Goal: Task Accomplishment & Management: Manage account settings

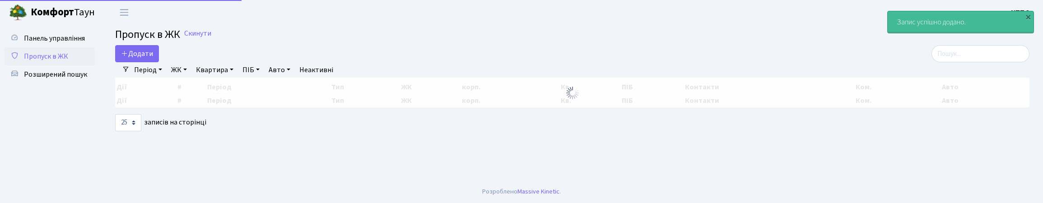
select select "25"
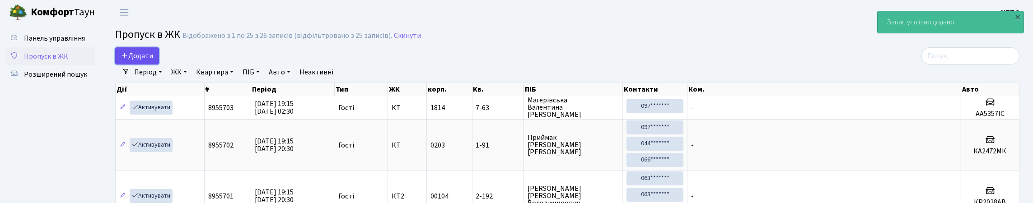
click at [134, 61] on span "Додати" at bounding box center [137, 56] width 32 height 10
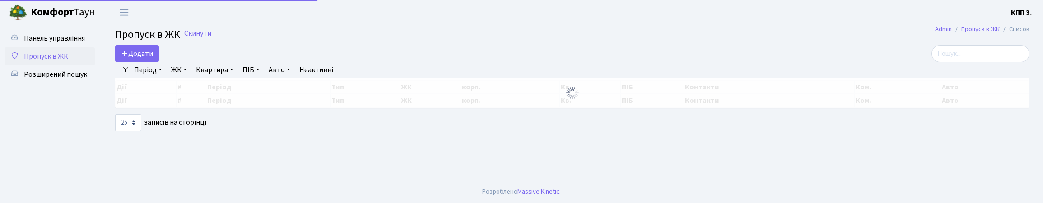
select select "25"
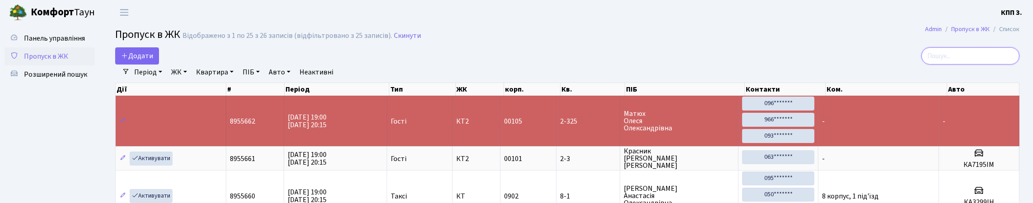
click at [961, 65] on input "search" at bounding box center [970, 55] width 98 height 17
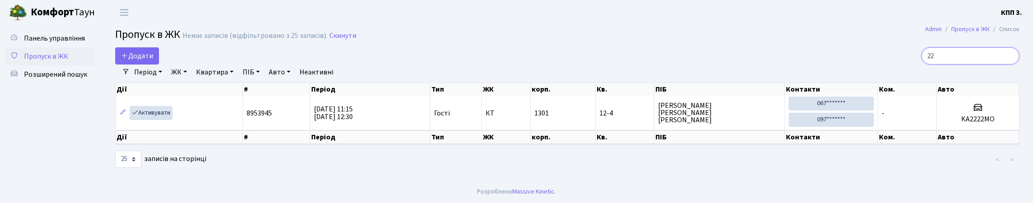
type input "2"
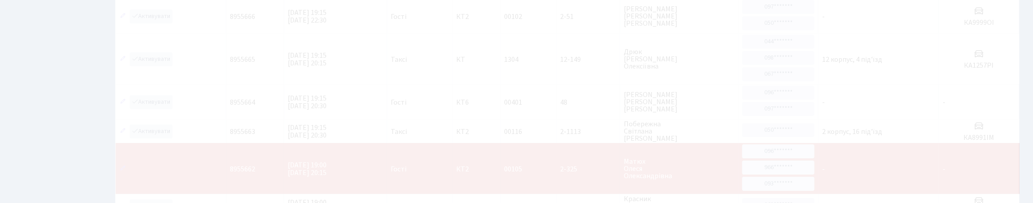
scroll to position [58, 0]
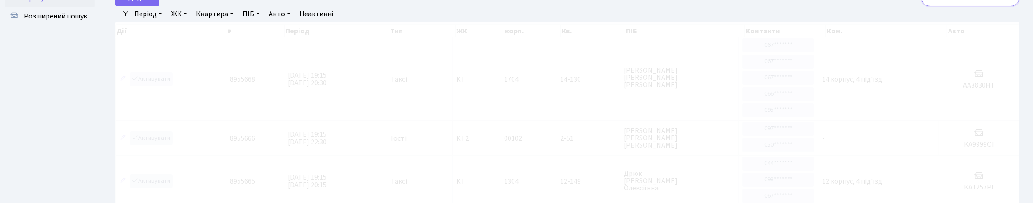
type input "2"
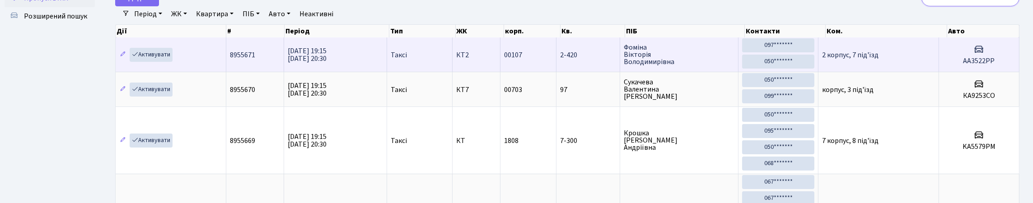
type input "8"
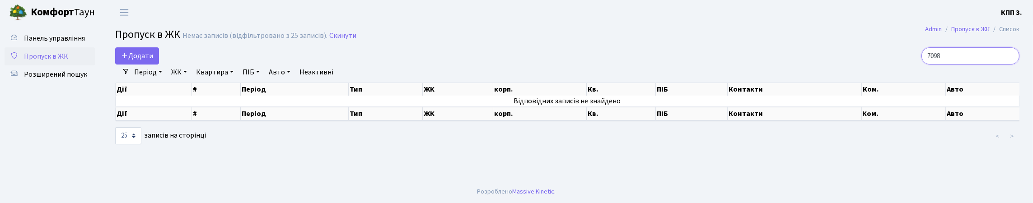
scroll to position [0, 0]
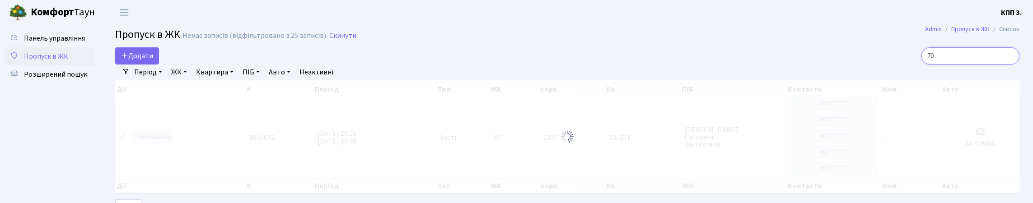
type input "7"
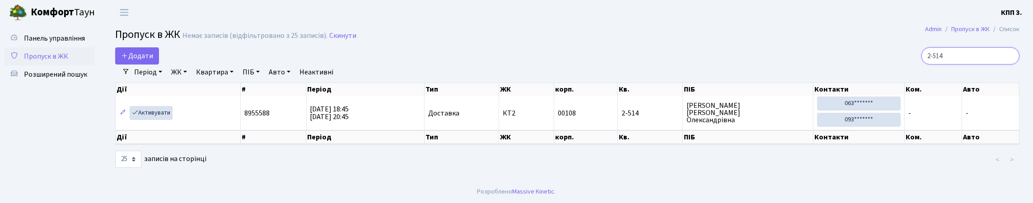
scroll to position [19, 0]
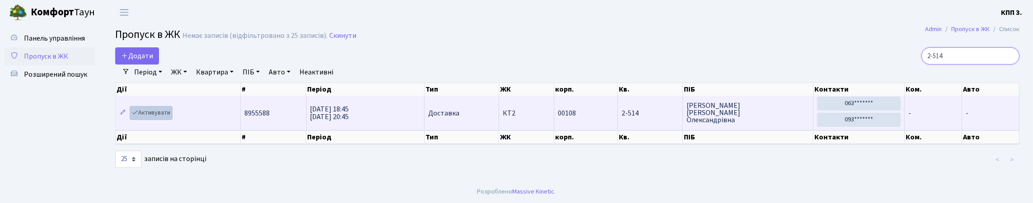
type input "2-514"
click at [169, 115] on link "Активувати" at bounding box center [151, 113] width 43 height 14
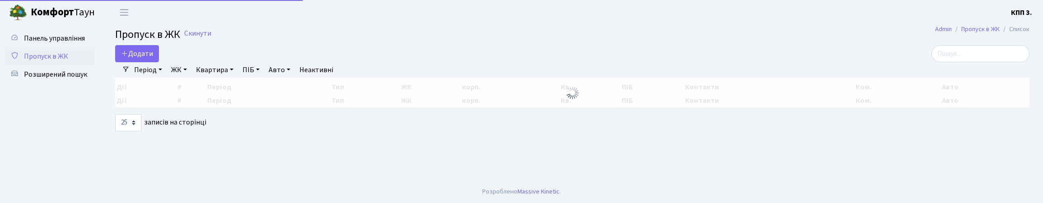
select select "25"
click at [935, 62] on input "search" at bounding box center [980, 53] width 98 height 17
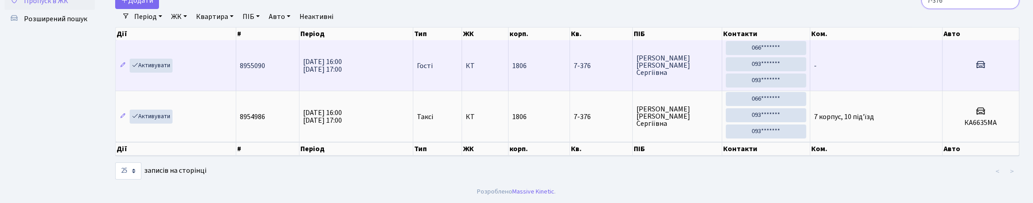
scroll to position [9, 0]
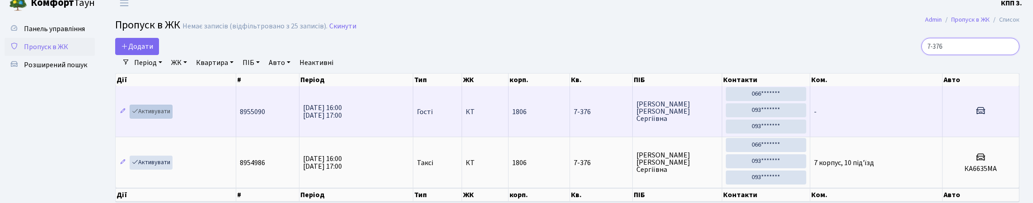
type input "7-376"
click at [150, 119] on link "Активувати" at bounding box center [151, 112] width 43 height 14
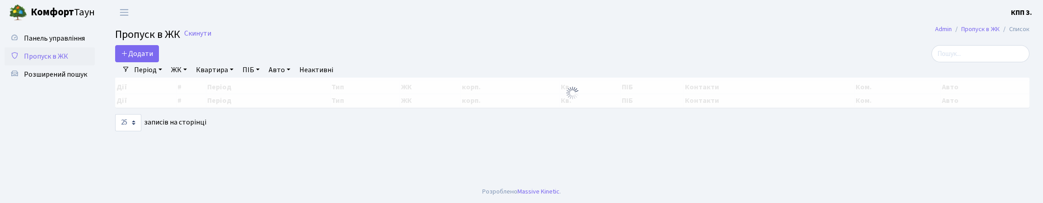
select select "25"
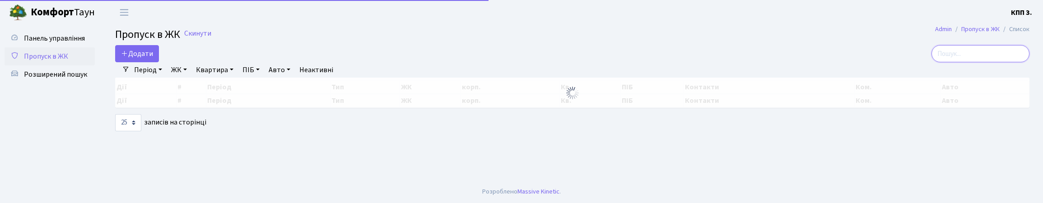
drag, startPoint x: 946, startPoint y: 65, endPoint x: 938, endPoint y: 61, distance: 9.1
click at [947, 62] on input "search" at bounding box center [980, 53] width 98 height 17
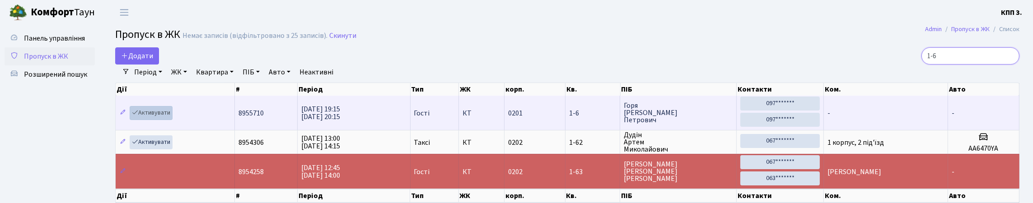
type input "1-6"
click at [172, 120] on link "Активувати" at bounding box center [151, 113] width 43 height 14
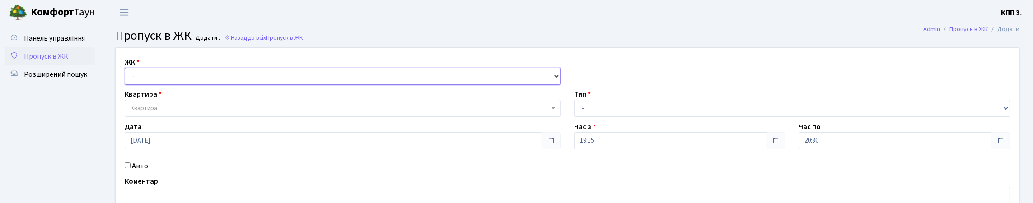
click at [172, 85] on select "- КТ, вул. Регенераторна, 4 КТ2, просп. Соборності, 17 КТ3, вул. Березнева, 16 …" at bounding box center [343, 76] width 436 height 17
select select "271"
click at [127, 78] on select "- КТ, вул. Регенераторна, 4 КТ2, просп. [STREET_ADDRESS] [STREET_ADDRESS] [PERS…" at bounding box center [343, 76] width 436 height 17
select select
click at [167, 85] on select "- КТ, вул. Регенераторна, 4 КТ2, просп. Соборності, 17 КТ3, вул. Березнева, 16 …" at bounding box center [343, 76] width 436 height 17
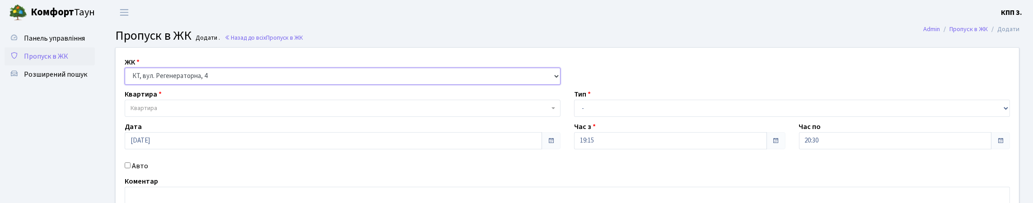
select select "295"
click at [127, 78] on select "- КТ, вул. Регенераторна, 4 КТ2, просп. Соборності, 17 КТ3, вул. Березнева, 16 …" at bounding box center [343, 76] width 436 height 17
select select
click at [169, 117] on span "Квартира" at bounding box center [343, 108] width 436 height 17
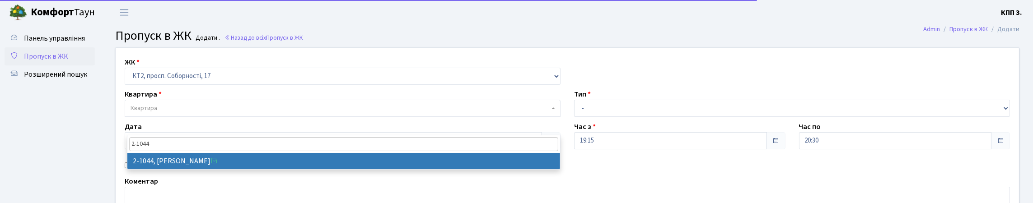
type input "2-1044"
drag, startPoint x: 176, startPoint y: 161, endPoint x: 192, endPoint y: 163, distance: 16.3
select select "12655"
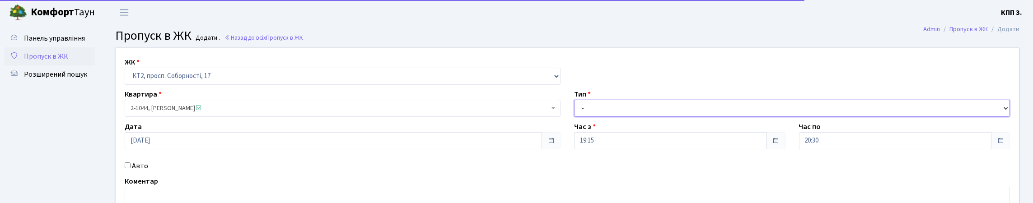
drag, startPoint x: 606, startPoint y: 130, endPoint x: 603, endPoint y: 137, distance: 7.7
click at [606, 117] on select "- Доставка Таксі Гості Сервіс" at bounding box center [792, 108] width 436 height 17
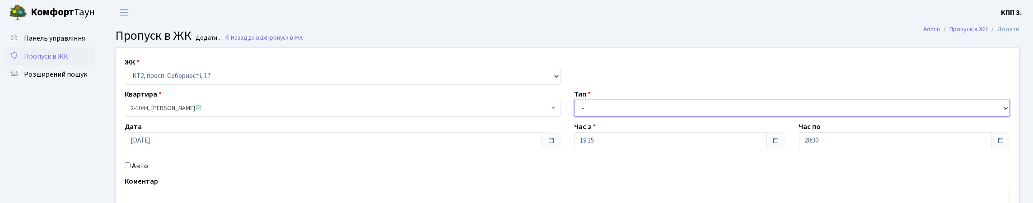
select select "3"
click at [574, 117] on select "- Доставка Таксі Гості Сервіс" at bounding box center [792, 108] width 436 height 17
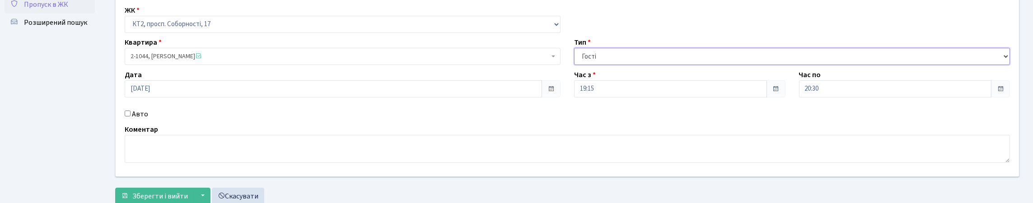
scroll to position [139, 0]
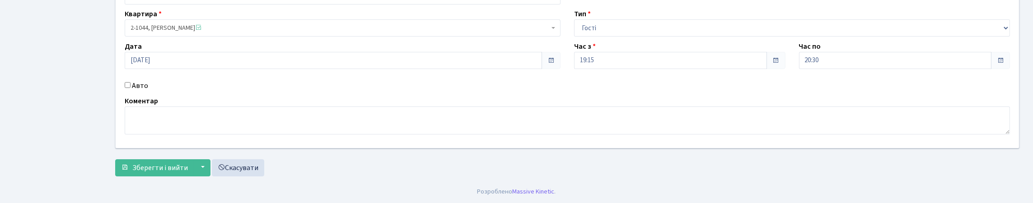
click at [139, 80] on label "Авто" at bounding box center [140, 85] width 16 height 11
click at [130, 82] on input "Авто" at bounding box center [128, 85] width 6 height 6
checkbox input "true"
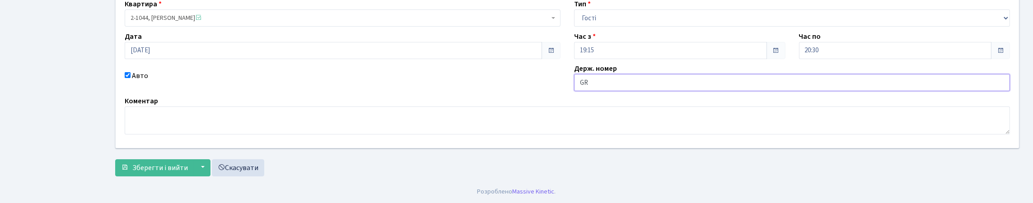
type input "GRVN178"
click at [135, 176] on button "Зберегти і вийти" at bounding box center [154, 167] width 79 height 17
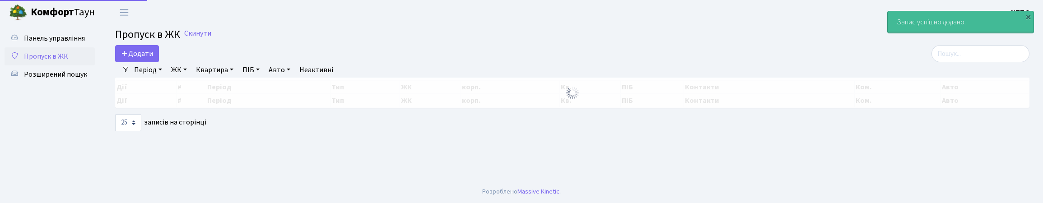
select select "25"
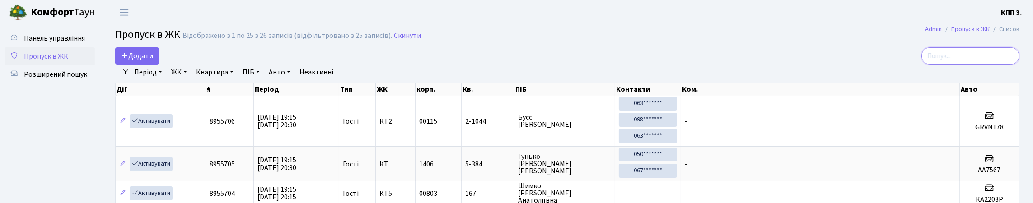
click at [942, 65] on input "search" at bounding box center [970, 55] width 98 height 17
click at [127, 65] on link "Додати" at bounding box center [137, 55] width 44 height 17
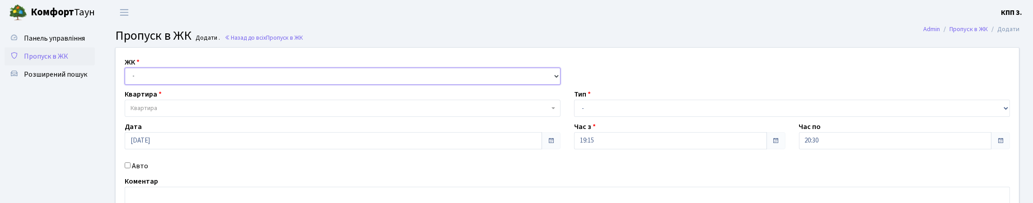
drag, startPoint x: 182, startPoint y: 88, endPoint x: 187, endPoint y: 97, distance: 10.3
click at [182, 85] on select "- КТ, вул. Регенераторна, 4 КТ2, просп. [STREET_ADDRESS] [STREET_ADDRESS] [PERS…" at bounding box center [343, 76] width 436 height 17
select select "271"
click at [127, 78] on select "- КТ, вул. Регенераторна, 4 КТ2, просп. [STREET_ADDRESS] [STREET_ADDRESS] [PERS…" at bounding box center [343, 76] width 436 height 17
select select
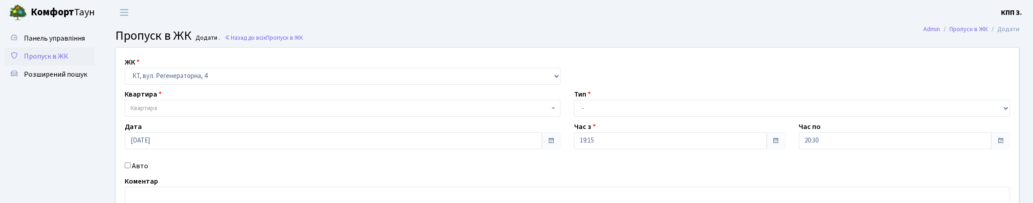
click at [166, 113] on span "Квартира" at bounding box center [339, 108] width 419 height 9
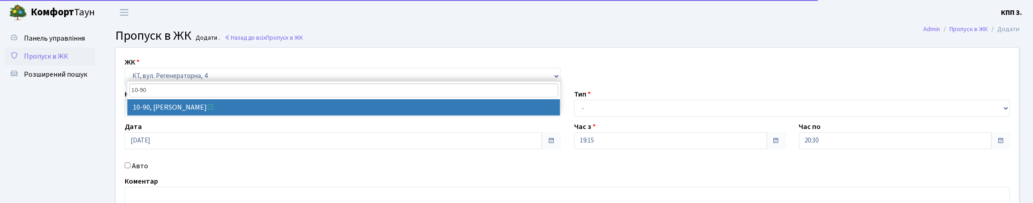
type input "10-90"
select select "6659"
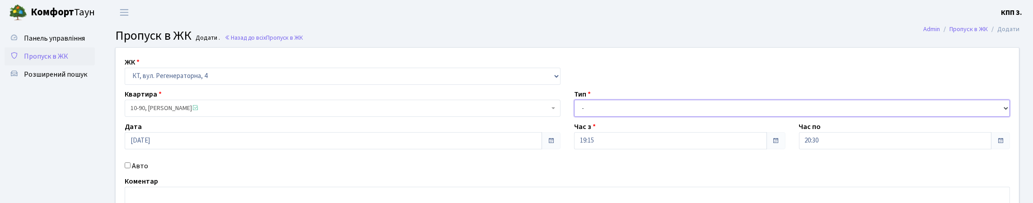
drag, startPoint x: 612, startPoint y: 131, endPoint x: 611, endPoint y: 138, distance: 6.8
click at [612, 117] on select "- Доставка Таксі Гості Сервіс" at bounding box center [792, 108] width 436 height 17
select select "3"
click at [574, 117] on select "- Доставка Таксі Гості Сервіс" at bounding box center [792, 108] width 436 height 17
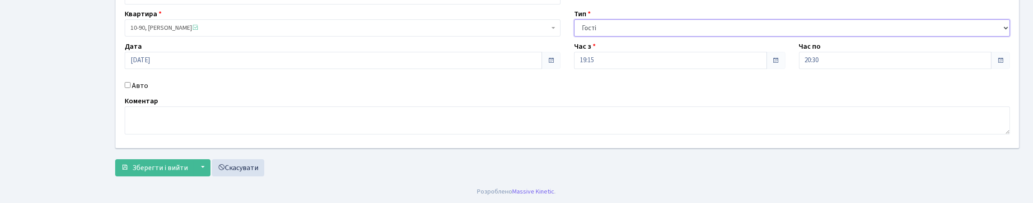
scroll to position [90, 0]
click at [143, 91] on label "Авто" at bounding box center [140, 85] width 16 height 11
click at [130, 88] on input "Авто" at bounding box center [128, 85] width 6 height 6
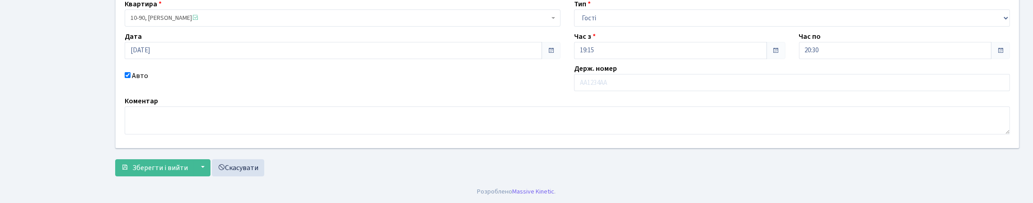
click at [129, 78] on input "Авто" at bounding box center [128, 75] width 6 height 6
checkbox input "false"
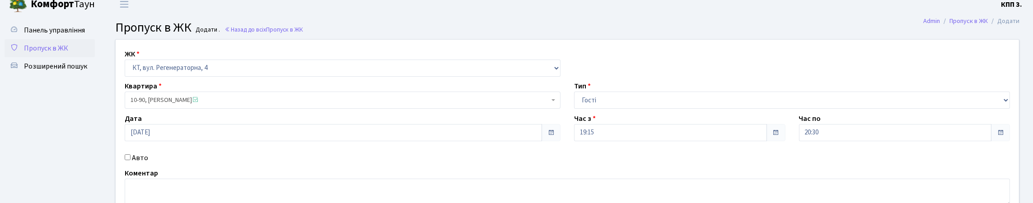
scroll to position [0, 0]
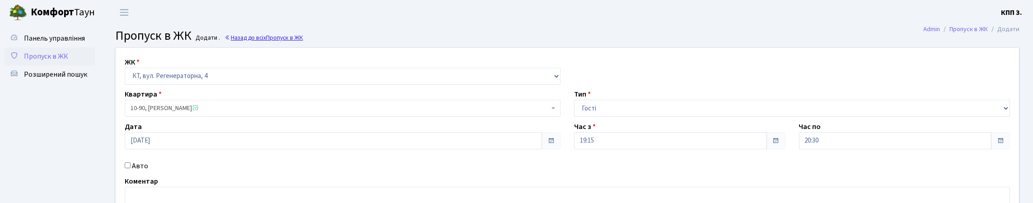
click at [297, 40] on link "Назад до всіх Пропуск в ЖК" at bounding box center [263, 37] width 79 height 9
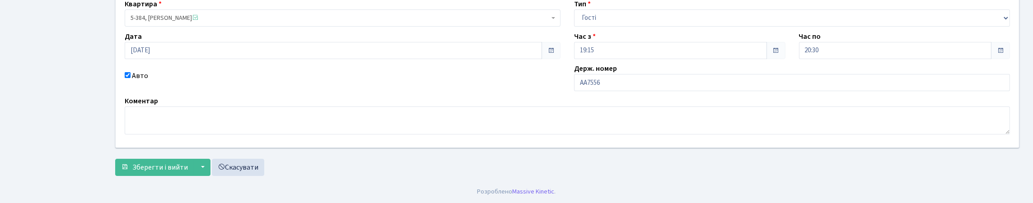
scroll to position [154, 0]
click at [625, 74] on input "АА7556" at bounding box center [792, 82] width 436 height 17
type input "АА7556ІМ"
click at [154, 165] on span "Зберегти і вийти" at bounding box center [160, 168] width 56 height 10
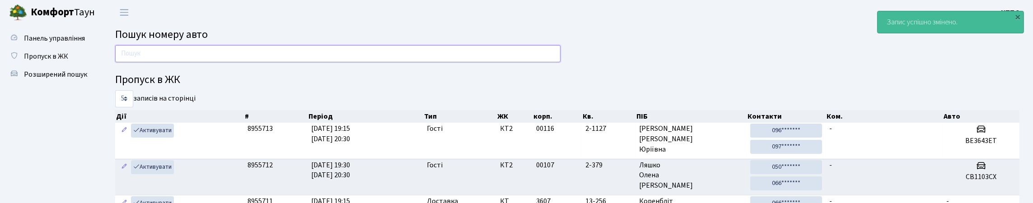
click at [323, 60] on input "text" at bounding box center [337, 53] width 445 height 17
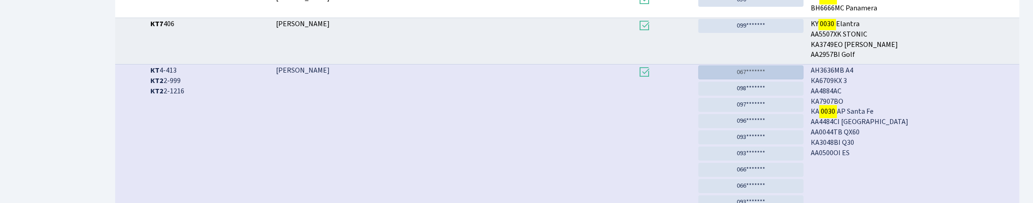
scroll to position [55, 0]
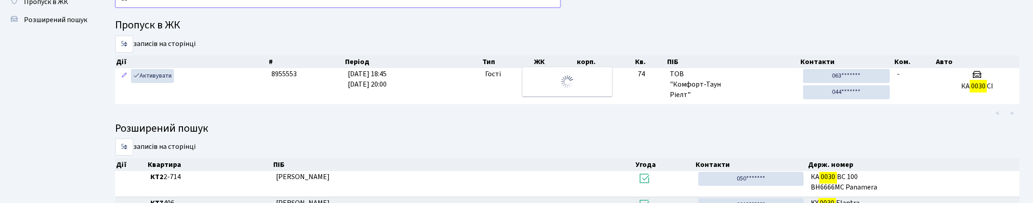
type input "0"
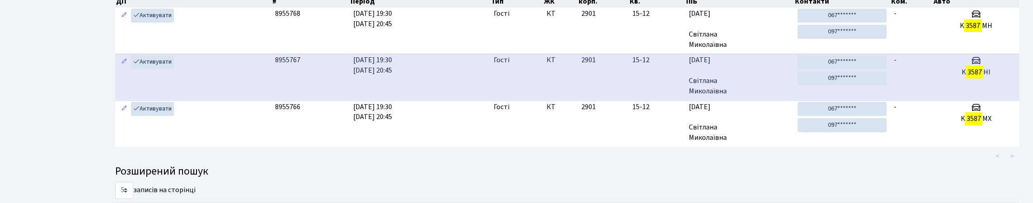
scroll to position [99, 0]
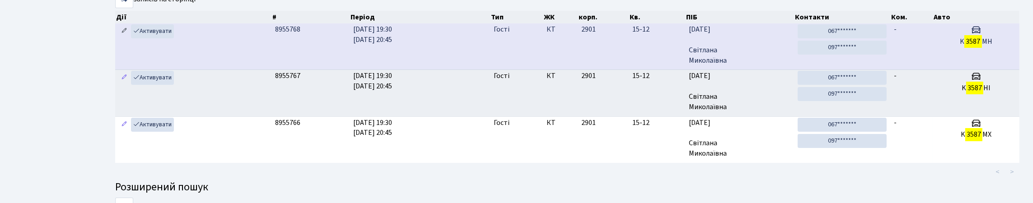
type input "3587"
click at [123, 34] on icon at bounding box center [124, 31] width 6 height 6
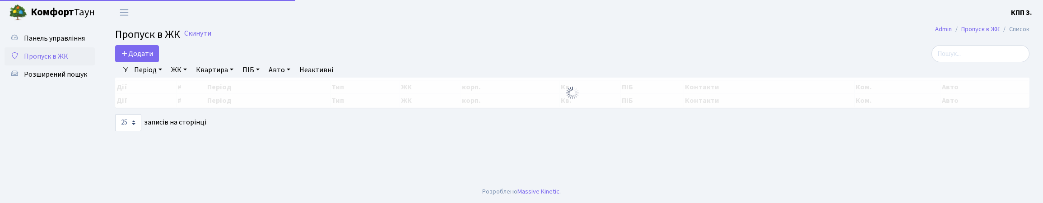
select select "25"
click at [954, 62] on input "search" at bounding box center [980, 53] width 98 height 17
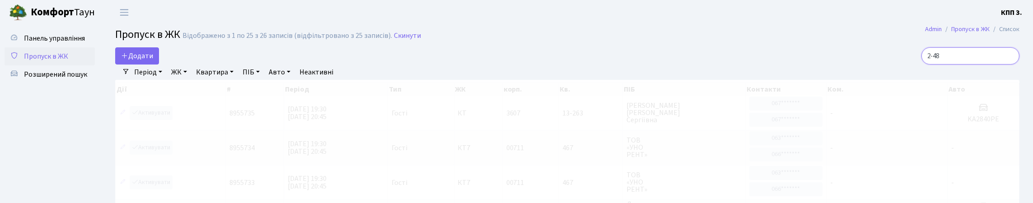
scroll to position [45, 0]
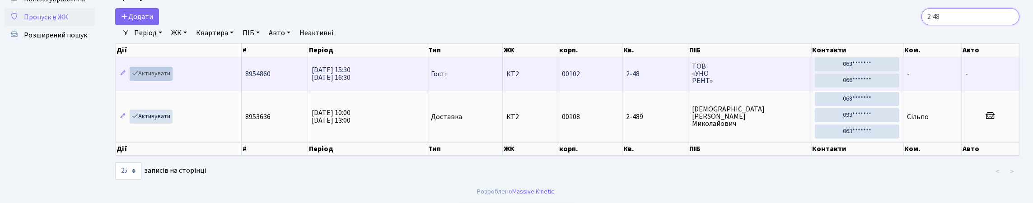
type input "2-48"
click at [151, 81] on link "Активувати" at bounding box center [151, 74] width 43 height 14
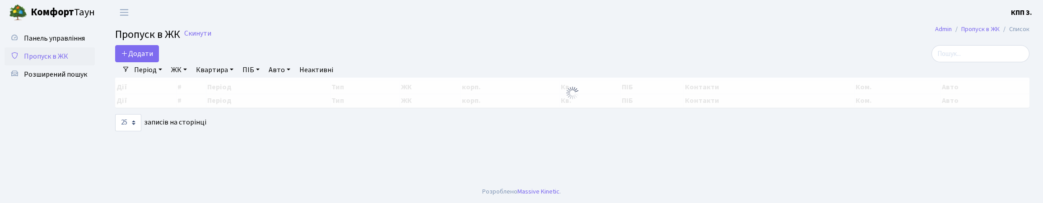
select select "25"
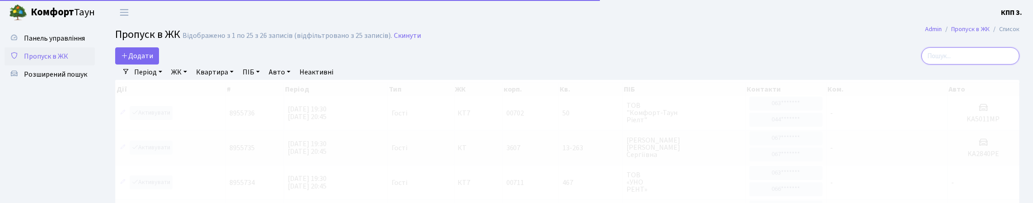
click at [946, 65] on input "search" at bounding box center [970, 55] width 98 height 17
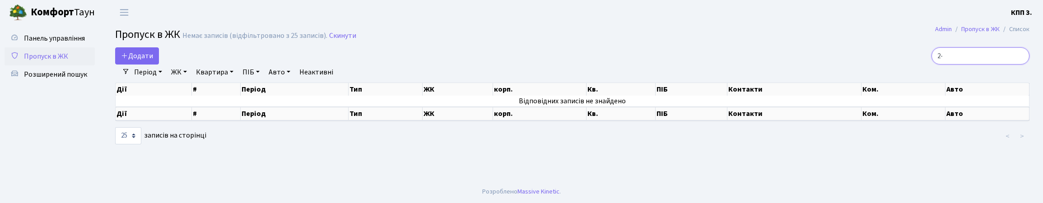
type input "2"
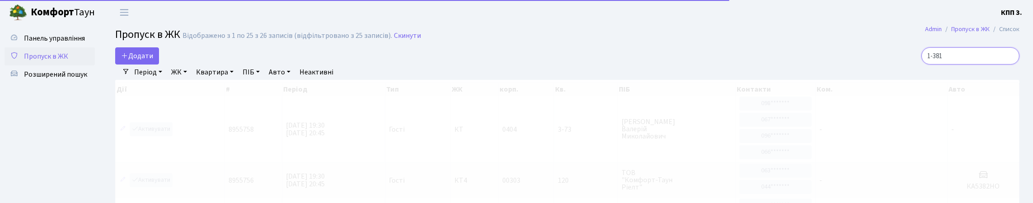
scroll to position [1, 0]
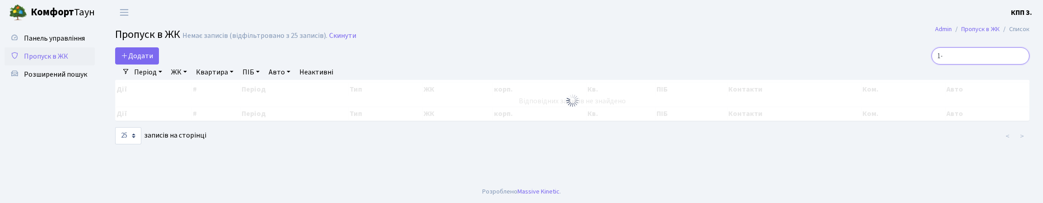
type input "1"
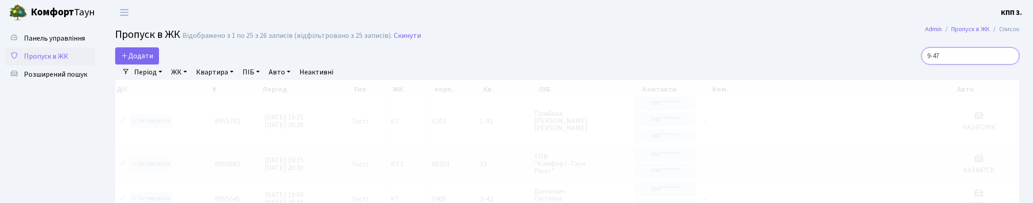
click at [949, 65] on input "9-47" at bounding box center [970, 55] width 98 height 17
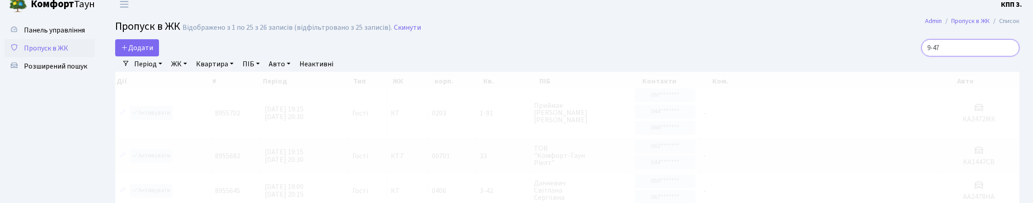
scroll to position [0, 0]
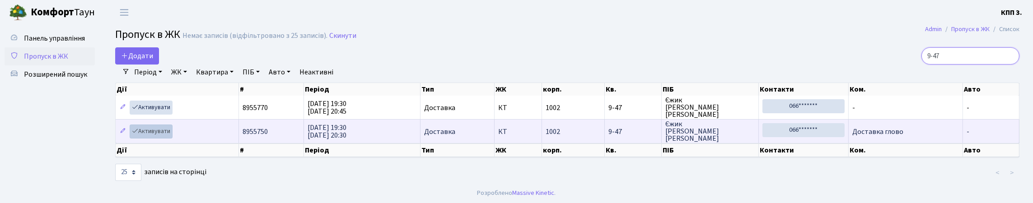
type input "9-47"
click at [162, 157] on div "Дії # Період Тип ЖК корп. Кв. ПІБ Контакти Ком. Авто Дії # Період Тип ЖК корп. …" at bounding box center [566, 120] width 917 height 80
click at [162, 139] on link "Активувати" at bounding box center [151, 132] width 43 height 14
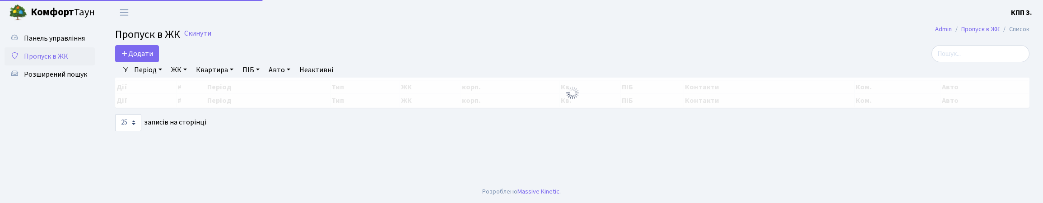
select select "25"
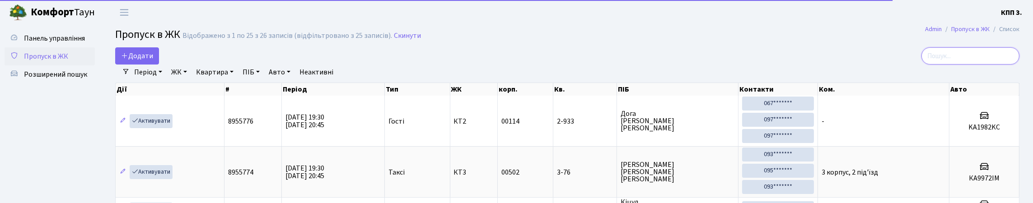
click at [962, 65] on input "search" at bounding box center [970, 55] width 98 height 17
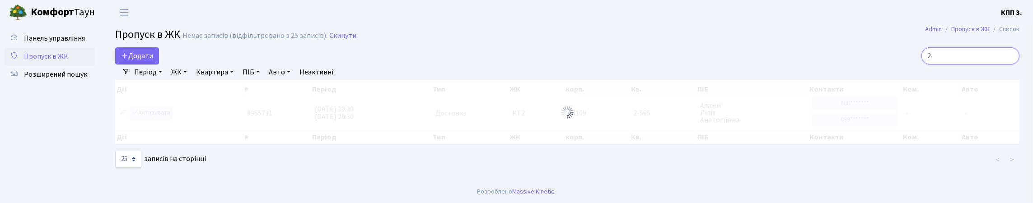
type input "2"
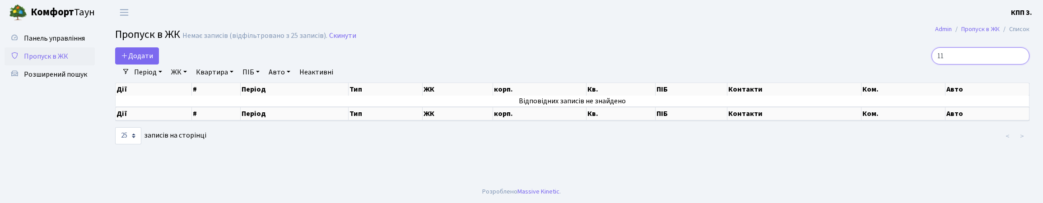
type input "1"
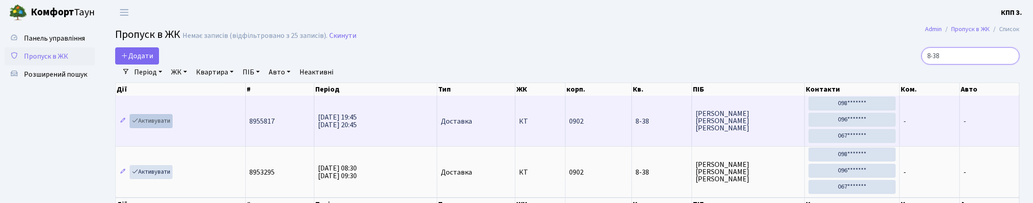
type input "8-38"
click at [154, 128] on link "Активувати" at bounding box center [151, 121] width 43 height 14
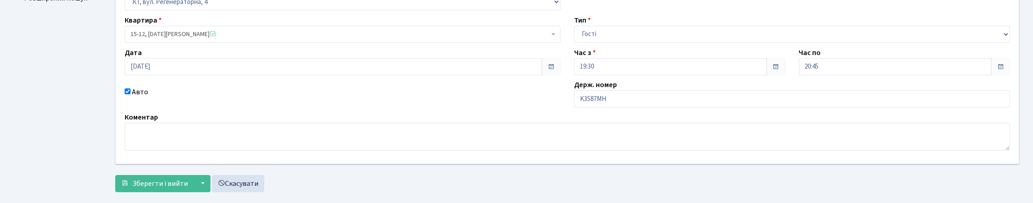
scroll to position [90, 0]
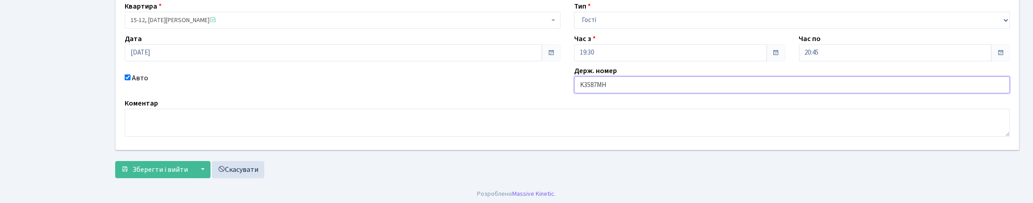
click at [585, 93] on input "K3587MН" at bounding box center [792, 84] width 436 height 17
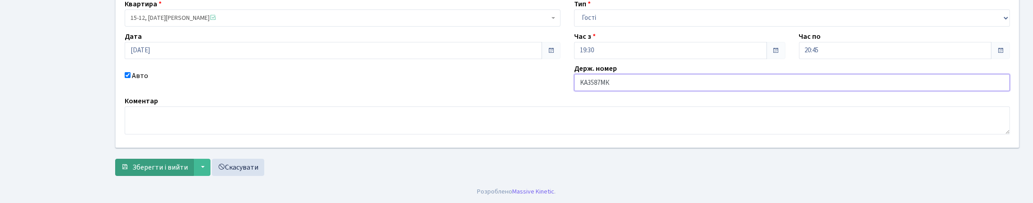
scroll to position [154, 0]
type input "KА3587MК"
click at [155, 163] on span "Зберегти і вийти" at bounding box center [160, 168] width 56 height 10
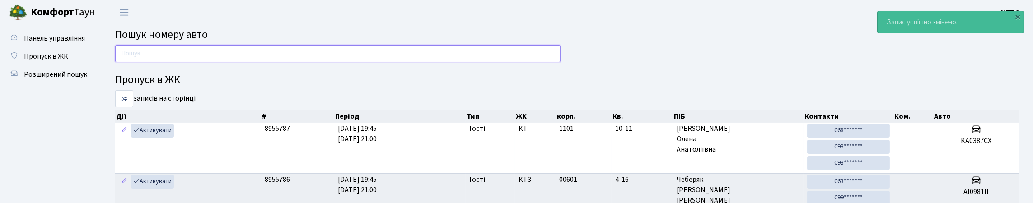
click at [161, 61] on input "text" at bounding box center [337, 53] width 445 height 17
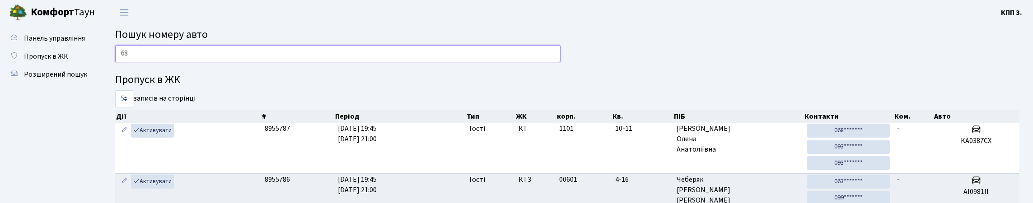
type input "6"
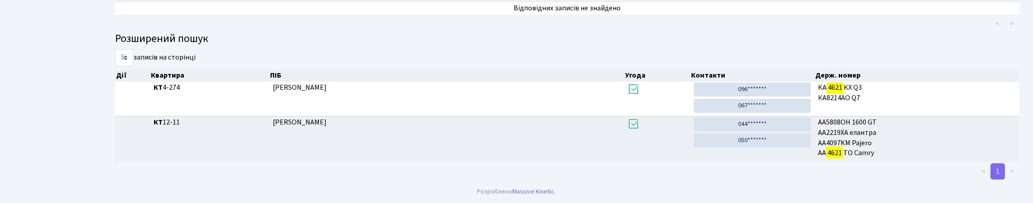
scroll to position [55, 0]
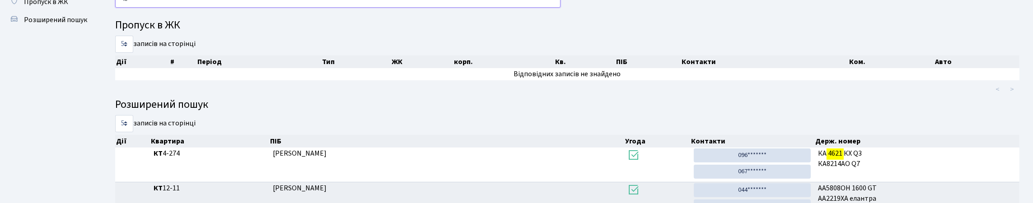
type input "4"
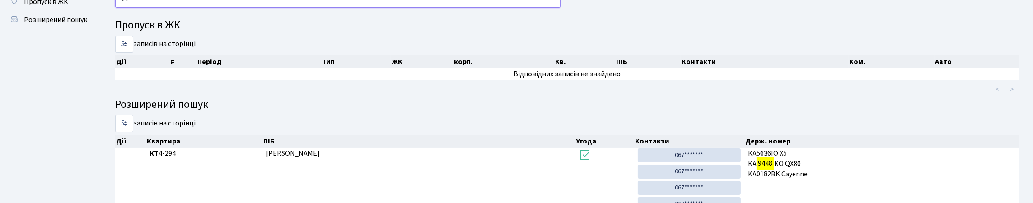
type input "9"
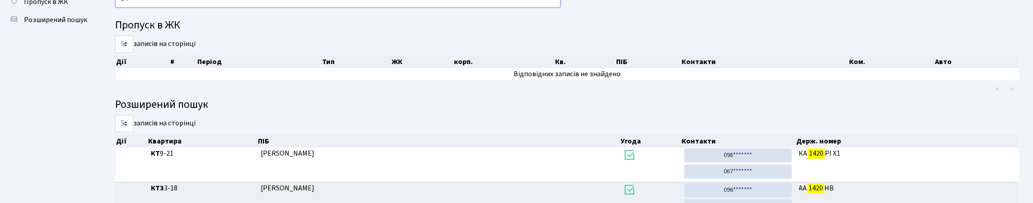
type input "1"
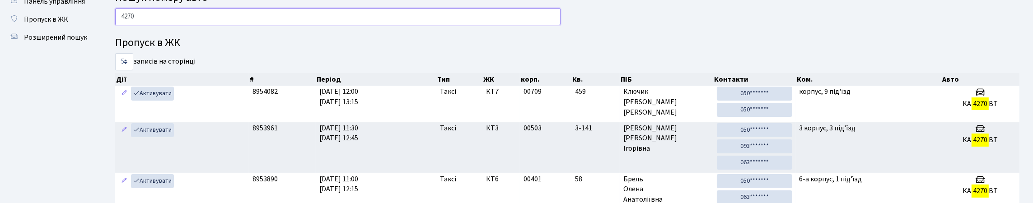
scroll to position [0, 0]
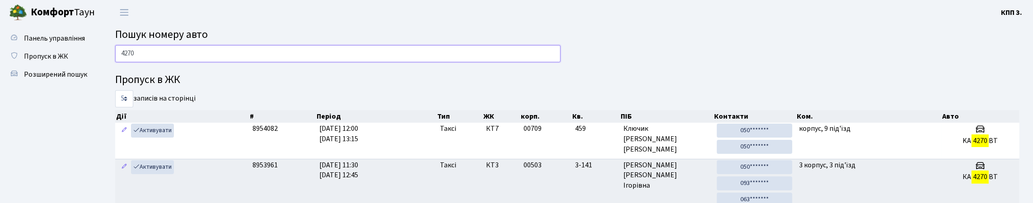
click at [224, 62] on input "4270" at bounding box center [337, 53] width 445 height 17
type input "4"
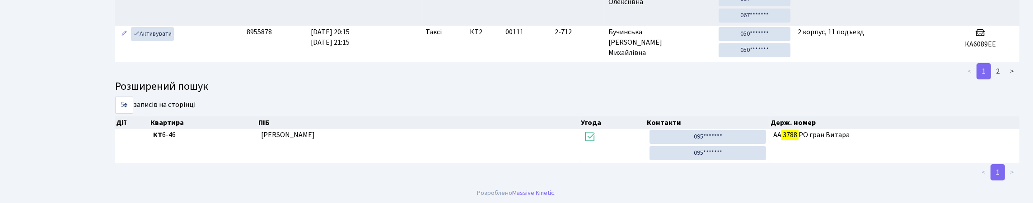
scroll to position [37, 0]
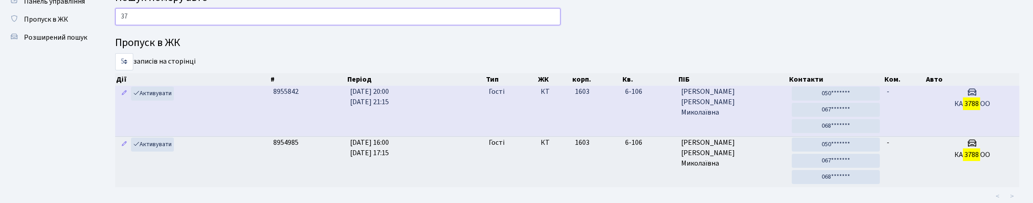
type input "3"
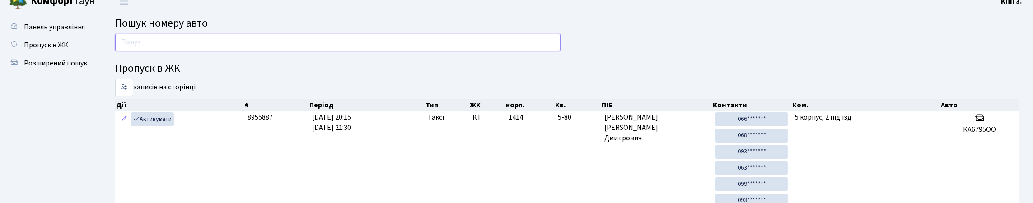
scroll to position [0, 0]
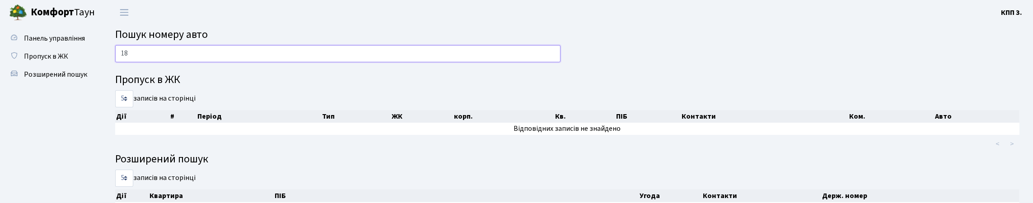
type input "1"
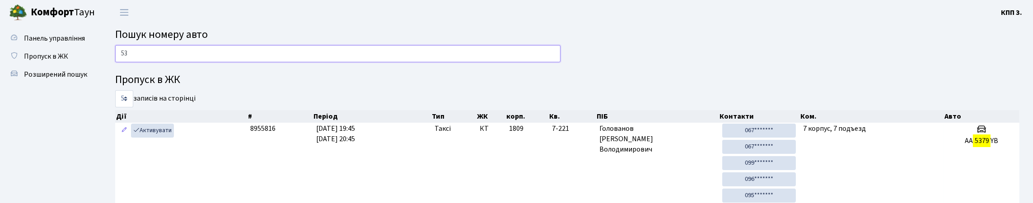
type input "5"
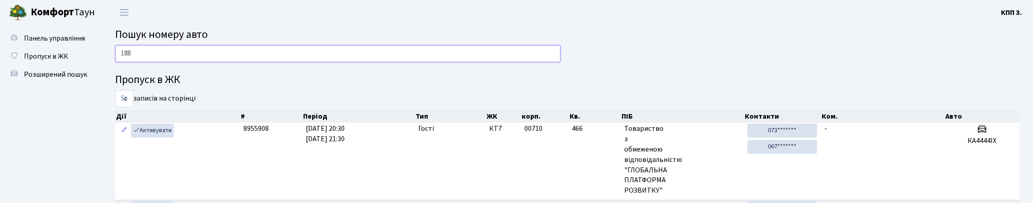
type input "1885"
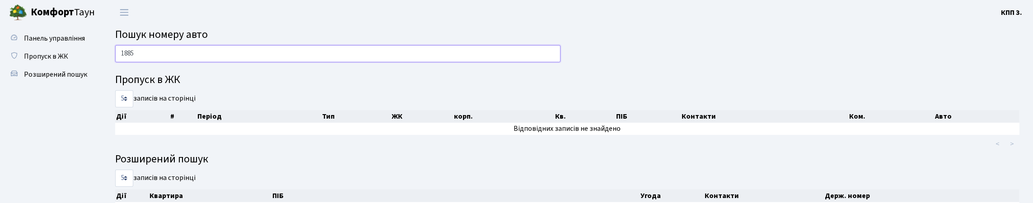
drag, startPoint x: 129, startPoint y: 69, endPoint x: 120, endPoint y: 74, distance: 10.1
click at [120, 67] on div "1885" at bounding box center [337, 56] width 459 height 22
type input "3"
type input "0431"
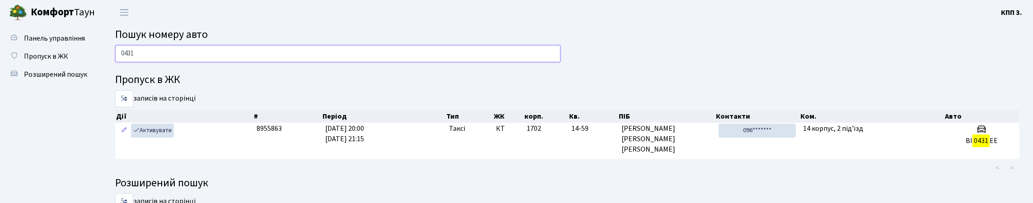
drag, startPoint x: 150, startPoint y: 68, endPoint x: 102, endPoint y: 88, distance: 52.0
click at [102, 88] on div "0431 Пропуск в ЖК 5 10 25 50 записів на сторінці Дії # Період Тип ЖК корп. Кв. …" at bounding box center [567, 188] width 931 height 286
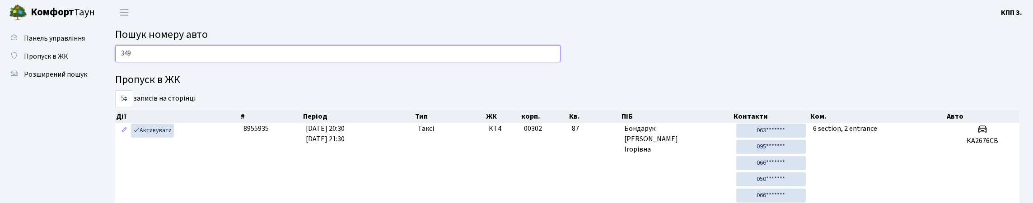
type input "3496"
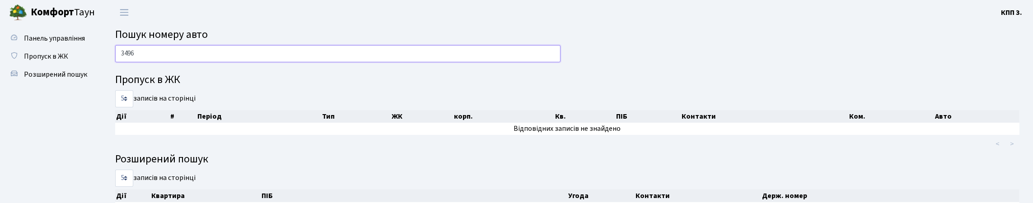
drag, startPoint x: 167, startPoint y: 52, endPoint x: 102, endPoint y: 29, distance: 68.5
click at [85, 66] on div "Панель управління Пропуск в ЖК Розширений пошук Пошук номеру авто 3496 Пропуск …" at bounding box center [516, 151] width 1033 height 252
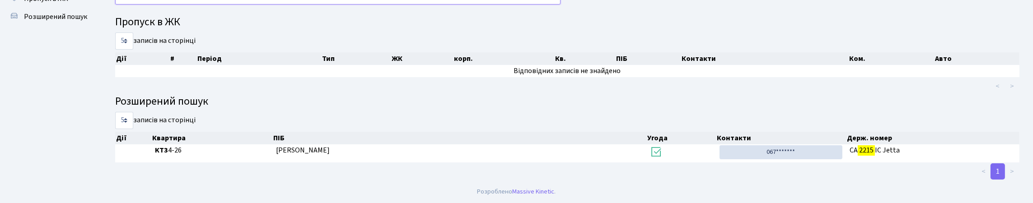
scroll to position [55, 0]
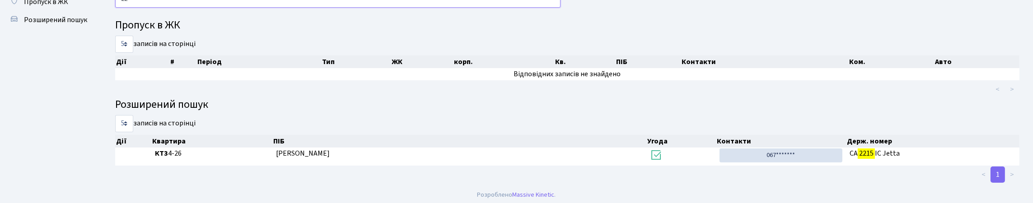
type input "2"
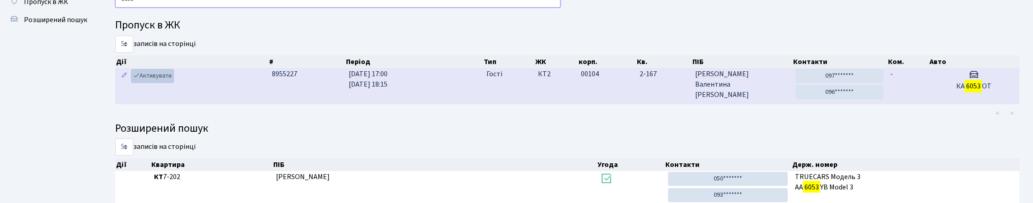
type input "6053"
click at [172, 83] on link "Активувати" at bounding box center [152, 76] width 43 height 14
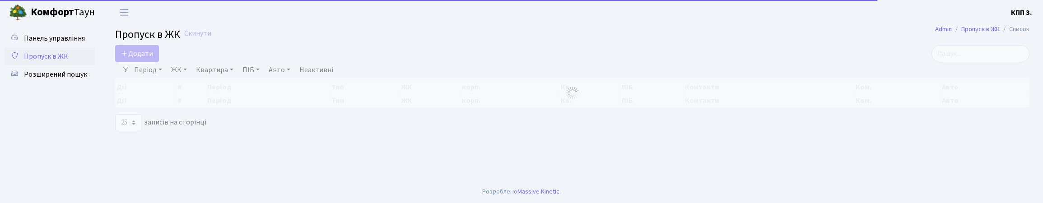
select select "25"
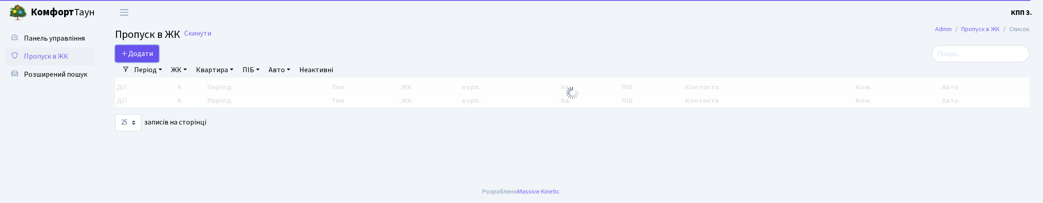
click at [153, 59] on span "Додати" at bounding box center [137, 54] width 32 height 10
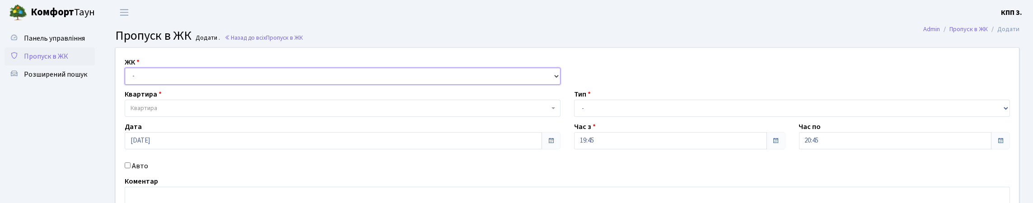
drag, startPoint x: 178, startPoint y: 93, endPoint x: 178, endPoint y: 98, distance: 5.4
click at [178, 85] on select "- КТ, вул. Регенераторна, 4 КТ2, просп. [STREET_ADDRESS] [STREET_ADDRESS] [PERS…" at bounding box center [343, 76] width 436 height 17
select select "271"
click at [127, 78] on select "- КТ, вул. Регенераторна, 4 КТ2, просп. [STREET_ADDRESS] [STREET_ADDRESS] [PERS…" at bounding box center [343, 76] width 436 height 17
select select
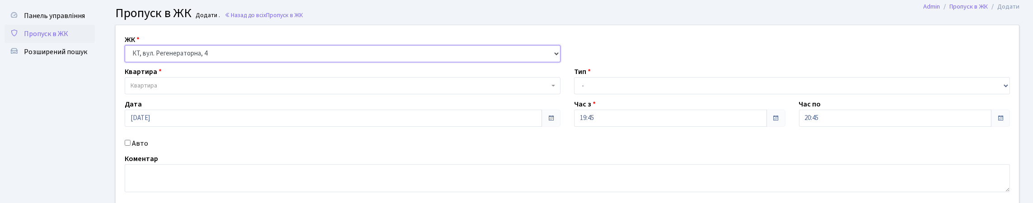
scroll to position [45, 0]
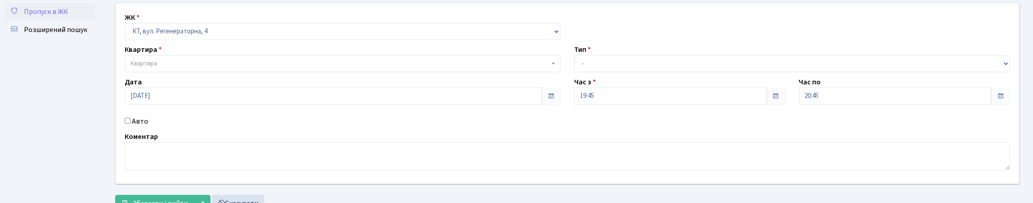
click at [134, 127] on label "Авто" at bounding box center [140, 121] width 16 height 11
click at [130, 124] on input "Авто" at bounding box center [128, 121] width 6 height 6
checkbox input "true"
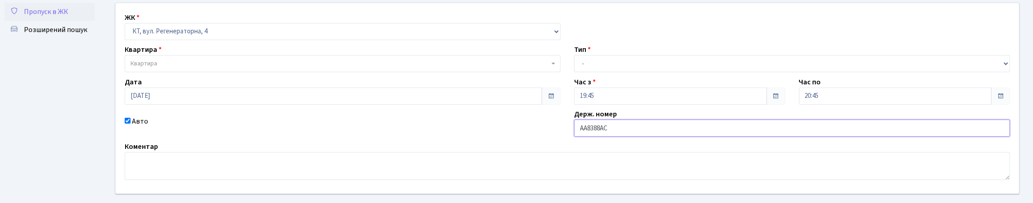
type input "АА8388АС"
click at [196, 72] on span "Квартира" at bounding box center [343, 63] width 436 height 17
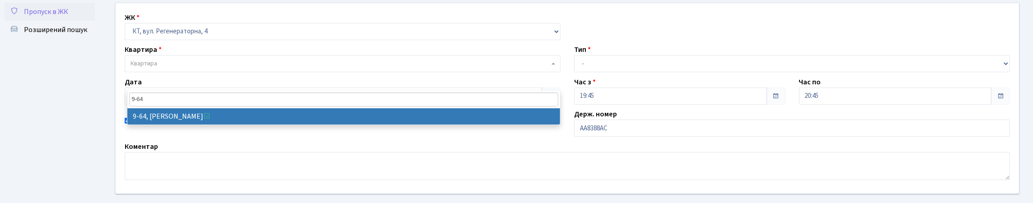
type input "9-64"
select select "6518"
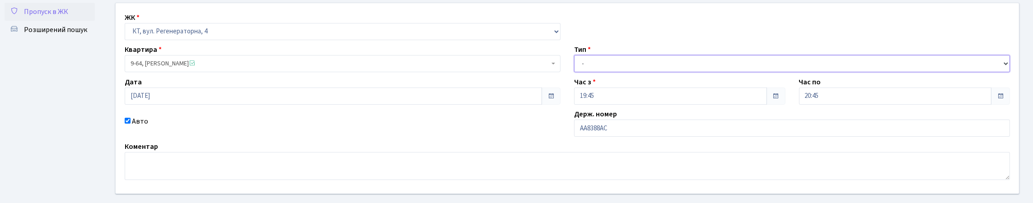
click at [615, 72] on select "- Доставка Таксі Гості Сервіс" at bounding box center [792, 63] width 436 height 17
select select "3"
click at [574, 72] on select "- Доставка Таксі Гості Сервіс" at bounding box center [792, 63] width 436 height 17
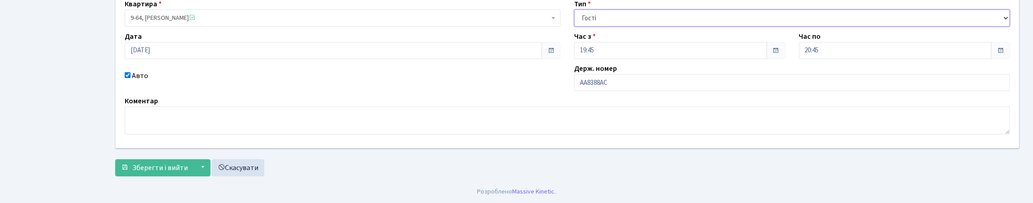
scroll to position [151, 0]
click at [152, 170] on span "Зберегти і вийти" at bounding box center [160, 168] width 56 height 10
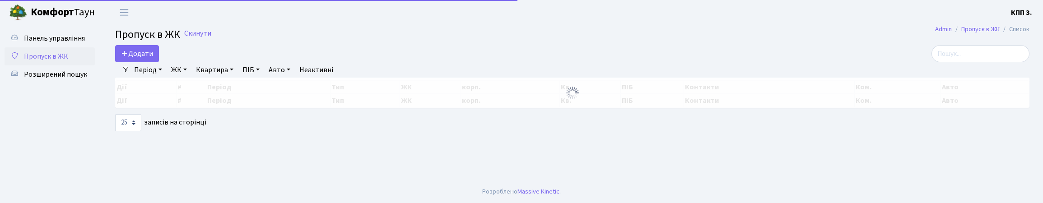
select select "25"
click at [946, 59] on input "search" at bounding box center [980, 53] width 98 height 17
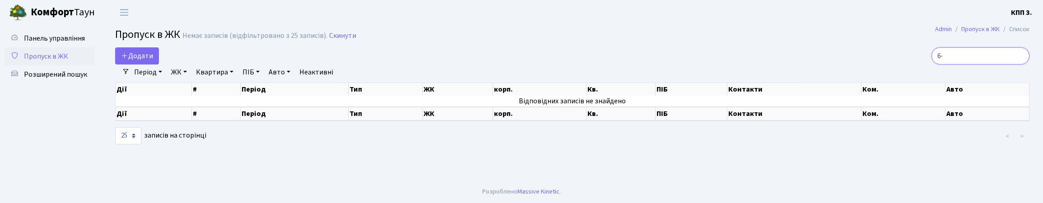
type input "6"
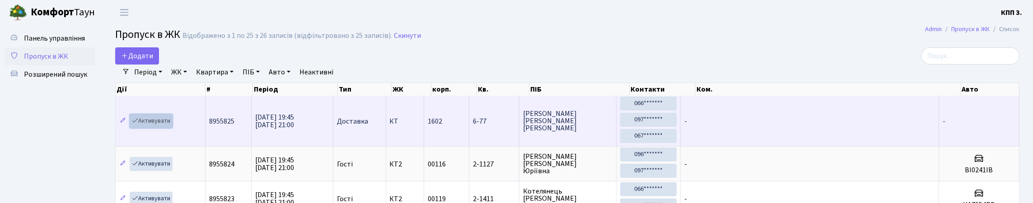
click at [169, 128] on link "Активувати" at bounding box center [151, 121] width 43 height 14
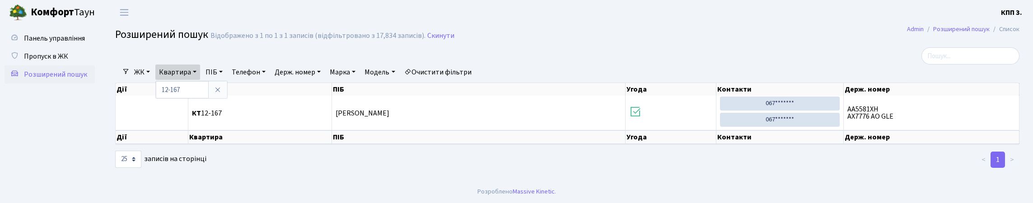
select select "25"
type input "1"
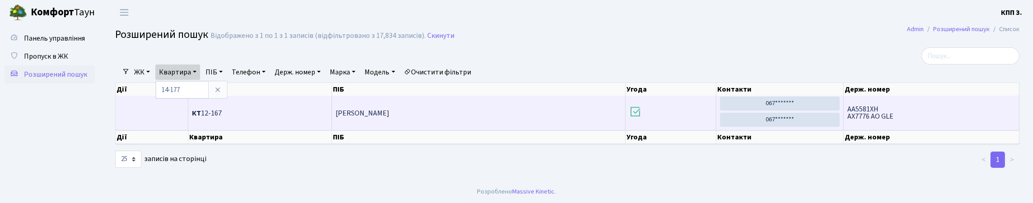
type input "14-177"
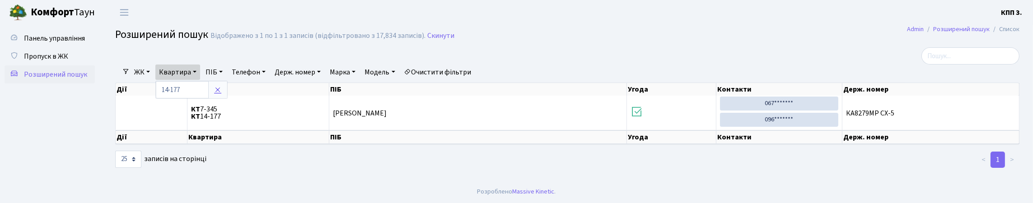
click at [221, 93] on icon at bounding box center [217, 89] width 7 height 7
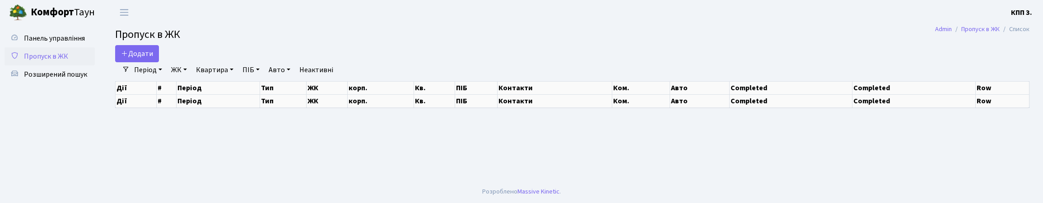
select select "25"
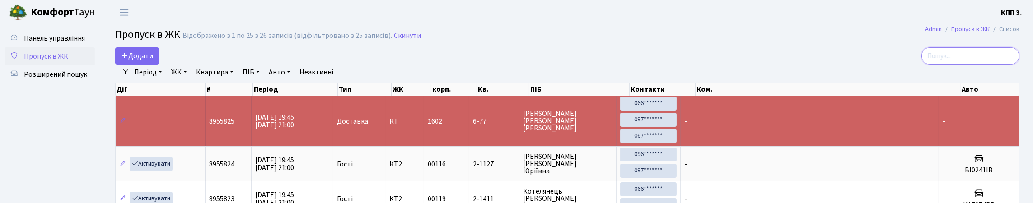
drag, startPoint x: 954, startPoint y: 68, endPoint x: 811, endPoint y: 85, distance: 143.8
click at [953, 65] on input "search" at bounding box center [970, 55] width 98 height 17
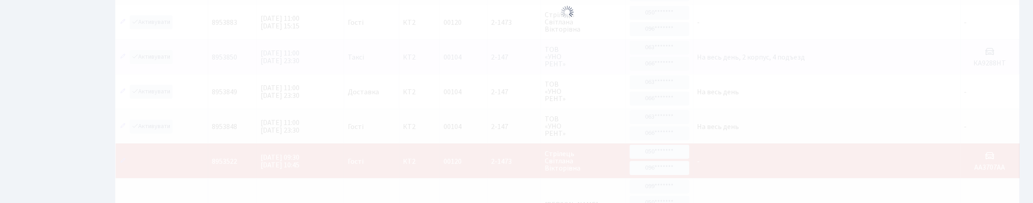
scroll to position [58, 0]
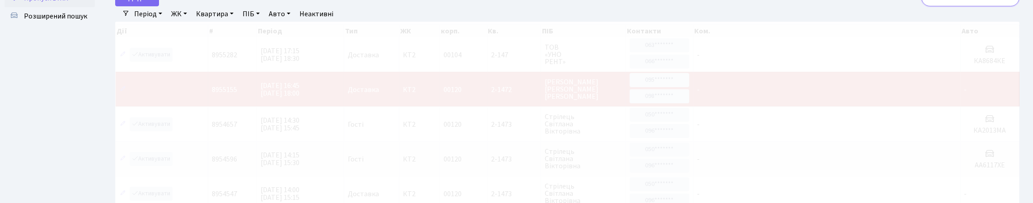
type input "2"
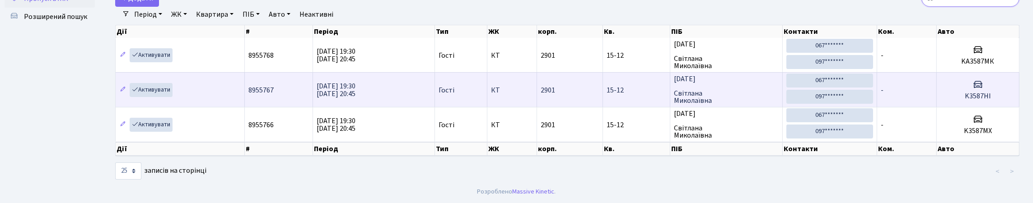
type input "3"
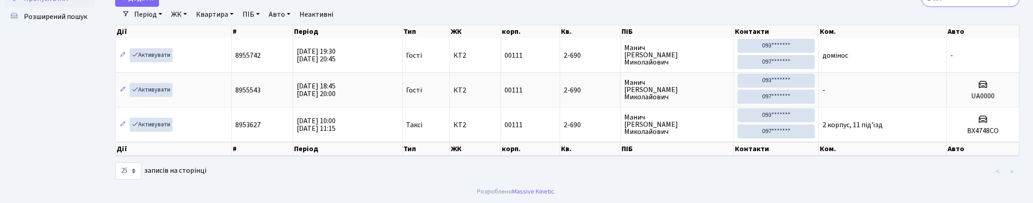
scroll to position [102, 0]
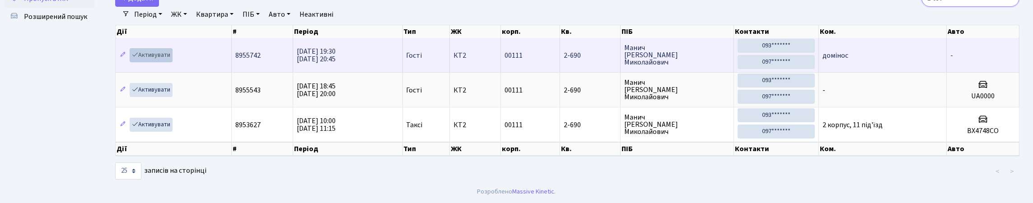
type input "2-690"
click at [148, 48] on link "Активувати" at bounding box center [151, 55] width 43 height 14
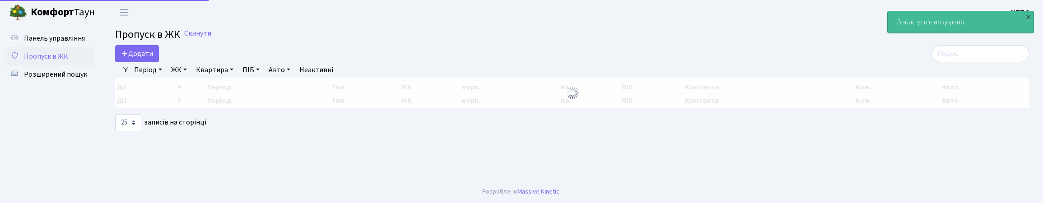
select select "25"
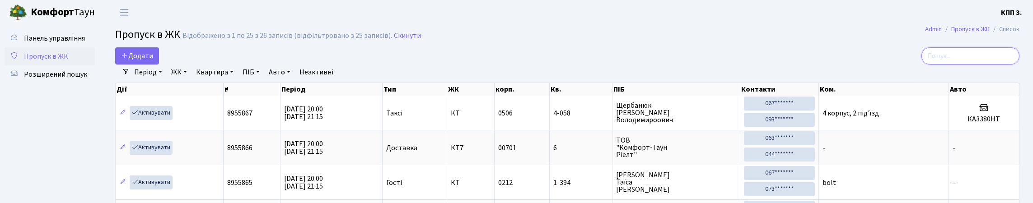
click at [945, 59] on input "search" at bounding box center [970, 55] width 98 height 17
click at [189, 79] on link "ЖК" at bounding box center [179, 72] width 23 height 15
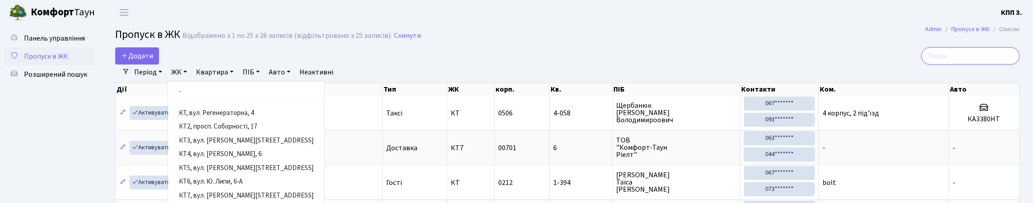
click at [952, 58] on input "search" at bounding box center [970, 55] width 98 height 17
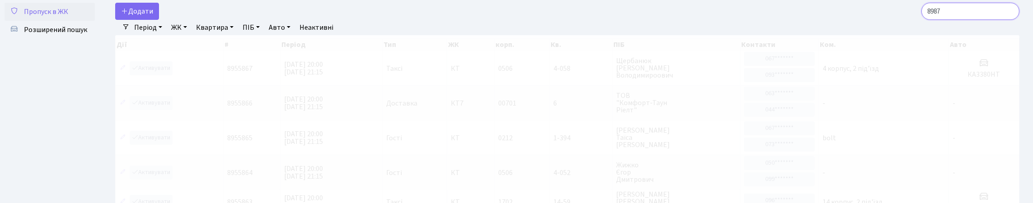
scroll to position [6, 0]
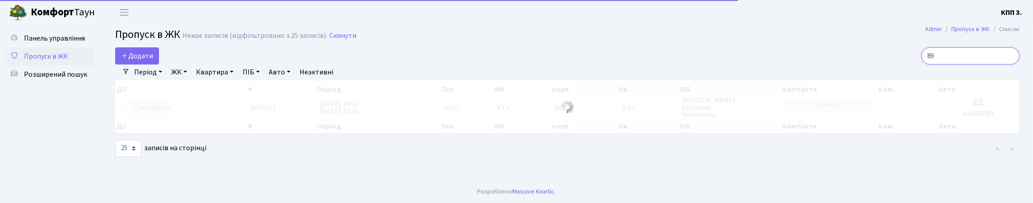
type input "8"
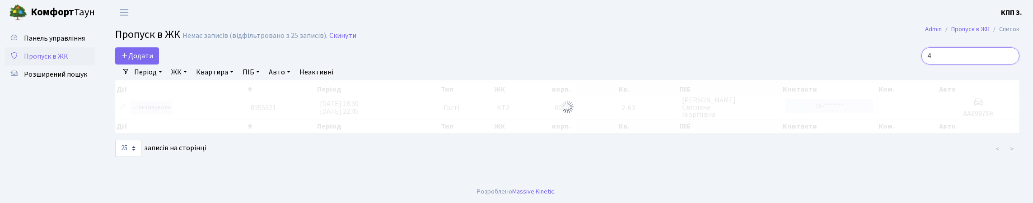
scroll to position [45, 0]
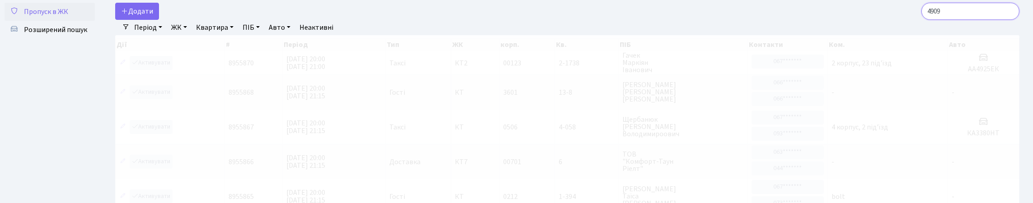
type input "4909"
click at [155, 35] on link "Період" at bounding box center [147, 27] width 35 height 15
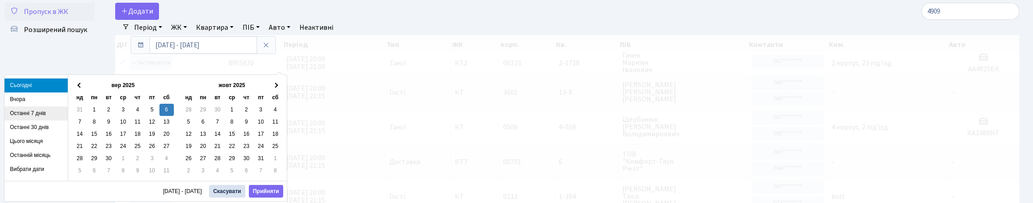
click at [28, 116] on li "Останні 7 днів" at bounding box center [36, 114] width 63 height 14
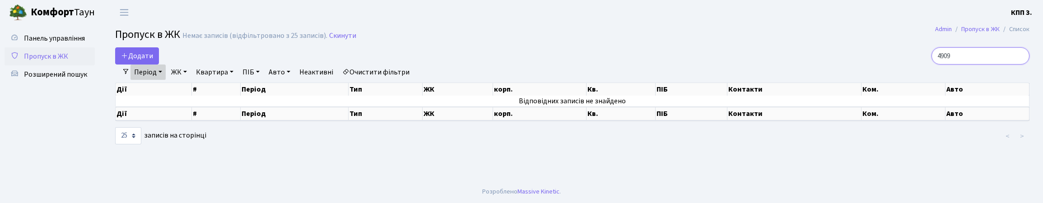
click at [951, 65] on input "4909" at bounding box center [980, 55] width 98 height 17
click at [61, 61] on span "Пропуск в ЖК" at bounding box center [46, 56] width 44 height 10
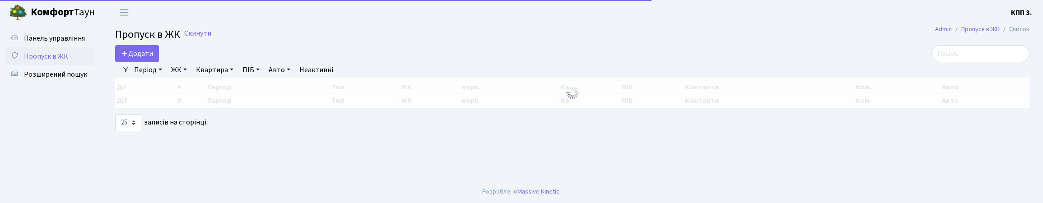
select select "25"
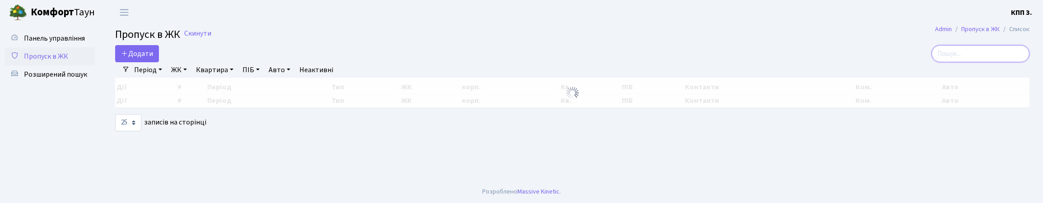
click at [966, 62] on input "search" at bounding box center [980, 53] width 98 height 17
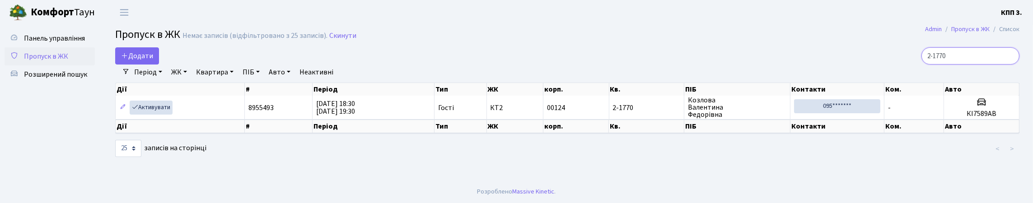
scroll to position [6, 0]
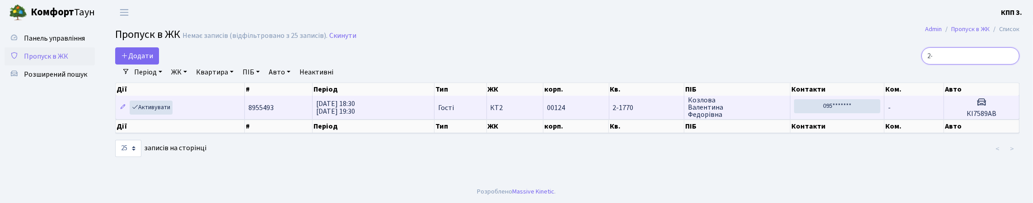
type input "2"
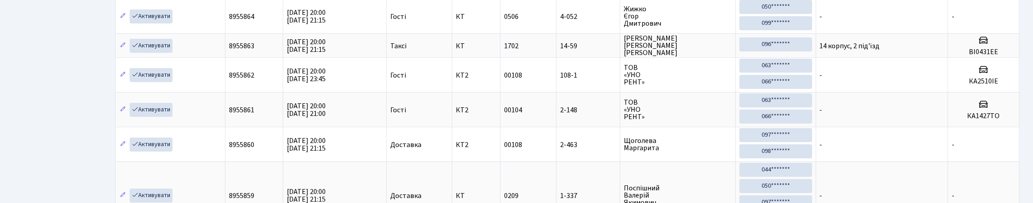
scroll to position [0, 0]
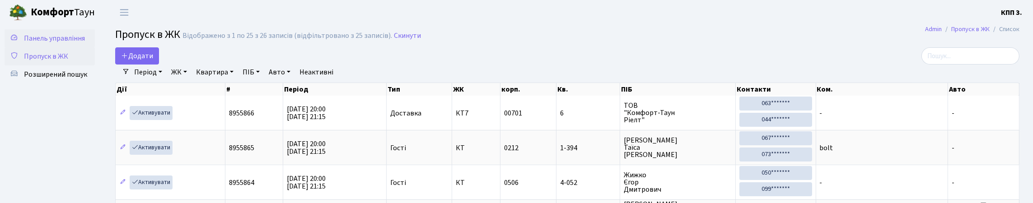
click at [32, 43] on span "Панель управління" at bounding box center [54, 38] width 61 height 10
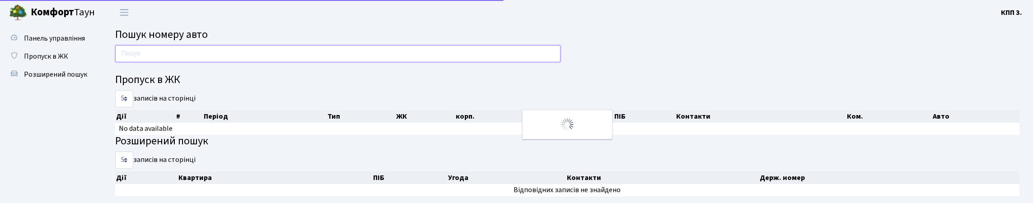
drag, startPoint x: 0, startPoint y: 0, endPoint x: 171, endPoint y: 62, distance: 182.1
click at [171, 62] on input "text" at bounding box center [337, 53] width 445 height 17
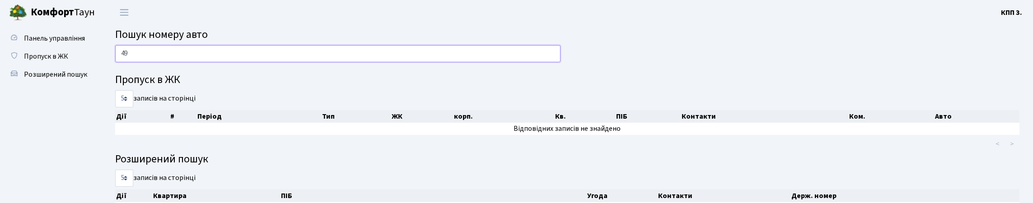
type input "4"
type input "0"
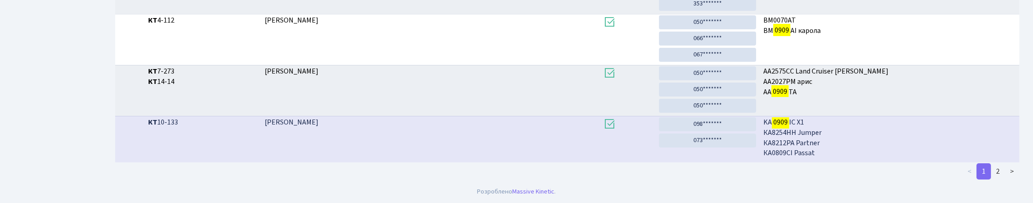
scroll to position [368, 0]
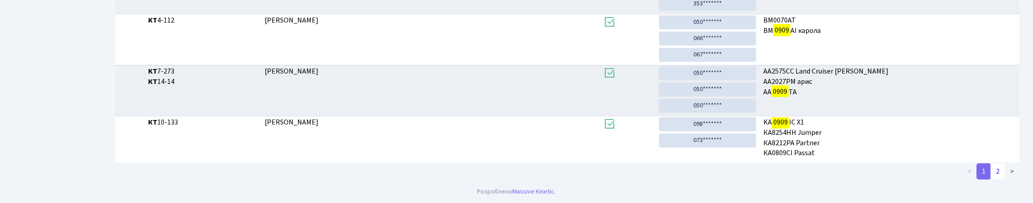
click at [993, 173] on link "2" at bounding box center [997, 171] width 14 height 16
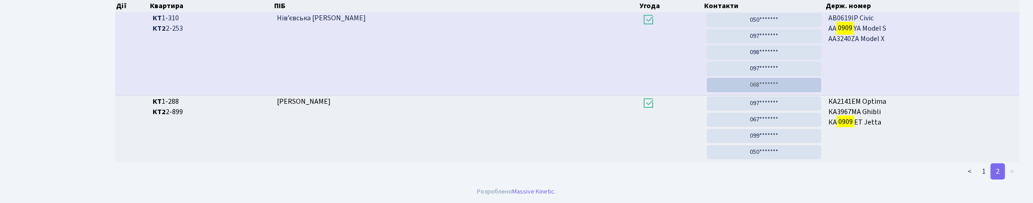
scroll to position [266, 0]
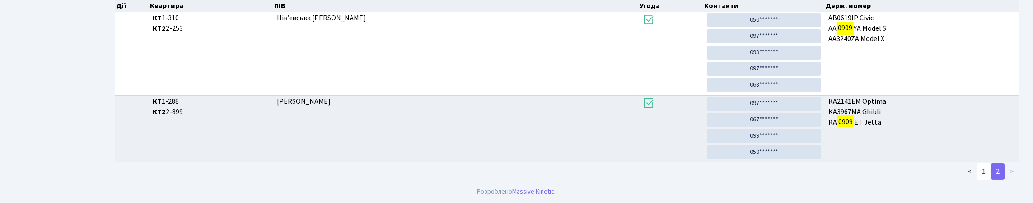
click at [976, 170] on link "1" at bounding box center [983, 171] width 14 height 16
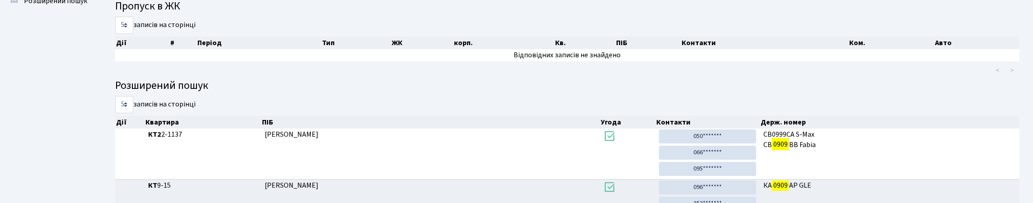
scroll to position [52, 0]
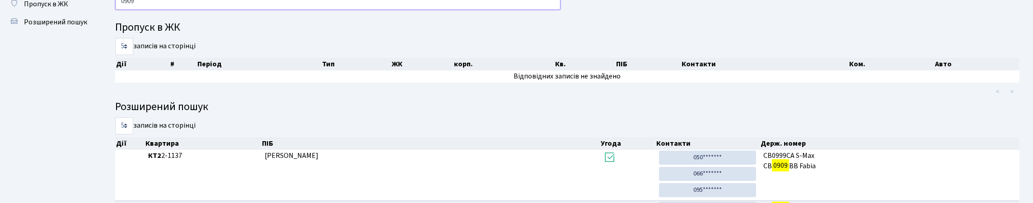
click at [182, 10] on input "0909" at bounding box center [337, 1] width 445 height 17
type input "0"
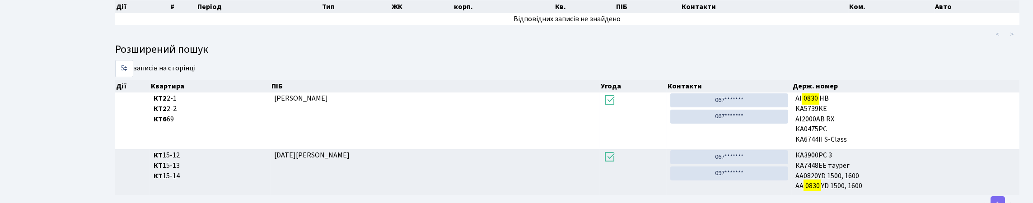
scroll to position [0, 0]
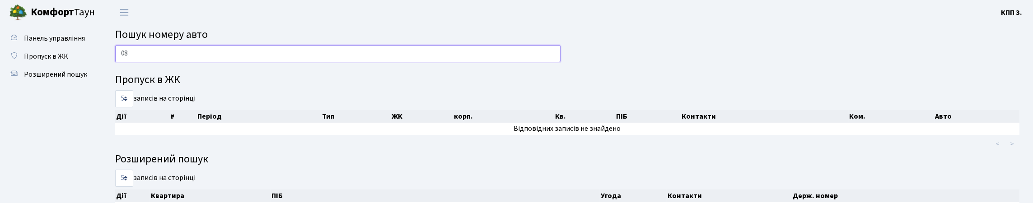
type input "0"
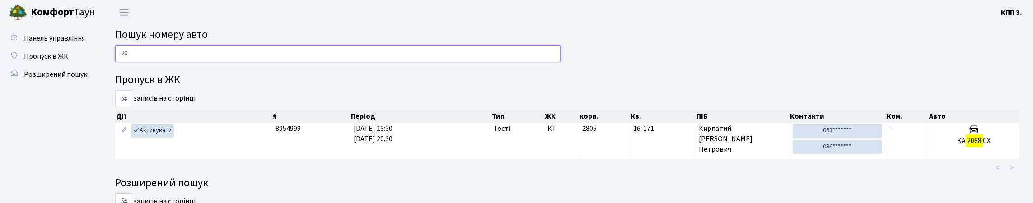
type input "2"
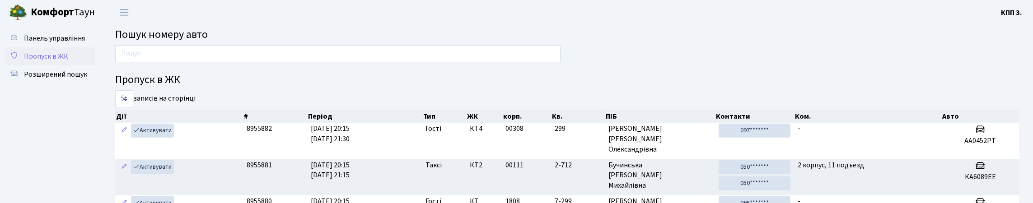
click at [54, 61] on span "Пропуск в ЖК" at bounding box center [46, 56] width 44 height 10
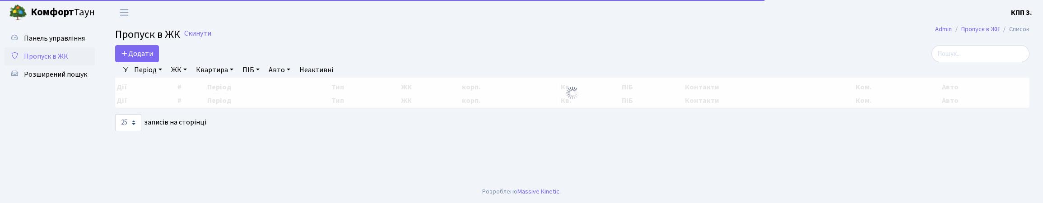
select select "25"
drag, startPoint x: 959, startPoint y: 67, endPoint x: 732, endPoint y: 62, distance: 226.7
click at [960, 62] on input "search" at bounding box center [980, 53] width 98 height 17
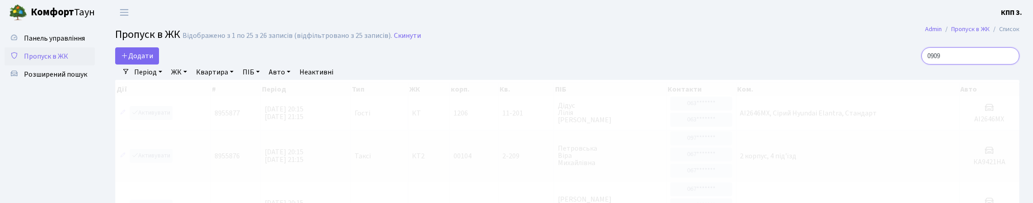
type input "0909"
click at [159, 80] on link "Період" at bounding box center [147, 72] width 35 height 15
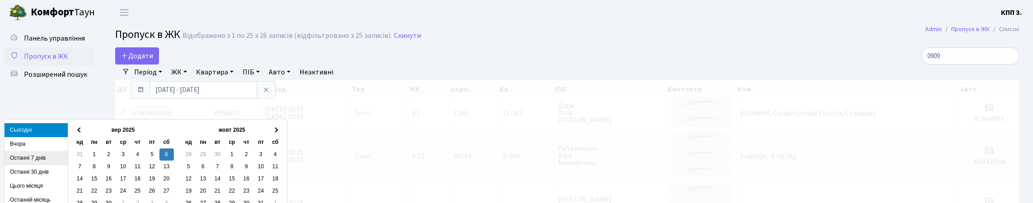
click at [23, 154] on li "Останні 7 днів" at bounding box center [36, 158] width 63 height 14
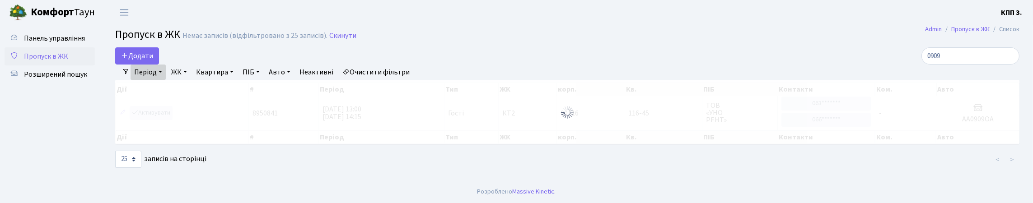
click at [824, 120] on div at bounding box center [567, 112] width 904 height 65
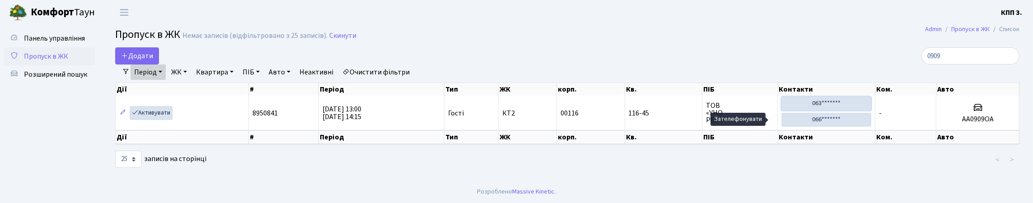
drag, startPoint x: 831, startPoint y: 125, endPoint x: 566, endPoint y: 49, distance: 275.7
click at [830, 111] on link "063*******" at bounding box center [825, 104] width 89 height 14
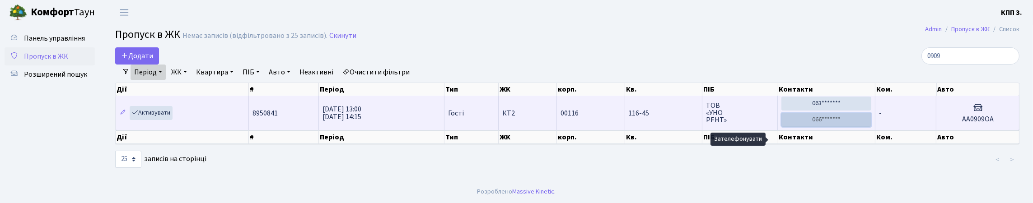
click at [820, 127] on link "066*******" at bounding box center [825, 120] width 89 height 14
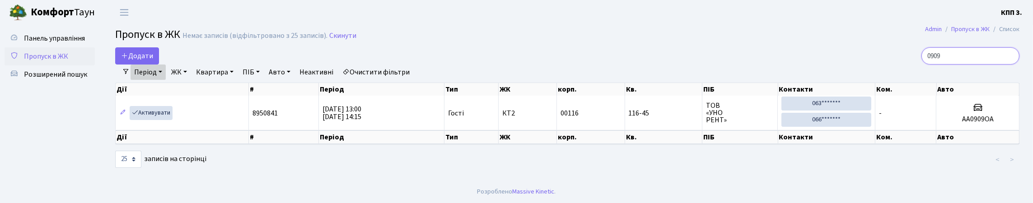
drag, startPoint x: 957, startPoint y: 67, endPoint x: 670, endPoint y: 72, distance: 286.8
click at [670, 65] on div "Додати 0909" at bounding box center [566, 55] width 917 height 17
click at [63, 61] on span "Пропуск в ЖК" at bounding box center [46, 56] width 44 height 10
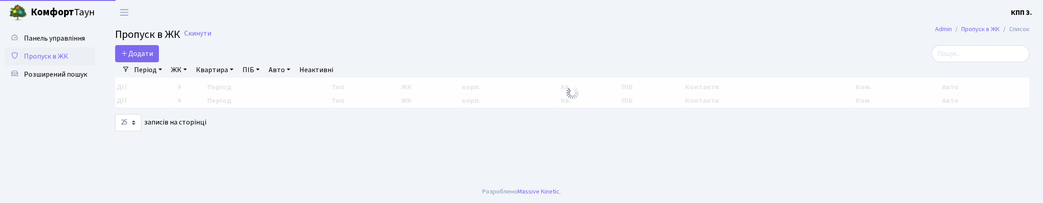
select select "25"
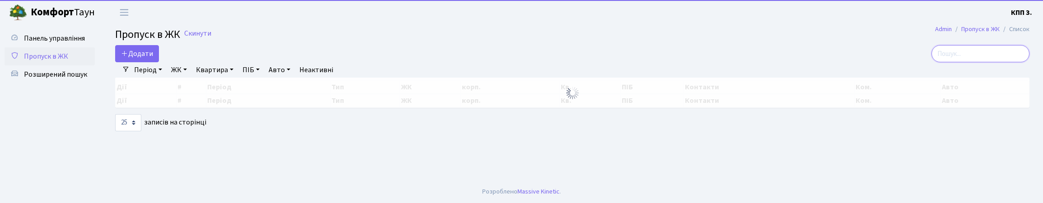
click at [945, 59] on input "search" at bounding box center [980, 53] width 98 height 17
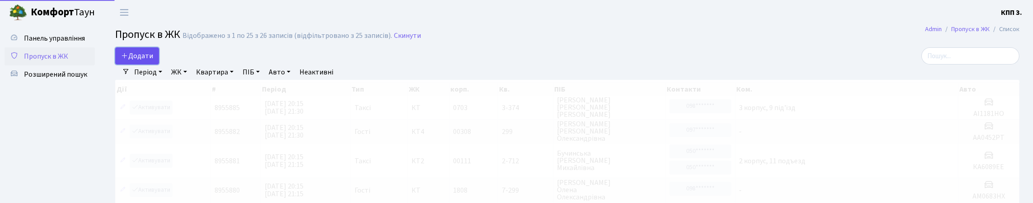
click at [153, 61] on span "Додати" at bounding box center [137, 56] width 32 height 10
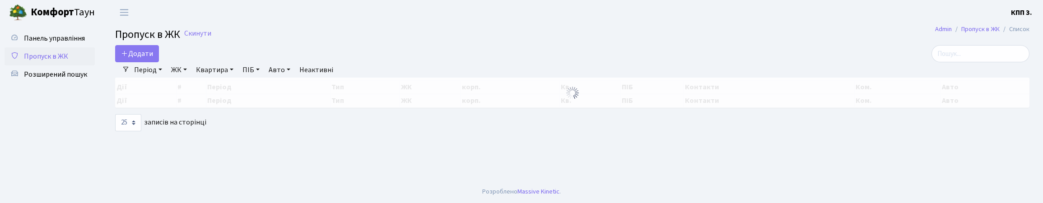
select select "25"
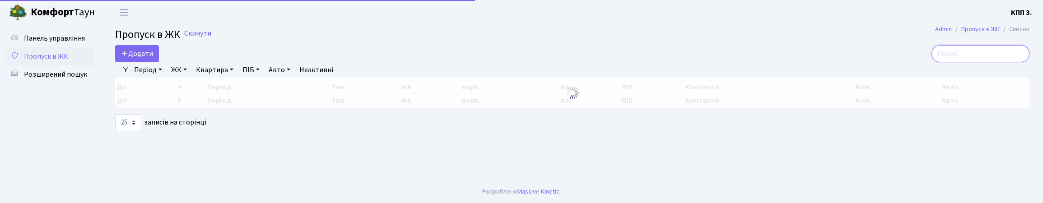
click at [940, 62] on input "search" at bounding box center [980, 53] width 98 height 17
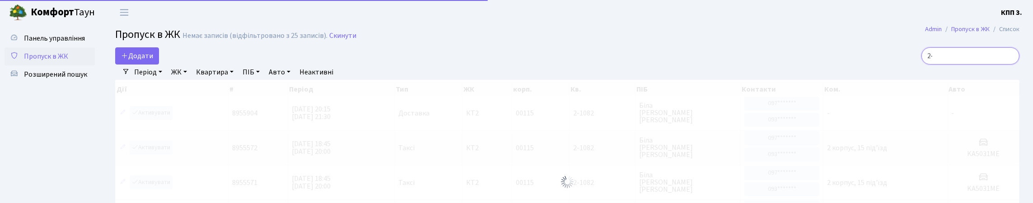
type input "2"
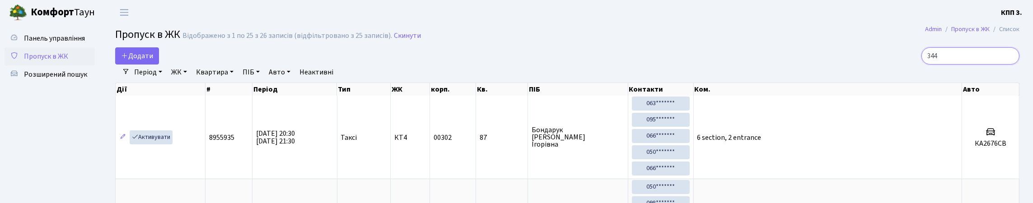
type input "3440"
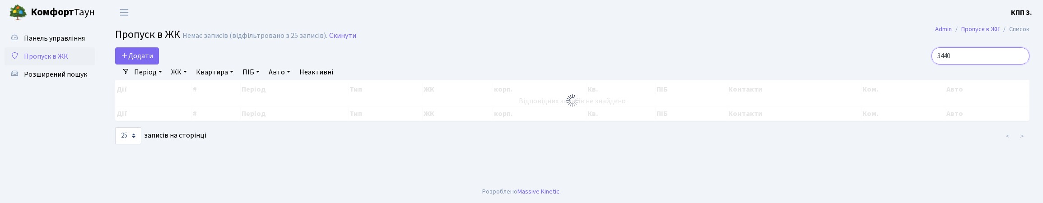
drag, startPoint x: 960, startPoint y: 61, endPoint x: 922, endPoint y: 81, distance: 42.2
click at [922, 81] on div "Додати 3440 Фільтри Період 06.09.2025 - 06.09.2025 ЖК - КТ, вул. Регенераторна,…" at bounding box center [572, 96] width 928 height 98
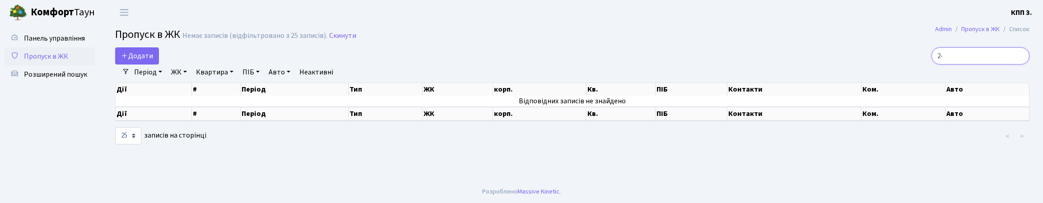
type input "2"
type input "1"
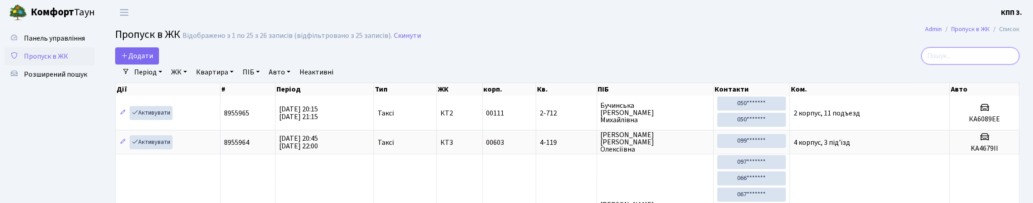
click at [989, 65] on input "search" at bounding box center [970, 55] width 98 height 17
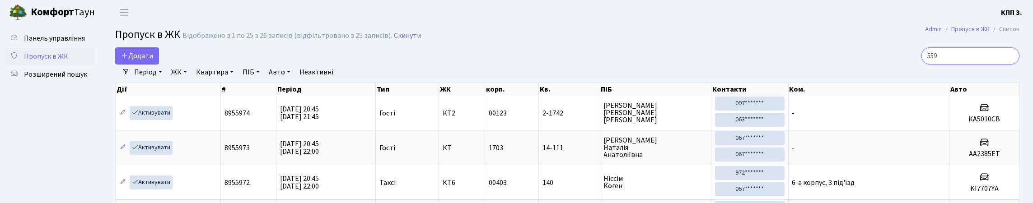
type input "5590"
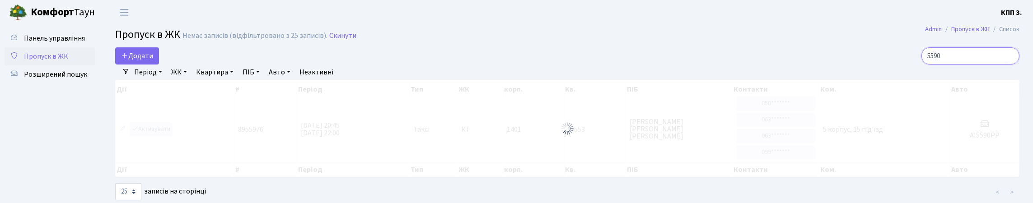
click at [1009, 65] on input "5590" at bounding box center [970, 55] width 98 height 17
click at [1009, 65] on input "search" at bounding box center [970, 55] width 98 height 17
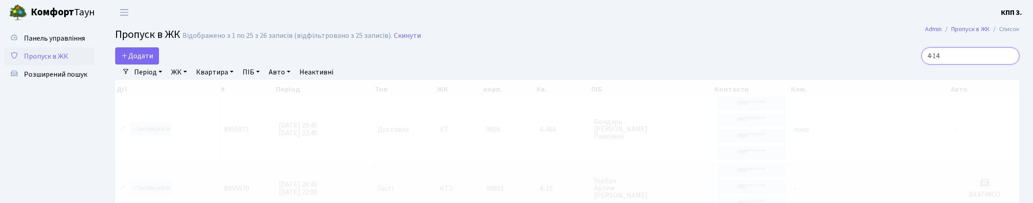
type input "4-14"
drag, startPoint x: 914, startPoint y: 79, endPoint x: 911, endPoint y: 84, distance: 6.1
click at [911, 84] on div "Додати 4-14 Фільтри Період 06.09.2025 - 06.09.2025 ЖК - КТ, вул. Регенераторна,…" at bounding box center [566, 157] width 917 height 220
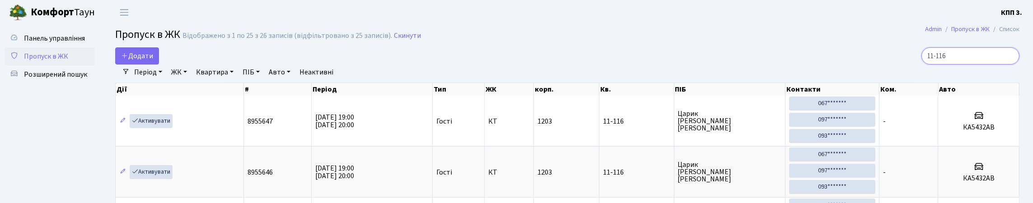
drag, startPoint x: 968, startPoint y: 69, endPoint x: 930, endPoint y: 81, distance: 39.7
type input "1"
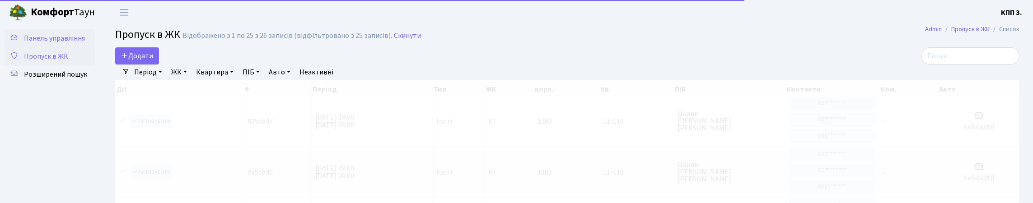
click at [37, 37] on span "Панель управління" at bounding box center [54, 38] width 61 height 10
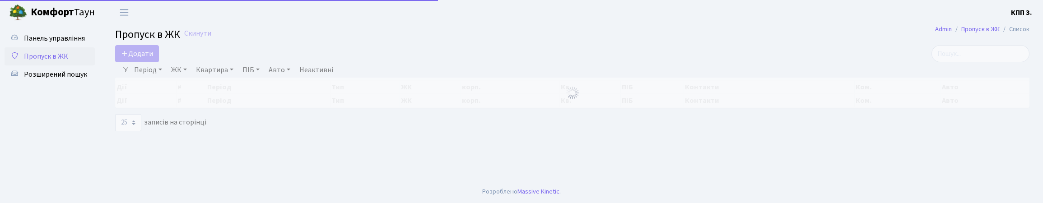
select select "25"
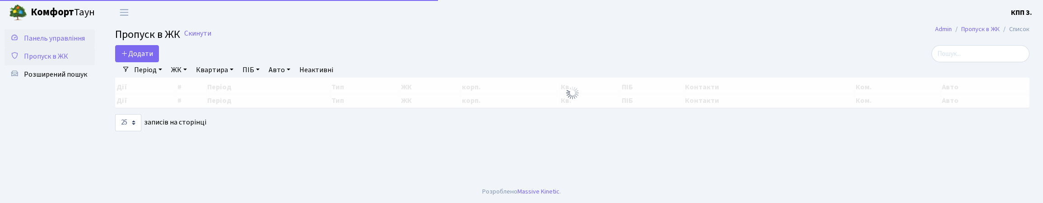
click at [67, 46] on link "Панель управління" at bounding box center [50, 38] width 90 height 18
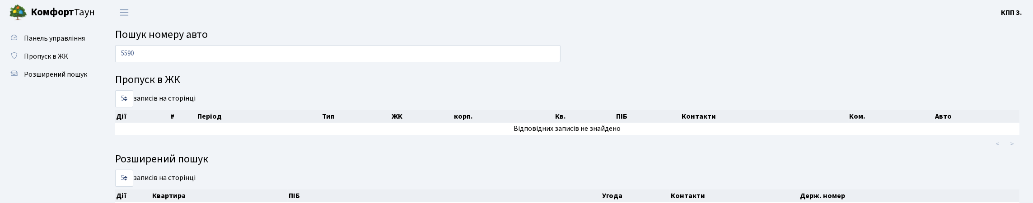
type input "5590"
drag, startPoint x: 148, startPoint y: 67, endPoint x: 102, endPoint y: 96, distance: 54.6
click at [102, 96] on div "5590 Пропуск в ЖК 5 10 25 50 записів на сторінці Дії # Період Тип ЖК корп. Кв. …" at bounding box center [567, 168] width 931 height 247
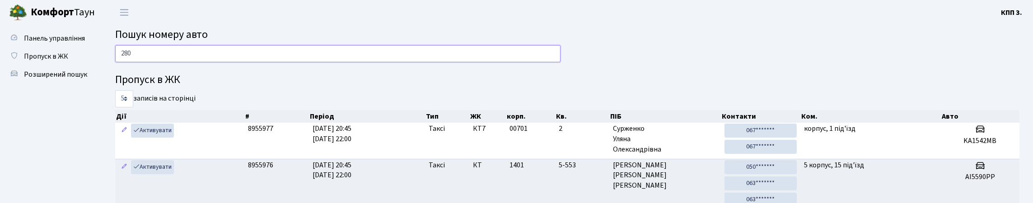
type input "2804"
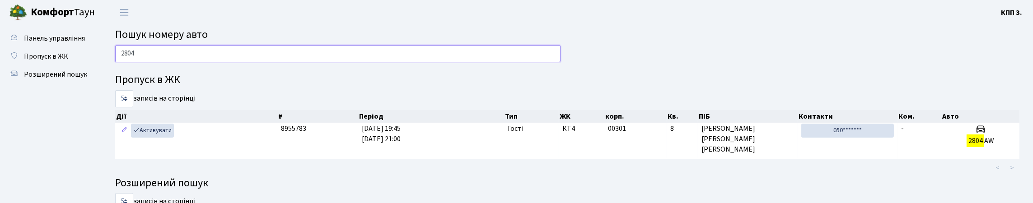
drag, startPoint x: 152, startPoint y: 60, endPoint x: 102, endPoint y: 79, distance: 53.5
click at [102, 79] on div "2804 Пропуск в ЖК 5 10 25 50 записів на сторінці Дії # Період Тип ЖК корп. Кв. …" at bounding box center [567, 150] width 931 height 211
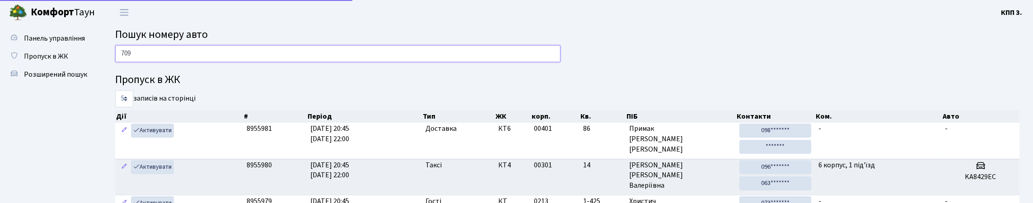
type input "7098"
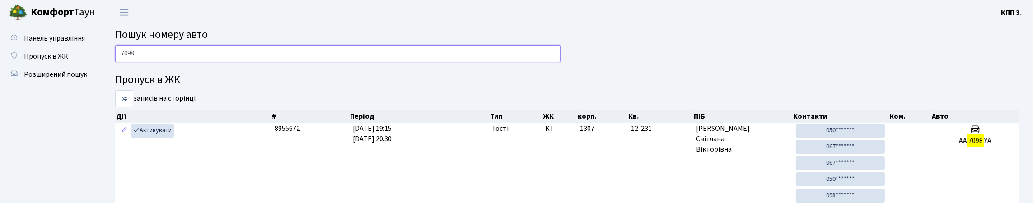
drag, startPoint x: 144, startPoint y: 63, endPoint x: 115, endPoint y: 67, distance: 29.6
click at [112, 67] on div "7098" at bounding box center [337, 56] width 459 height 22
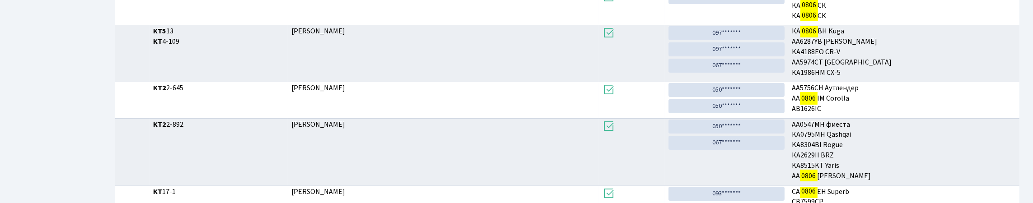
scroll to position [226, 0]
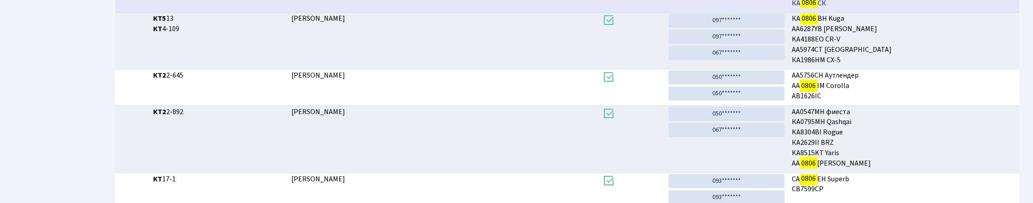
type input "0806"
click at [745, 84] on link "050*******" at bounding box center [726, 77] width 116 height 14
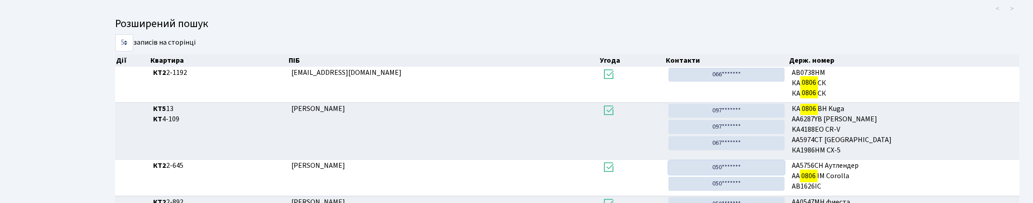
scroll to position [10, 0]
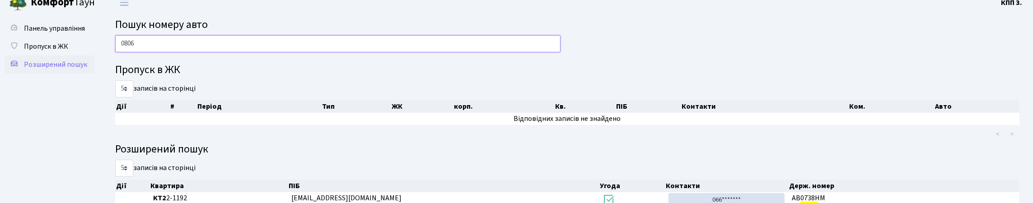
drag, startPoint x: 145, startPoint y: 52, endPoint x: 93, endPoint y: 80, distance: 59.0
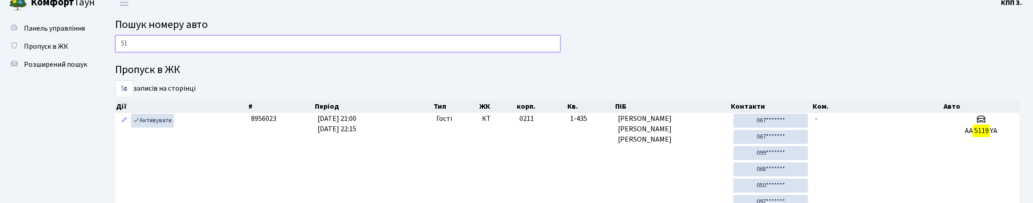
type input "5"
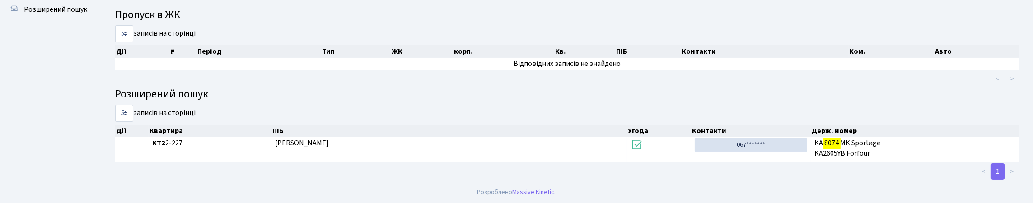
scroll to position [116, 0]
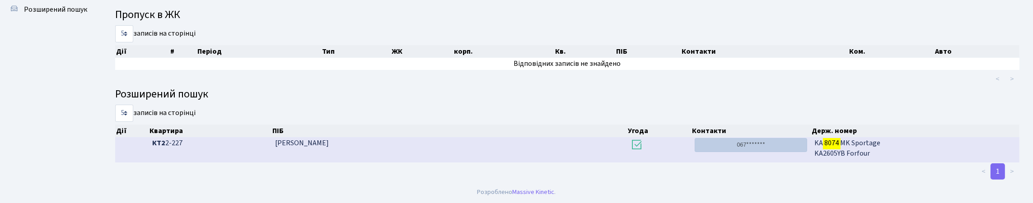
type input "8074"
click at [735, 142] on link "067*******" at bounding box center [750, 145] width 112 height 14
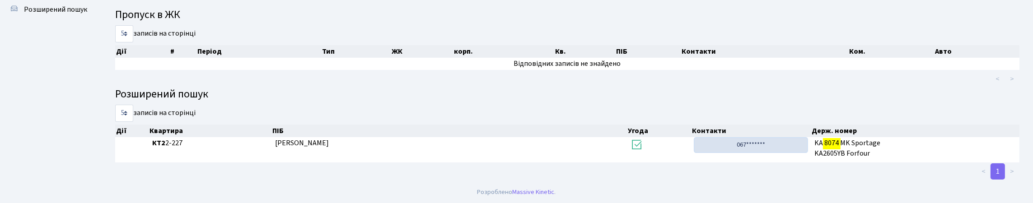
click at [742, 138] on link "067*******" at bounding box center [750, 145] width 112 height 14
click at [633, 71] on ul "< >" at bounding box center [758, 79] width 521 height 16
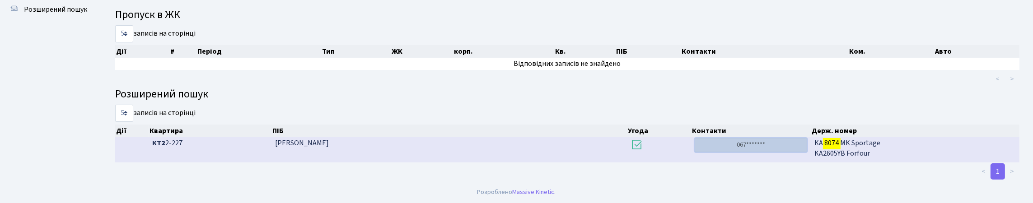
click at [721, 140] on link "067*******" at bounding box center [750, 145] width 112 height 14
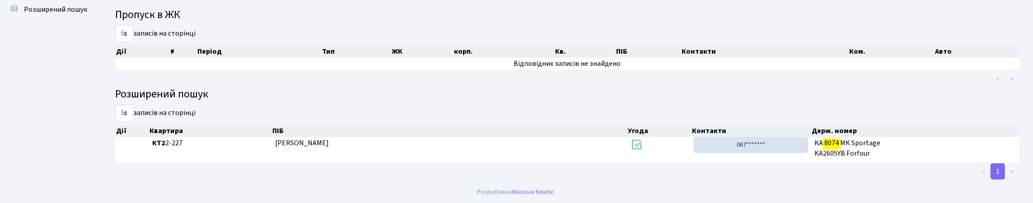
click at [732, 139] on link "067*******" at bounding box center [750, 145] width 112 height 14
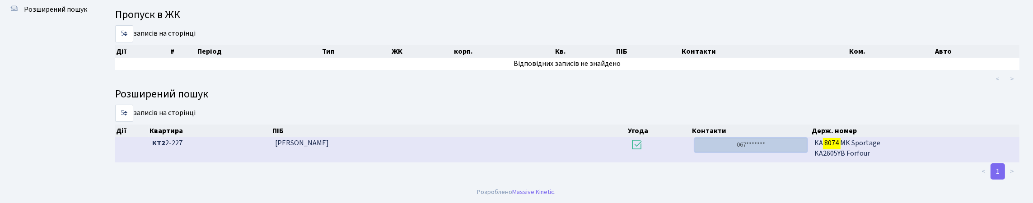
click at [745, 139] on link "067*******" at bounding box center [750, 145] width 112 height 14
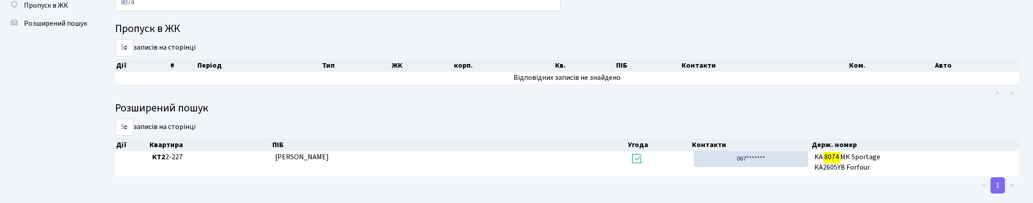
scroll to position [0, 0]
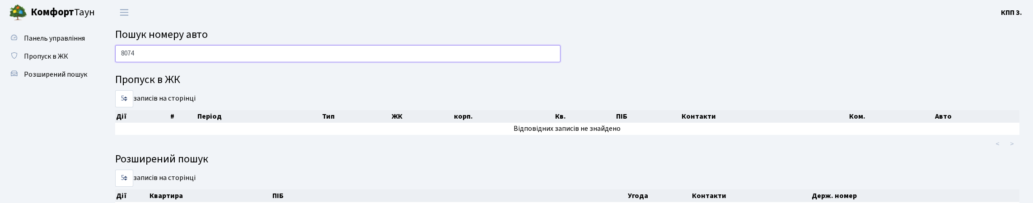
drag, startPoint x: 151, startPoint y: 64, endPoint x: 113, endPoint y: 76, distance: 40.1
click at [113, 67] on div "8074" at bounding box center [337, 56] width 459 height 22
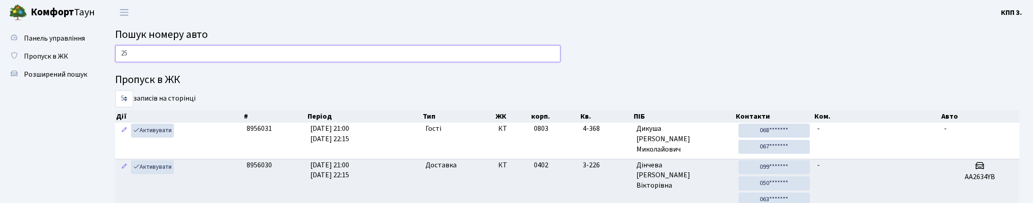
type input "2"
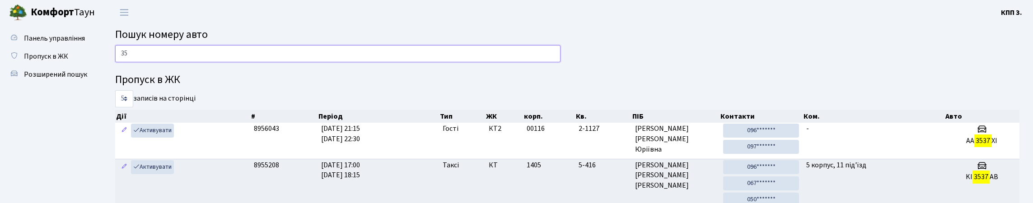
type input "3"
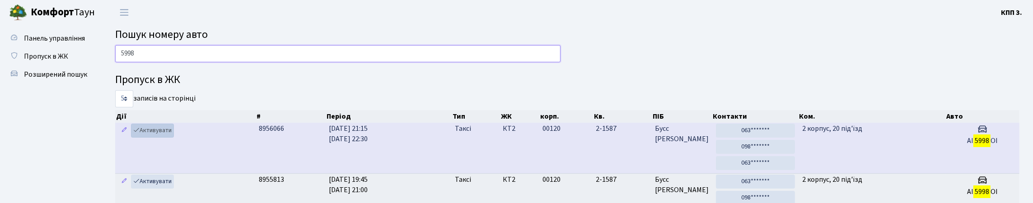
type input "5998"
click at [159, 138] on link "Активувати" at bounding box center [152, 131] width 43 height 14
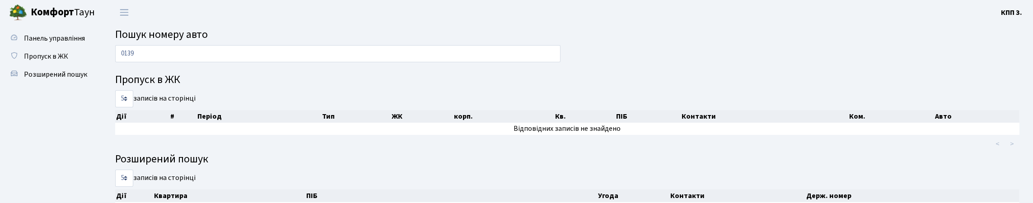
type input "0139"
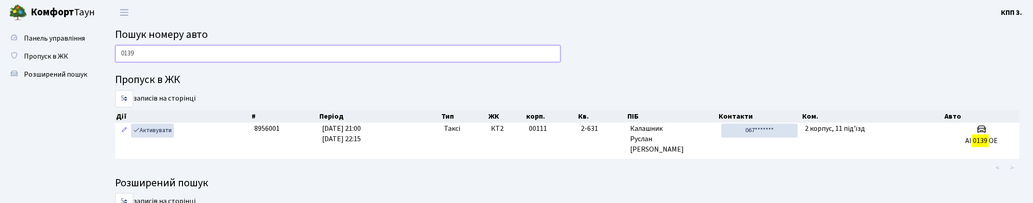
drag, startPoint x: 153, startPoint y: 62, endPoint x: 117, endPoint y: 84, distance: 41.7
click at [117, 84] on div "0139 Пропуск в ЖК 5 10 25 50 записів на сторінці Дії # Період Тип ЖК корп. Кв. …" at bounding box center [566, 167] width 917 height 245
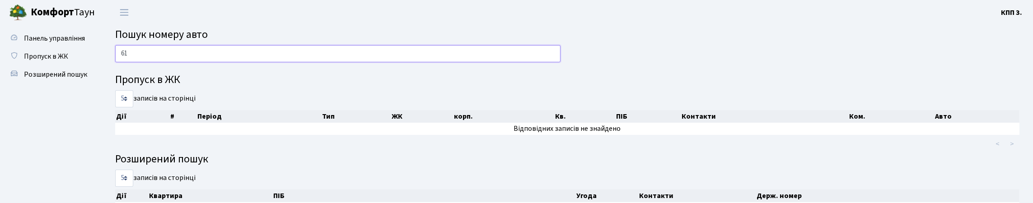
type input "6"
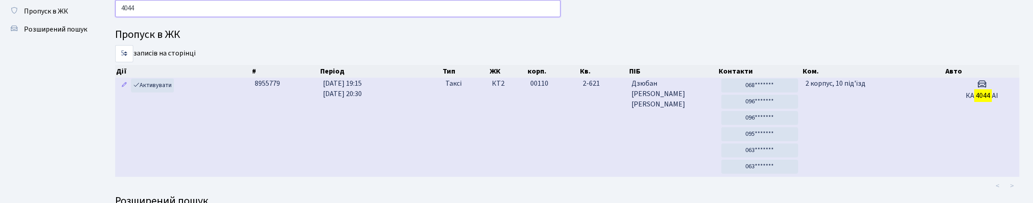
scroll to position [45, 0]
type input "4044"
click at [744, 93] on link "068*******" at bounding box center [759, 86] width 77 height 14
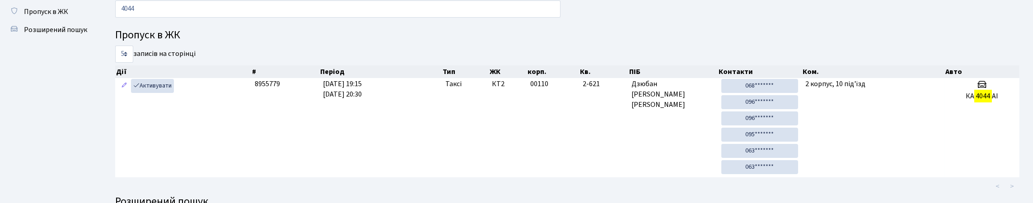
click at [650, 42] on h4 "Пропуск в ЖК" at bounding box center [567, 35] width 904 height 13
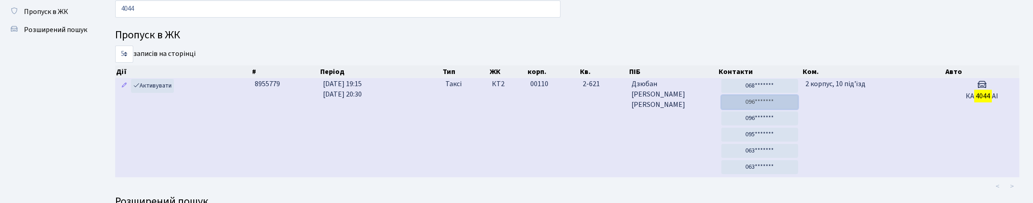
click at [749, 109] on link "096*******" at bounding box center [759, 102] width 77 height 14
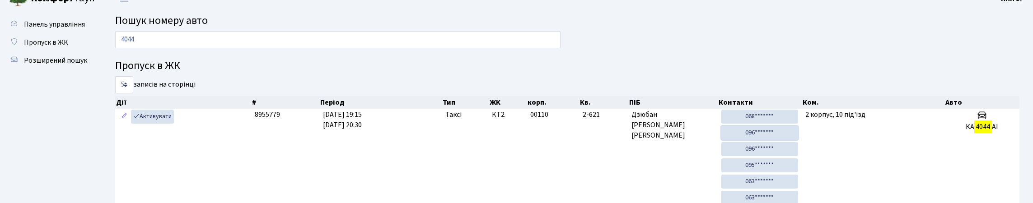
scroll to position [0, 0]
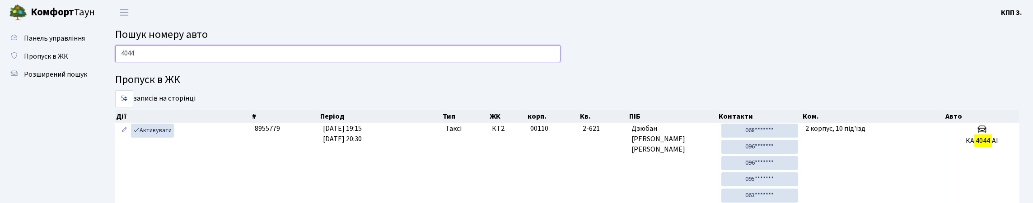
drag, startPoint x: 142, startPoint y: 62, endPoint x: 118, endPoint y: 76, distance: 27.7
click at [118, 67] on div "4044" at bounding box center [337, 56] width 459 height 22
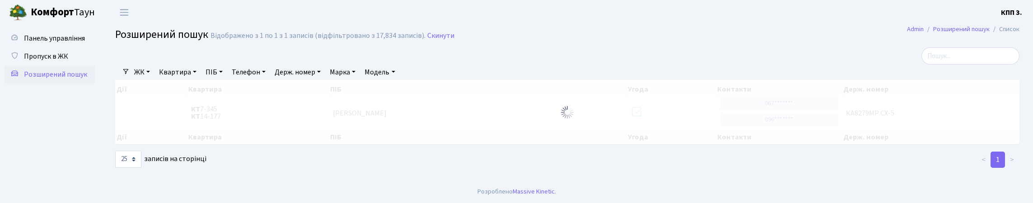
select select "25"
click at [68, 61] on span "Пропуск в ЖК" at bounding box center [46, 56] width 44 height 10
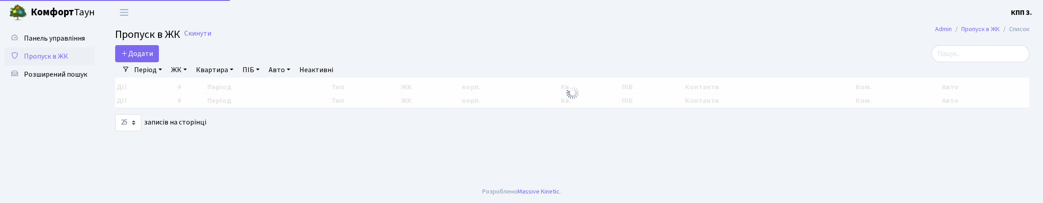
select select "25"
click at [952, 62] on input "search" at bounding box center [980, 53] width 98 height 17
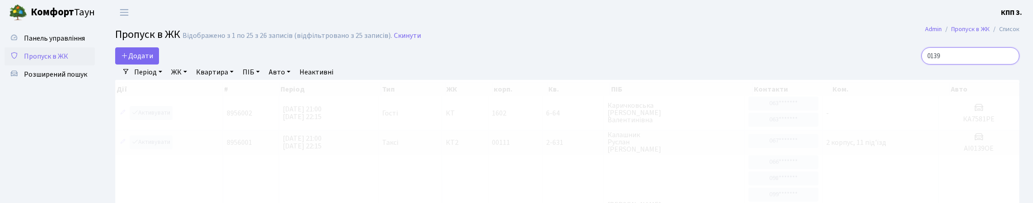
type input "0139"
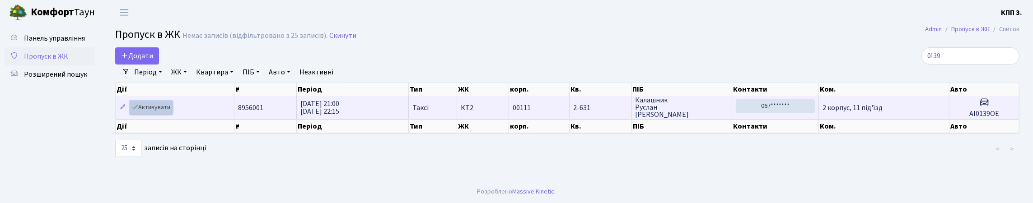
click at [172, 115] on link "Активувати" at bounding box center [151, 108] width 43 height 14
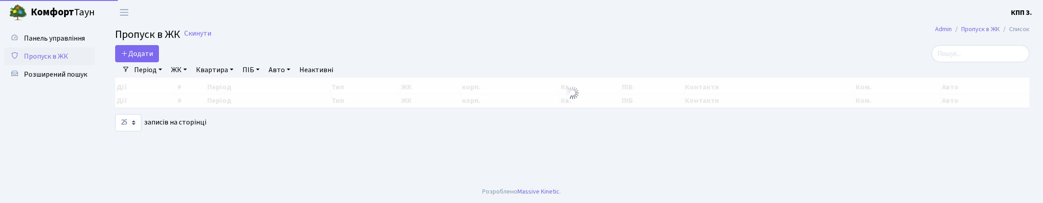
select select "25"
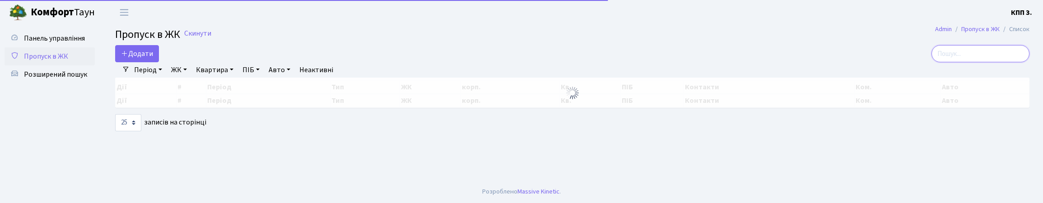
click at [969, 61] on input "search" at bounding box center [980, 53] width 98 height 17
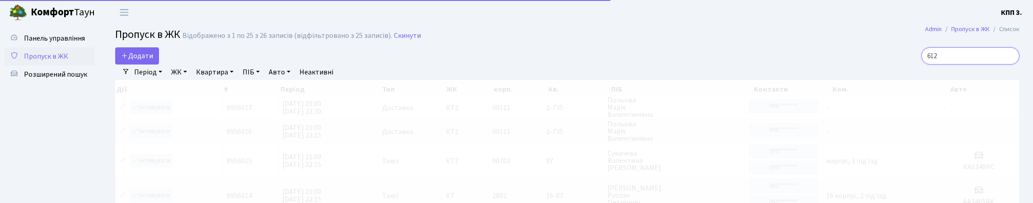
type input "6128"
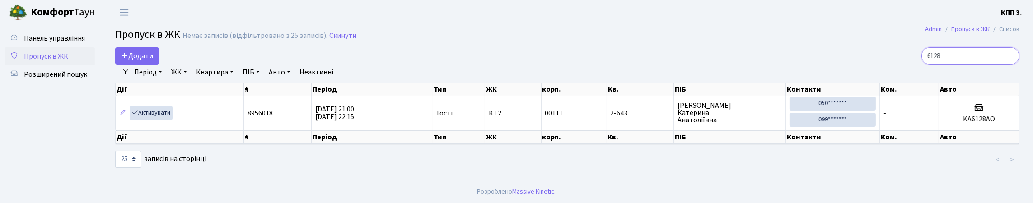
click at [1009, 63] on input "6128" at bounding box center [970, 55] width 98 height 17
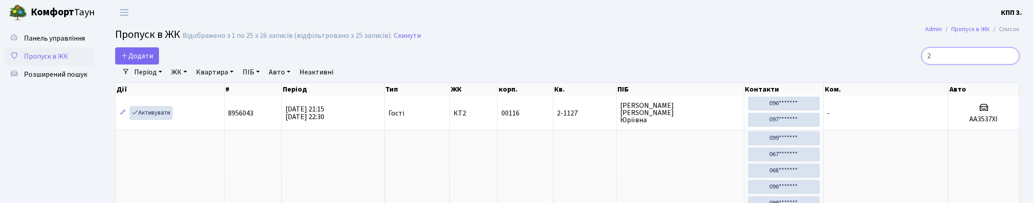
type input "29"
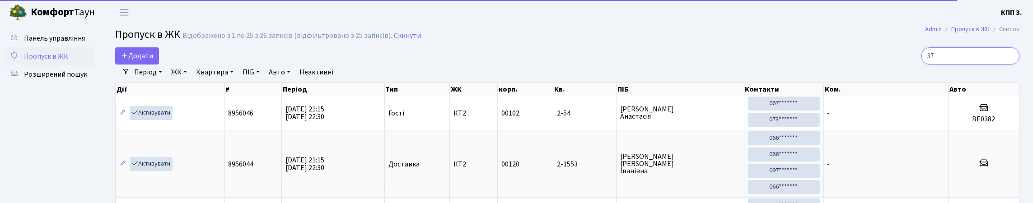
type input "375"
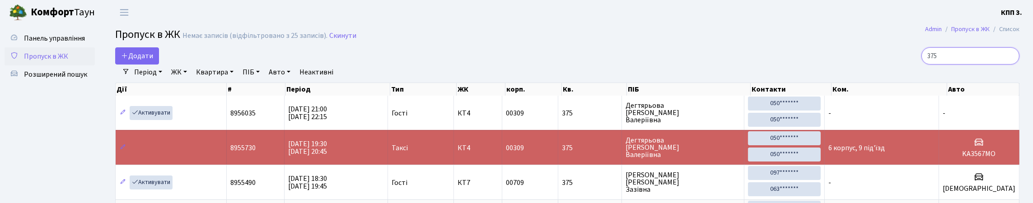
click at [1007, 63] on input "375" at bounding box center [970, 55] width 98 height 17
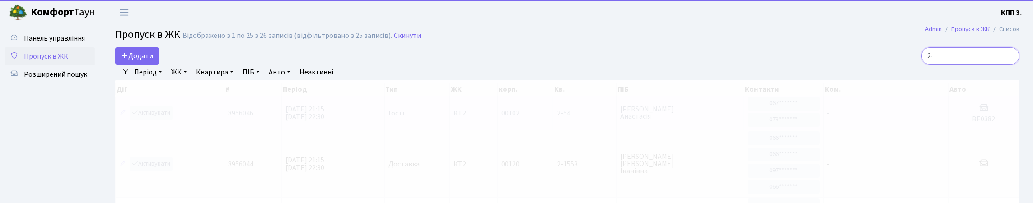
type input "2"
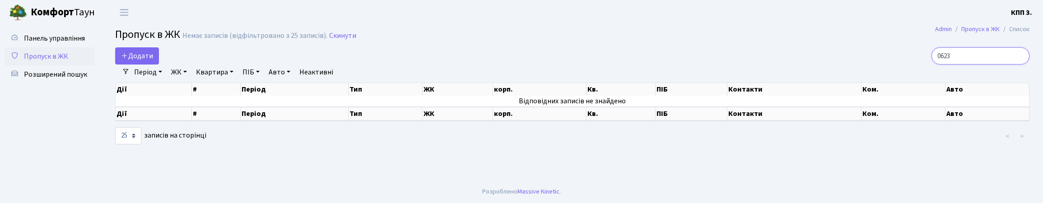
type input "0623"
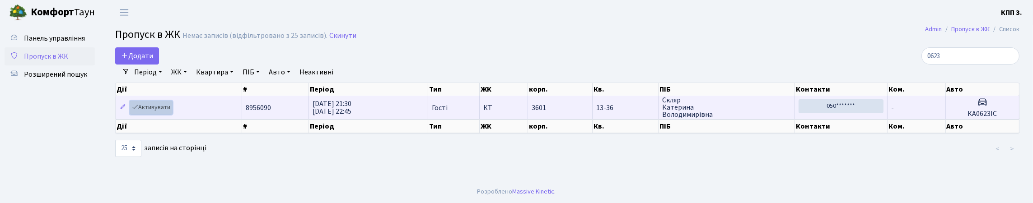
click at [166, 115] on link "Активувати" at bounding box center [151, 108] width 43 height 14
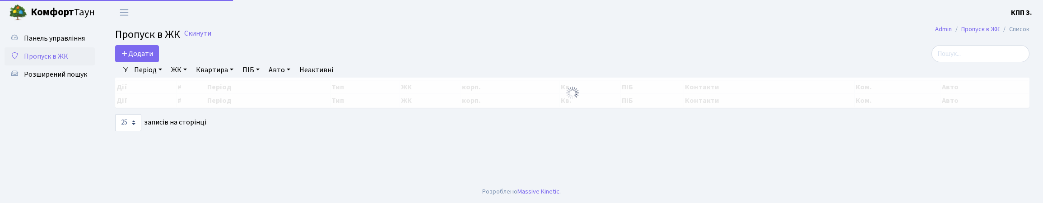
select select "25"
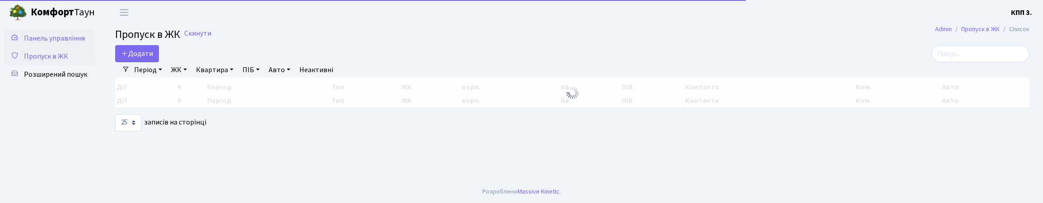
click at [73, 47] on link "Панель управління" at bounding box center [50, 38] width 90 height 18
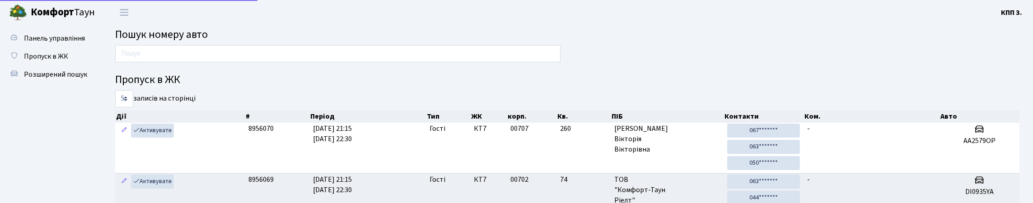
click at [142, 61] on input "text" at bounding box center [337, 53] width 445 height 17
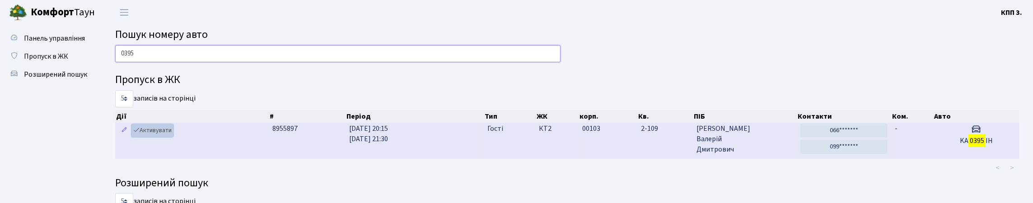
type input "0395"
click at [174, 138] on link "Активувати" at bounding box center [152, 131] width 43 height 14
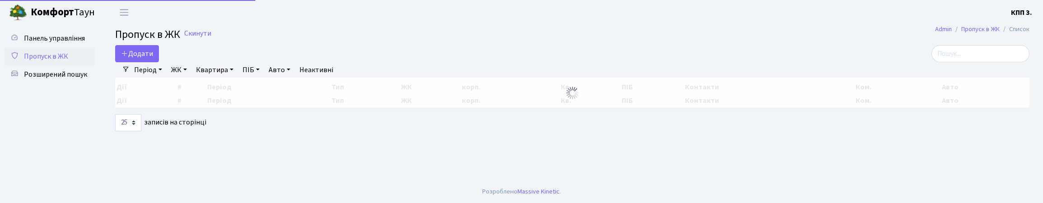
select select "25"
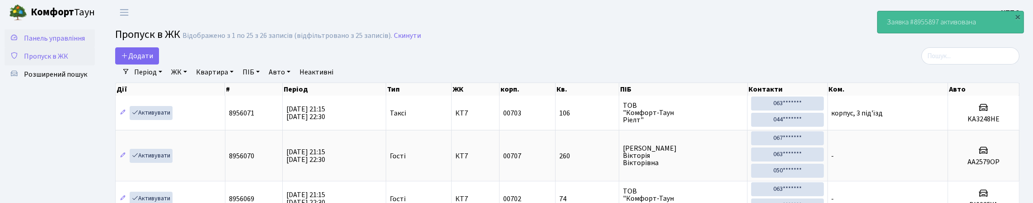
click at [49, 42] on span "Панель управління" at bounding box center [54, 38] width 61 height 10
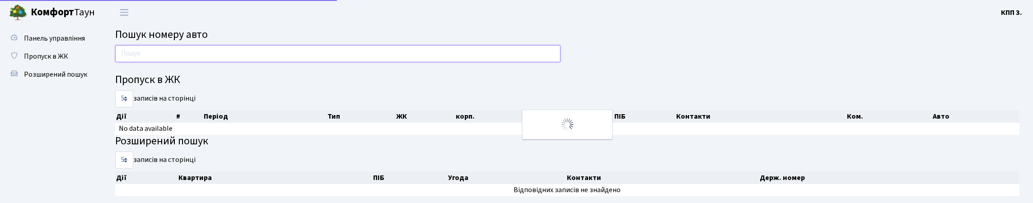
click at [136, 61] on input "text" at bounding box center [337, 53] width 445 height 17
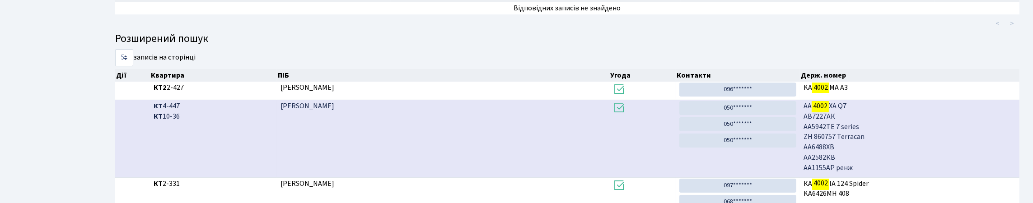
scroll to position [135, 0]
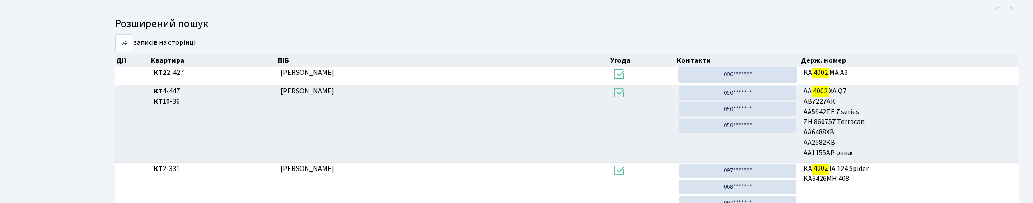
click at [750, 82] on link "096*******" at bounding box center [737, 75] width 117 height 14
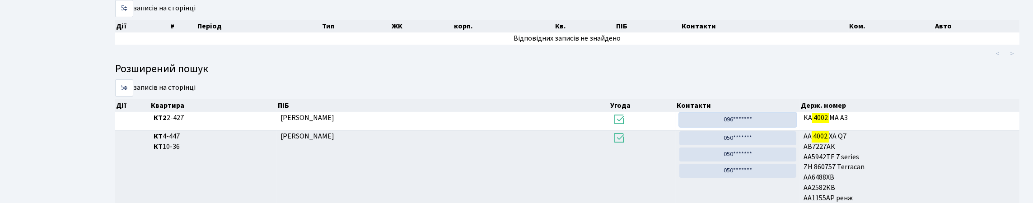
scroll to position [0, 0]
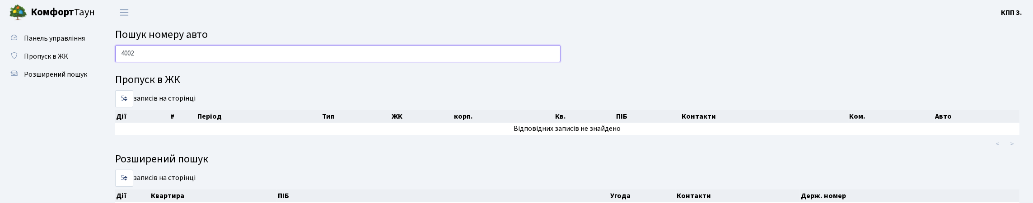
click at [237, 62] on input "4002" at bounding box center [337, 53] width 445 height 17
type input "4"
drag, startPoint x: 147, startPoint y: 64, endPoint x: 128, endPoint y: 72, distance: 20.6
click at [128, 67] on div "0623" at bounding box center [337, 56] width 459 height 22
type input "0"
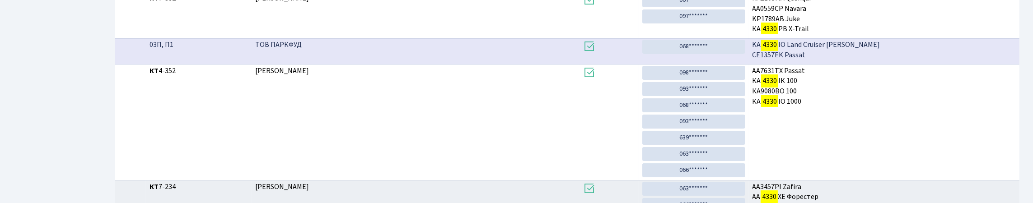
scroll to position [226, 0]
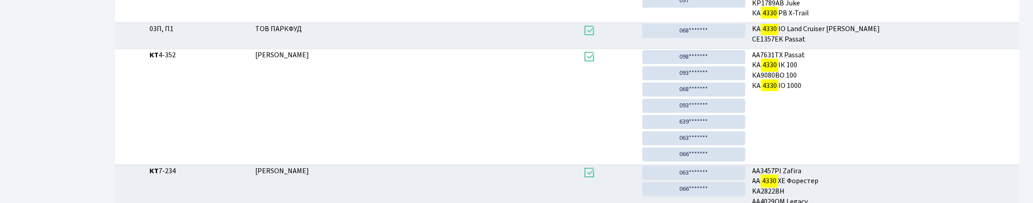
type input "4330"
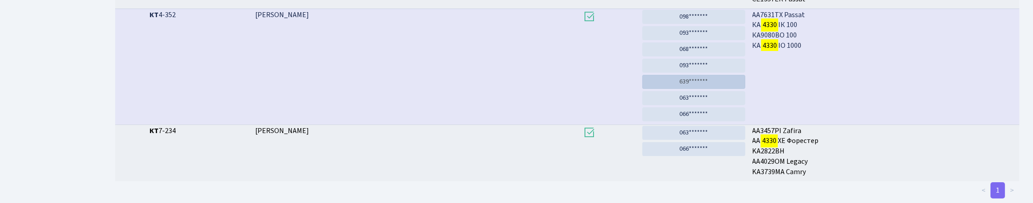
scroll to position [250, 0]
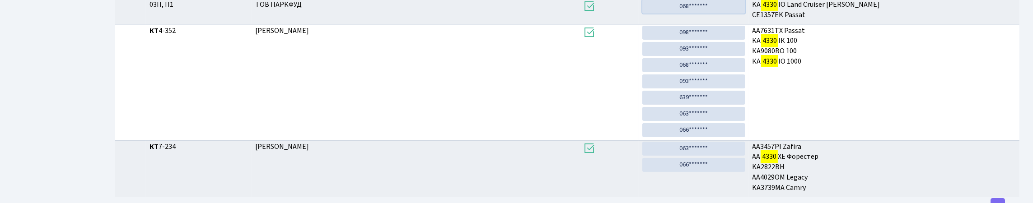
drag, startPoint x: 702, startPoint y: 59, endPoint x: 552, endPoint y: 44, distance: 150.6
click at [702, 14] on link "068*******" at bounding box center [693, 7] width 103 height 14
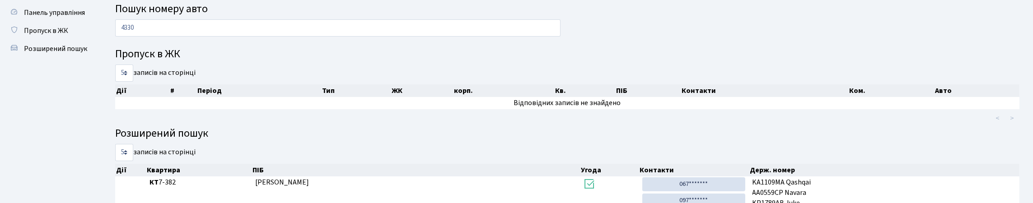
scroll to position [0, 0]
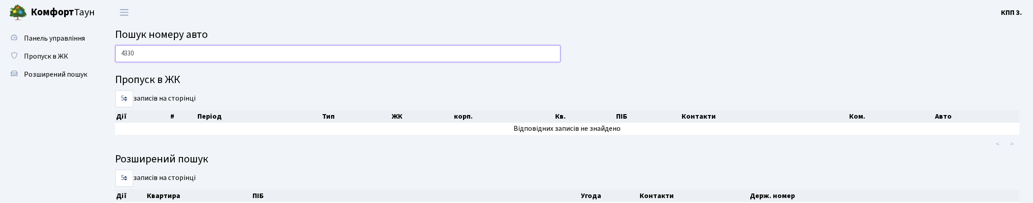
drag, startPoint x: 164, startPoint y: 59, endPoint x: 104, endPoint y: 79, distance: 63.5
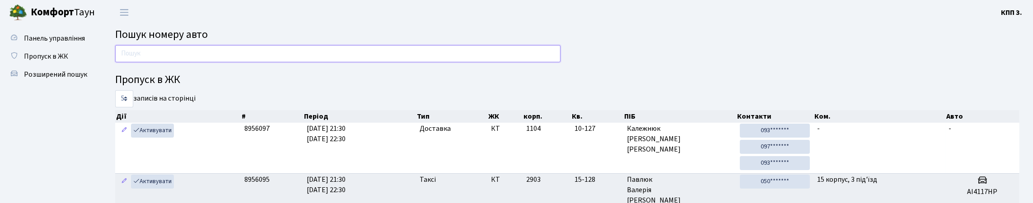
type input "1"
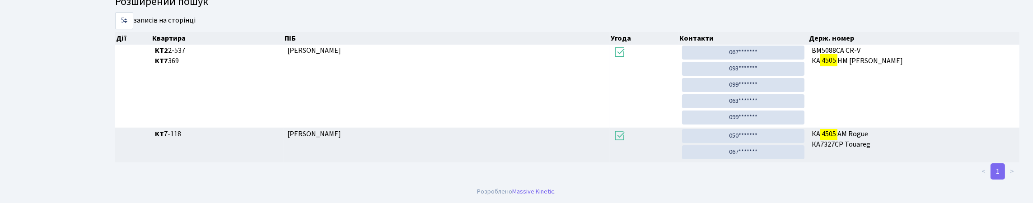
scroll to position [55, 0]
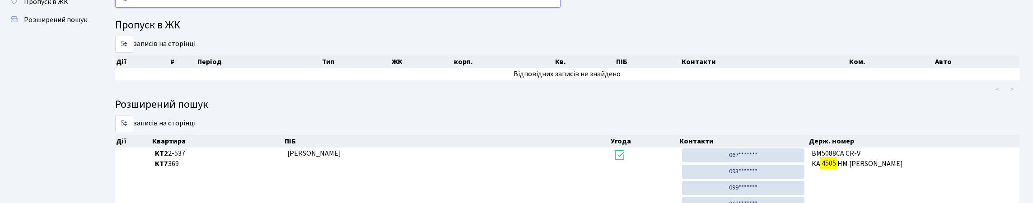
type input "4"
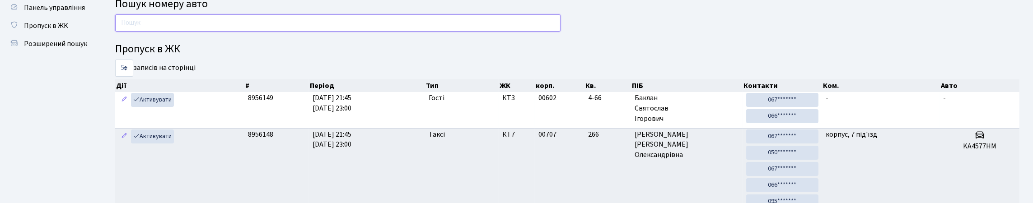
scroll to position [0, 0]
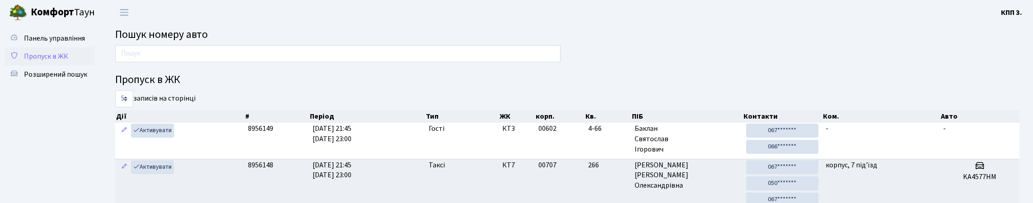
click at [37, 61] on span "Пропуск в ЖК" at bounding box center [46, 56] width 44 height 10
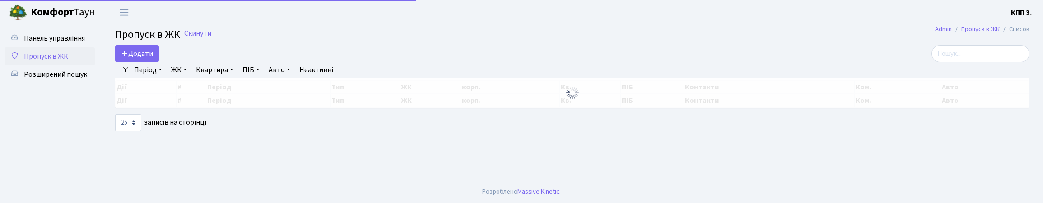
select select "25"
click at [953, 58] on input "search" at bounding box center [980, 53] width 98 height 17
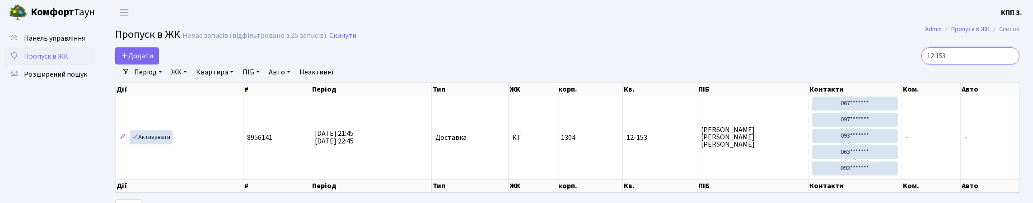
type input "12-153"
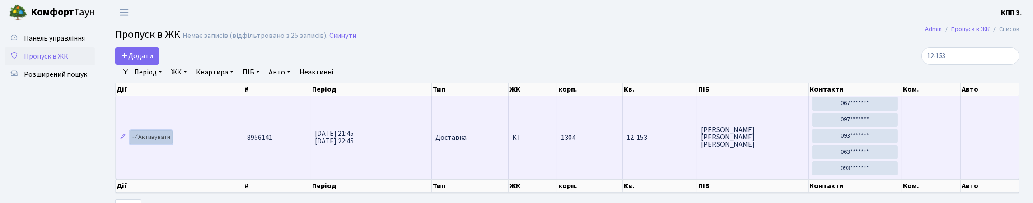
click at [159, 144] on link "Активувати" at bounding box center [151, 137] width 43 height 14
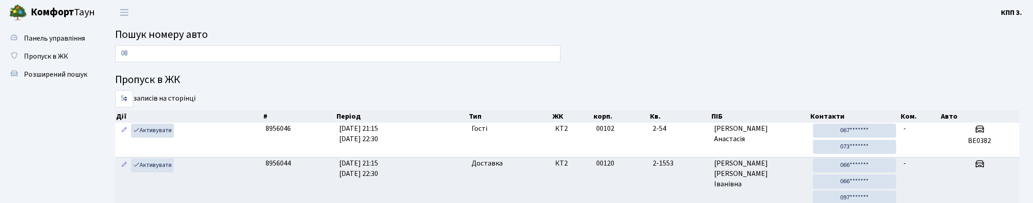
type input "0"
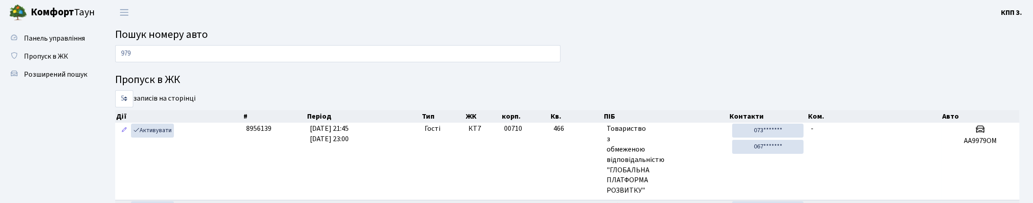
type input "9798"
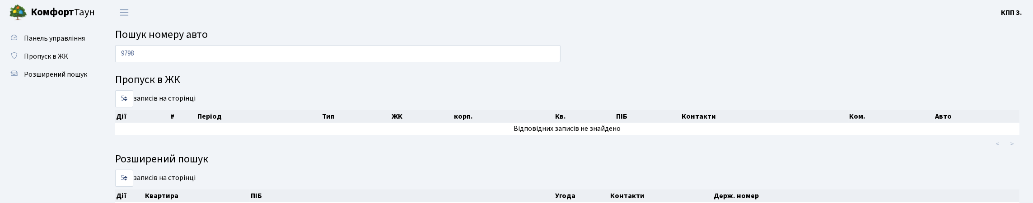
drag, startPoint x: 146, startPoint y: 58, endPoint x: 117, endPoint y: 62, distance: 29.2
click at [117, 62] on input "9798" at bounding box center [337, 53] width 445 height 17
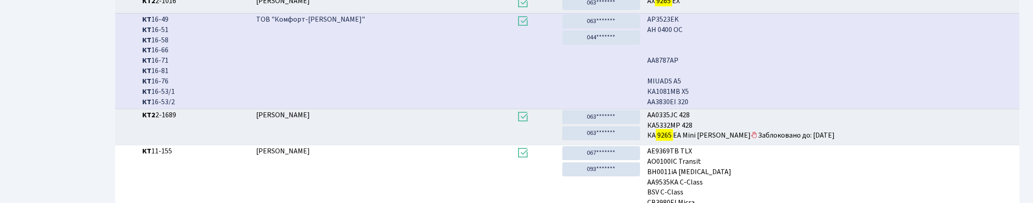
scroll to position [55, 0]
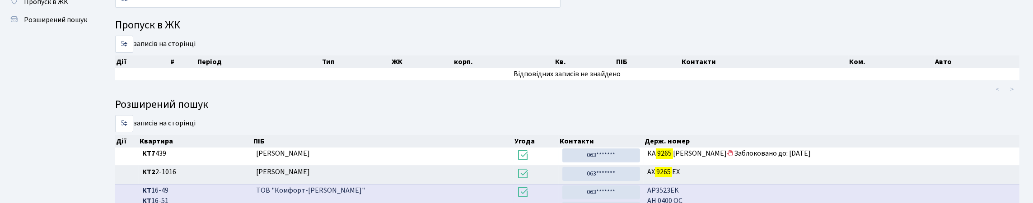
type input "9"
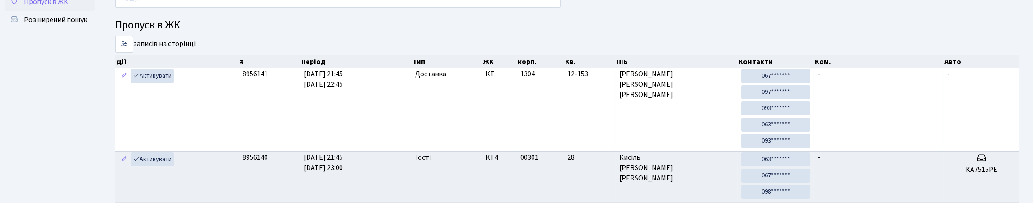
click at [56, 7] on span "Пропуск в ЖК" at bounding box center [46, 2] width 44 height 10
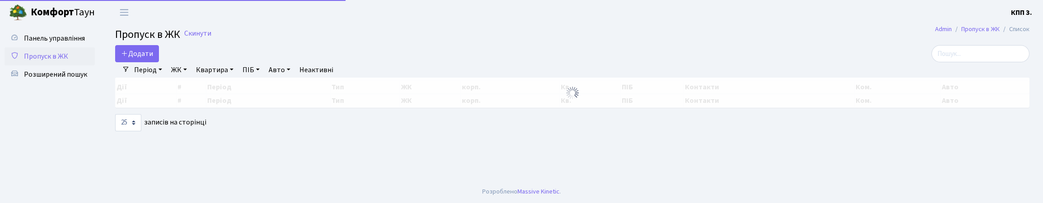
select select "25"
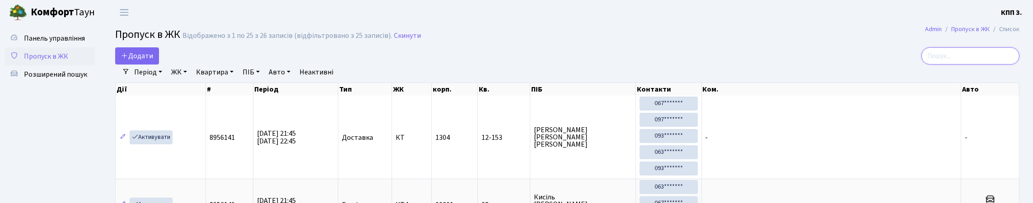
click at [960, 56] on input "search" at bounding box center [970, 55] width 98 height 17
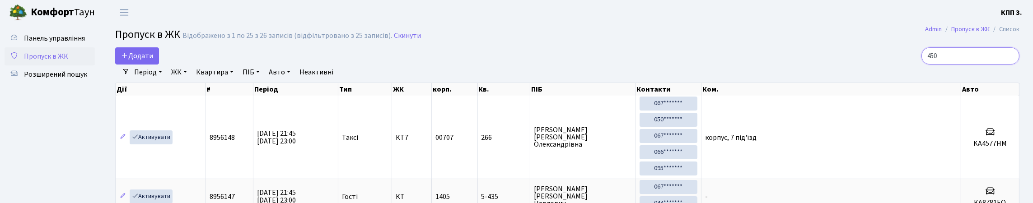
type input "4505"
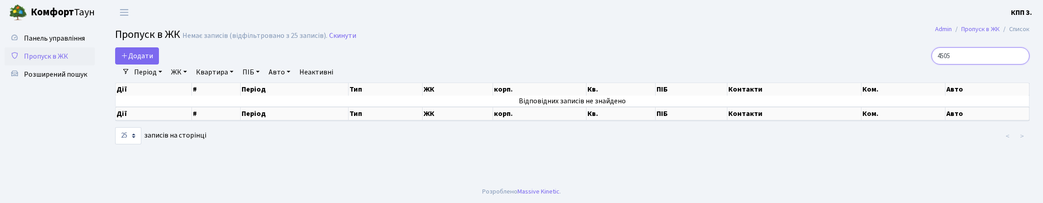
click at [1017, 64] on input "4505" at bounding box center [980, 55] width 98 height 17
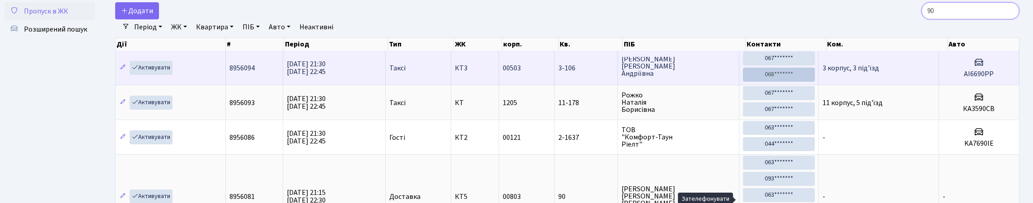
scroll to position [180, 0]
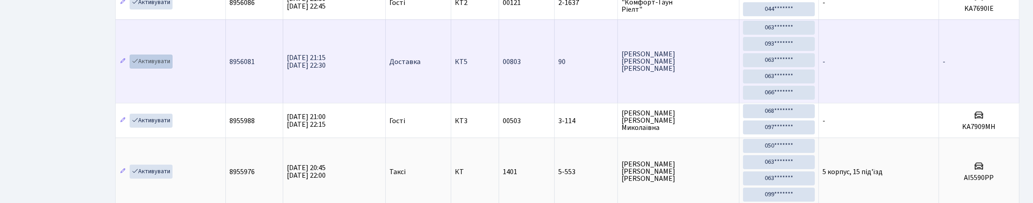
type input "90"
click at [168, 69] on link "Активувати" at bounding box center [151, 62] width 43 height 14
click at [159, 69] on link "Активувати" at bounding box center [151, 62] width 43 height 14
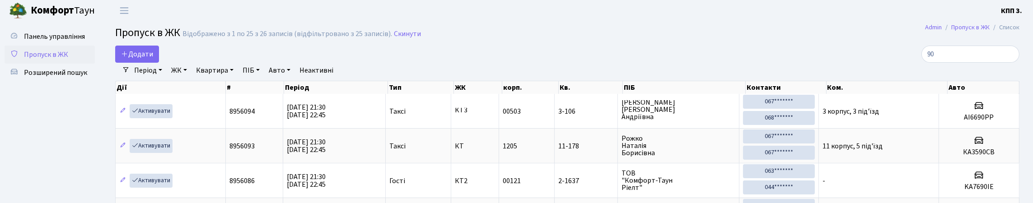
scroll to position [0, 0]
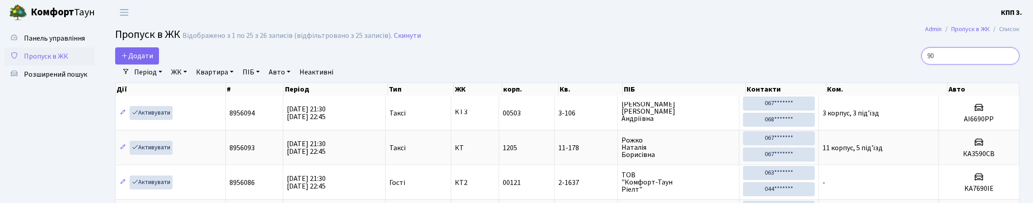
click at [1007, 62] on input "90" at bounding box center [970, 55] width 98 height 17
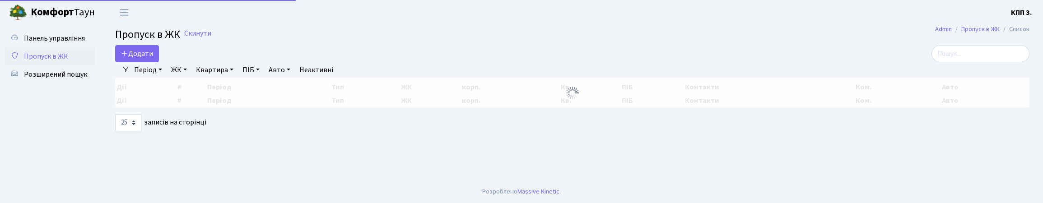
select select "25"
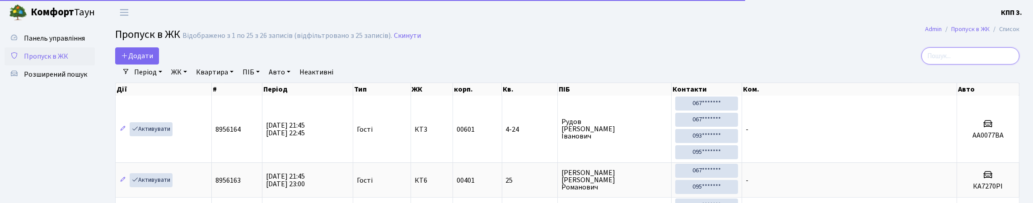
click at [972, 59] on input "search" at bounding box center [970, 55] width 98 height 17
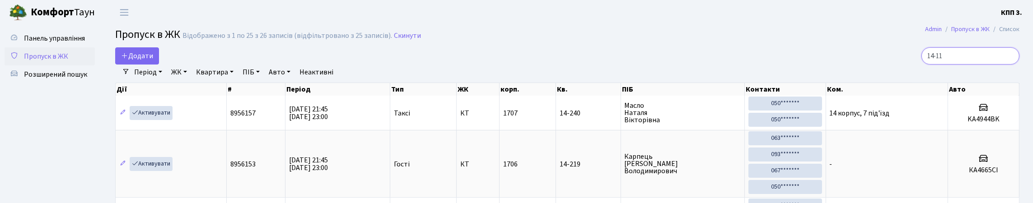
type input "14-110"
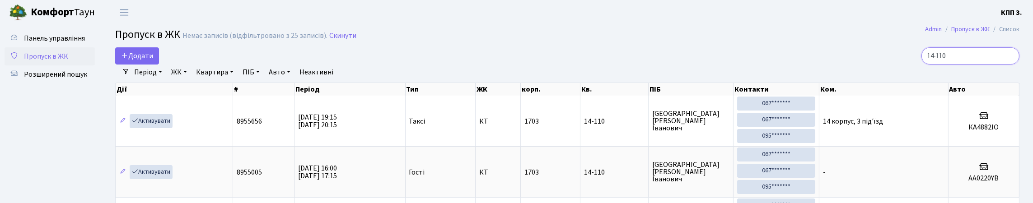
click at [1007, 63] on input "14-110" at bounding box center [970, 55] width 98 height 17
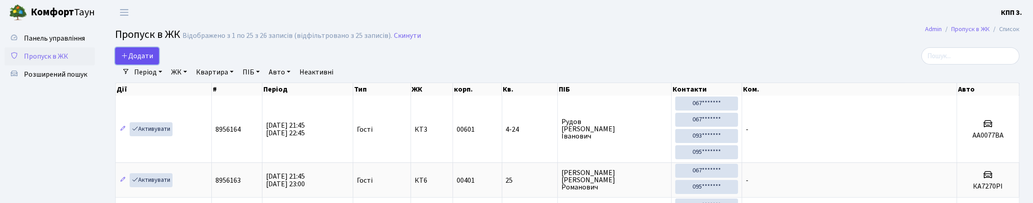
click at [148, 61] on span "Додати" at bounding box center [137, 56] width 32 height 10
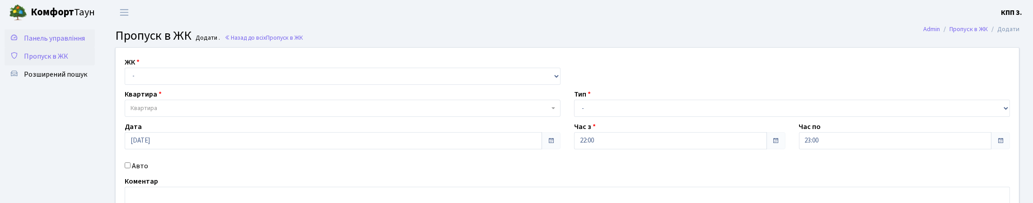
click at [48, 42] on span "Панель управління" at bounding box center [54, 38] width 61 height 10
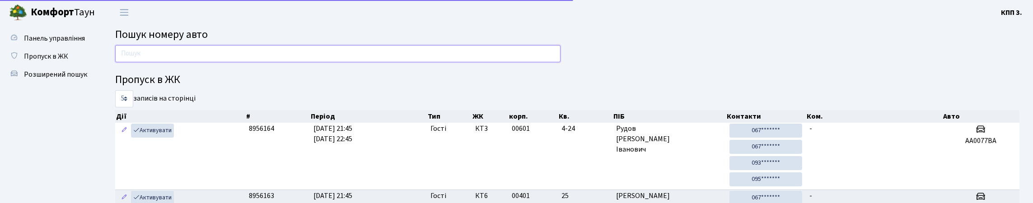
click at [160, 56] on input "text" at bounding box center [337, 53] width 445 height 17
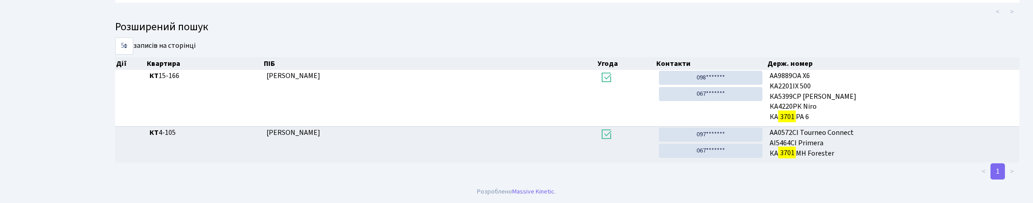
scroll to position [55, 0]
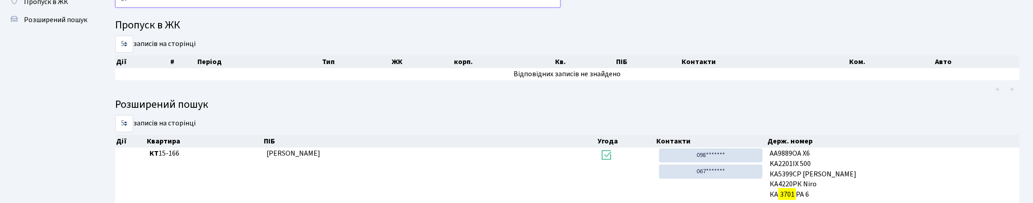
type input "3"
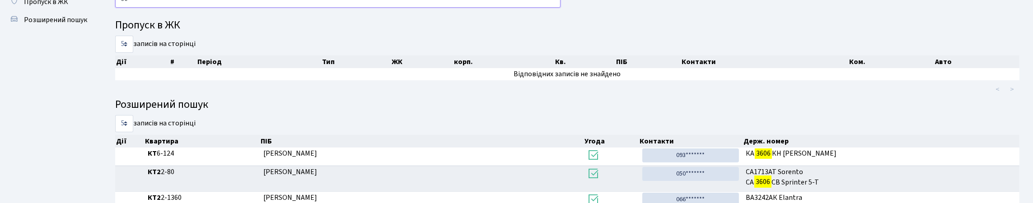
type input "3"
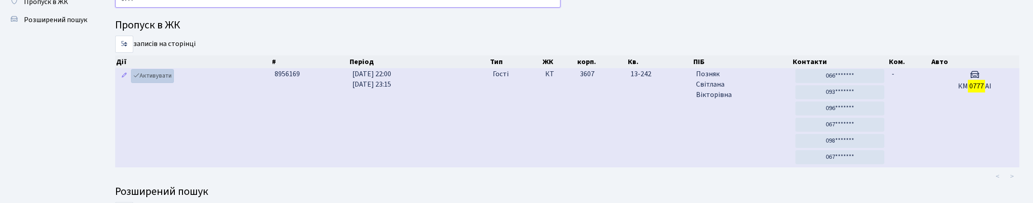
type input "0777"
click at [162, 83] on link "Активувати" at bounding box center [152, 76] width 43 height 14
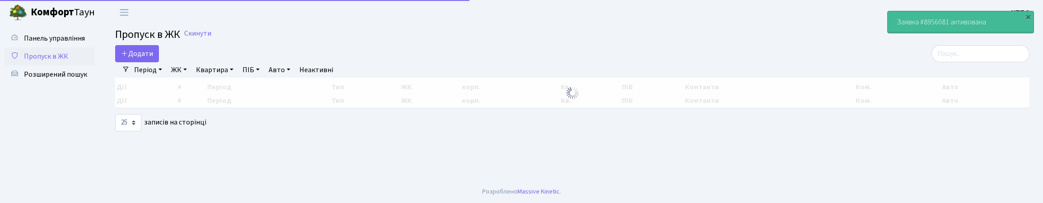
select select "25"
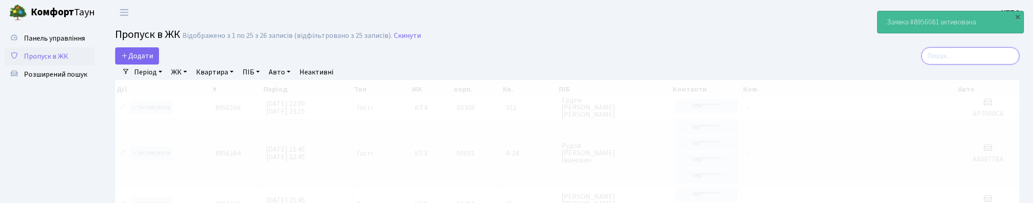
click at [959, 61] on input "search" at bounding box center [970, 55] width 98 height 17
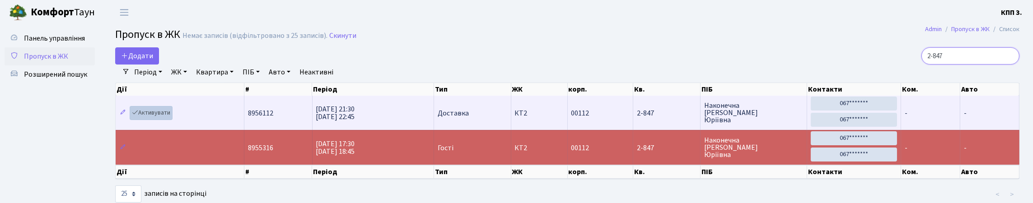
type input "2-847"
click at [159, 120] on link "Активувати" at bounding box center [151, 113] width 43 height 14
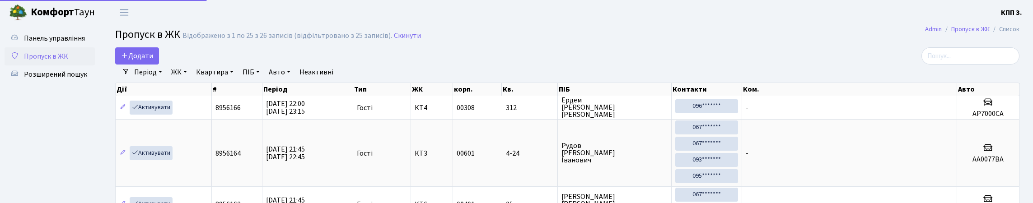
select select "25"
click at [45, 42] on span "Панель управління" at bounding box center [54, 38] width 61 height 10
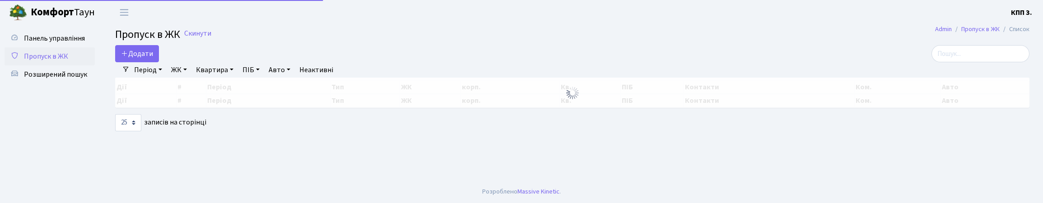
select select "25"
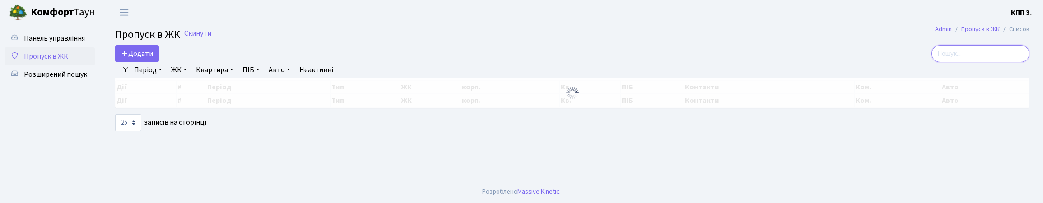
click at [988, 59] on input "search" at bounding box center [980, 53] width 98 height 17
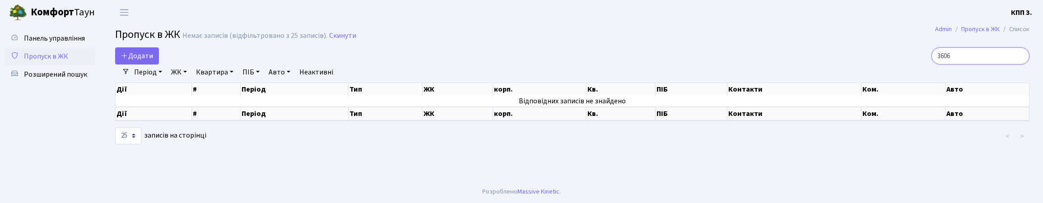
type input "3606"
click at [1017, 64] on input "3606" at bounding box center [980, 55] width 98 height 17
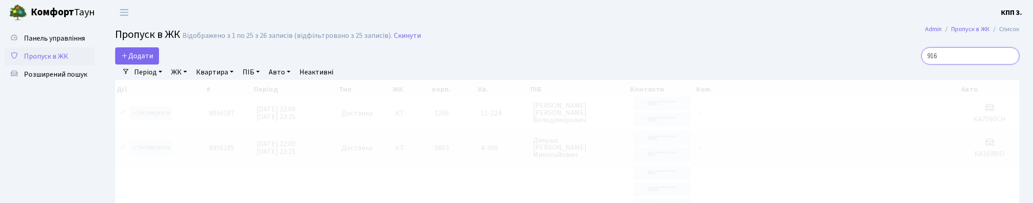
type input "9164"
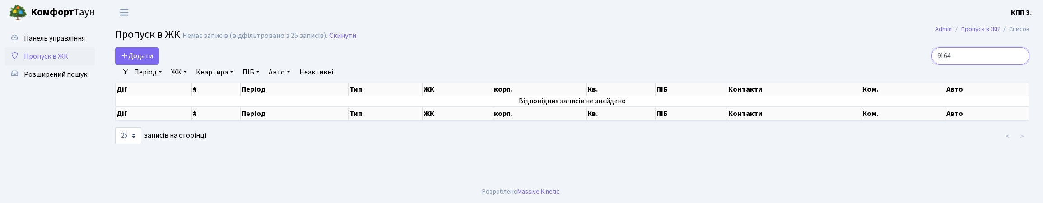
click at [1020, 64] on input "9164" at bounding box center [980, 55] width 98 height 17
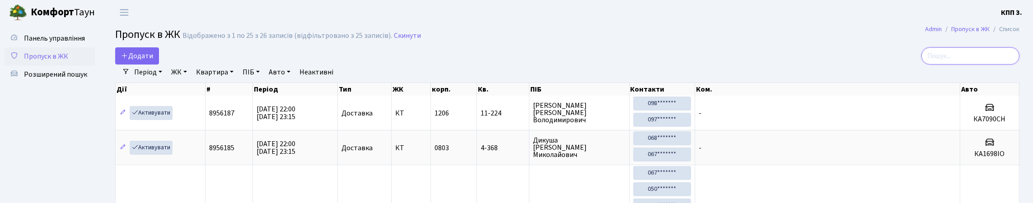
click at [999, 62] on input "search" at bounding box center [970, 55] width 98 height 17
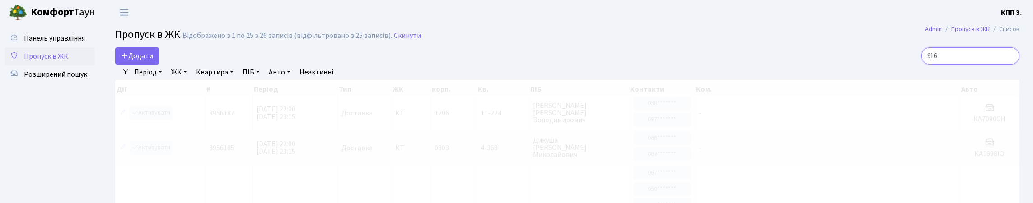
type input "9164"
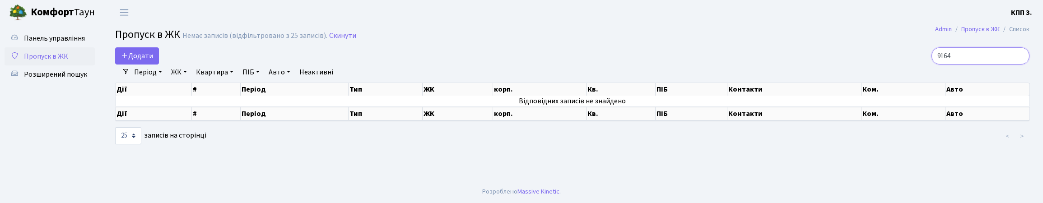
click at [1018, 64] on input "9164" at bounding box center [980, 55] width 98 height 17
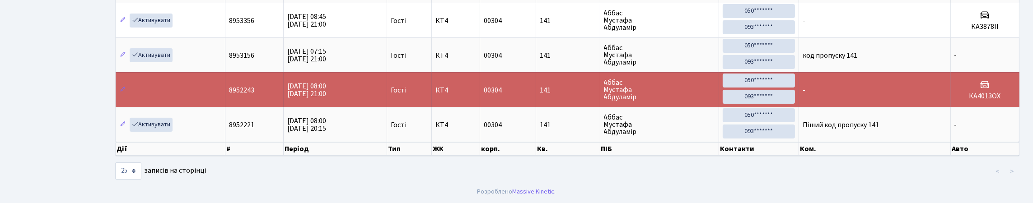
scroll to position [58, 0]
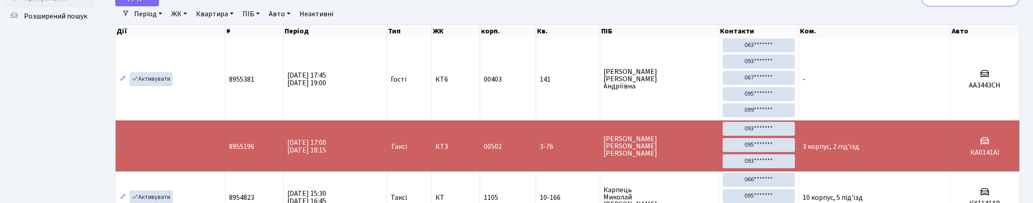
type input "1"
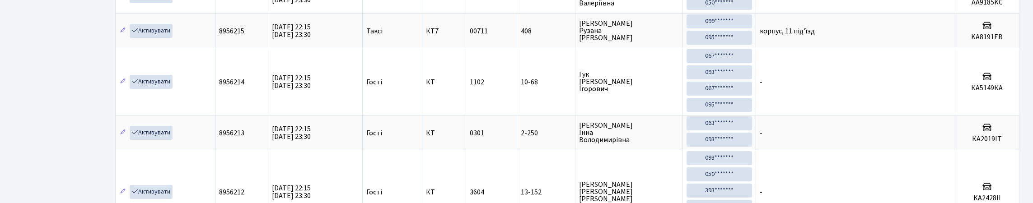
scroll to position [135, 0]
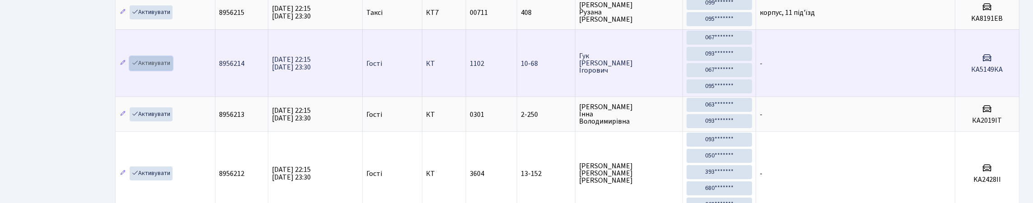
click at [164, 70] on link "Активувати" at bounding box center [151, 63] width 43 height 14
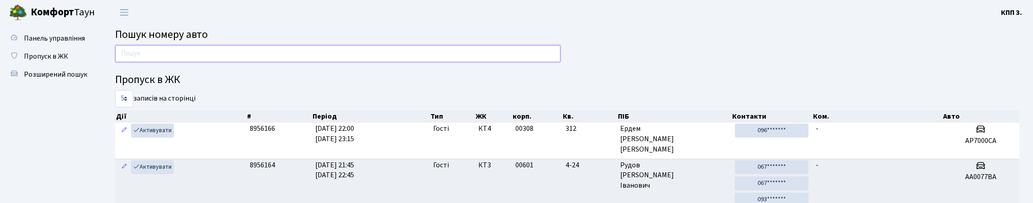
click at [386, 62] on input "text" at bounding box center [337, 53] width 445 height 17
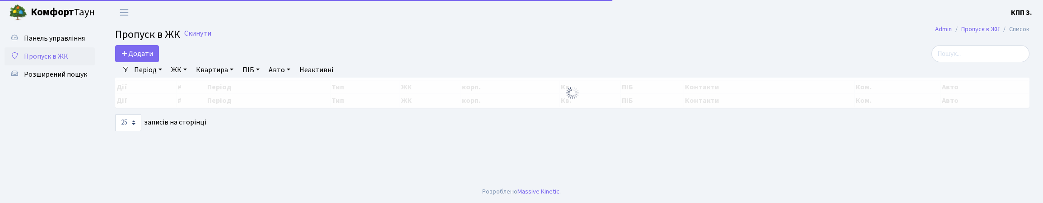
select select "25"
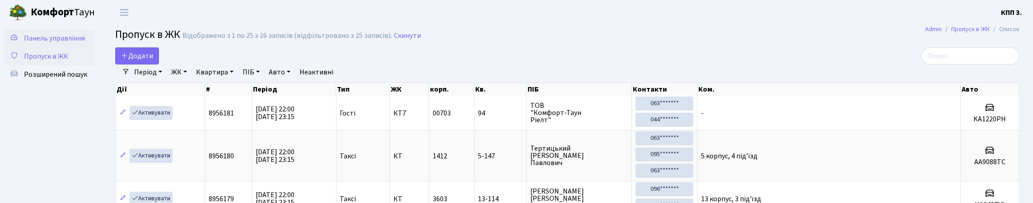
click at [46, 43] on span "Панель управління" at bounding box center [54, 38] width 61 height 10
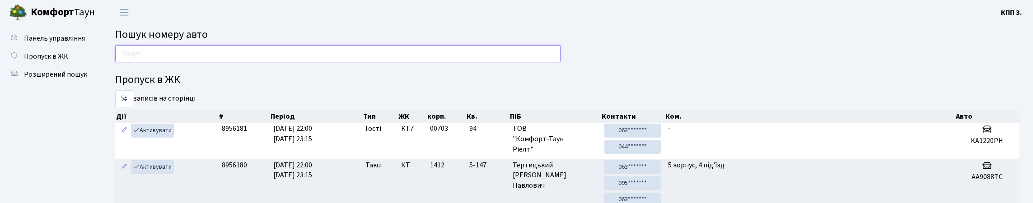
click at [156, 62] on input "text" at bounding box center [337, 53] width 445 height 17
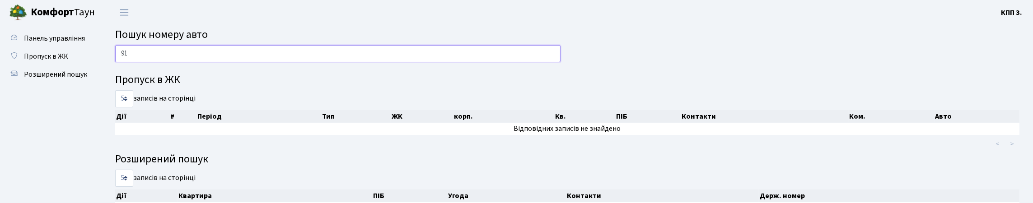
type input "9"
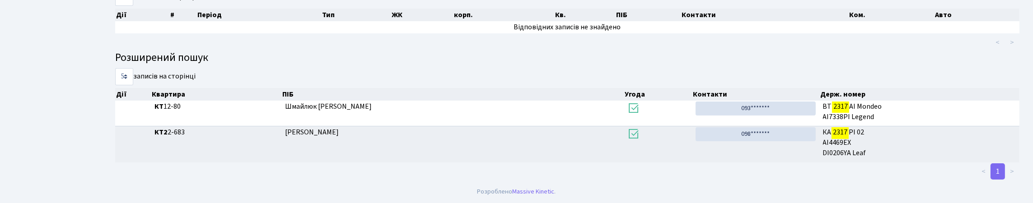
scroll to position [55, 0]
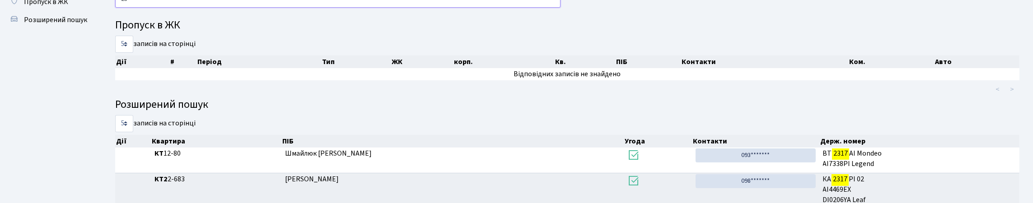
type input "2"
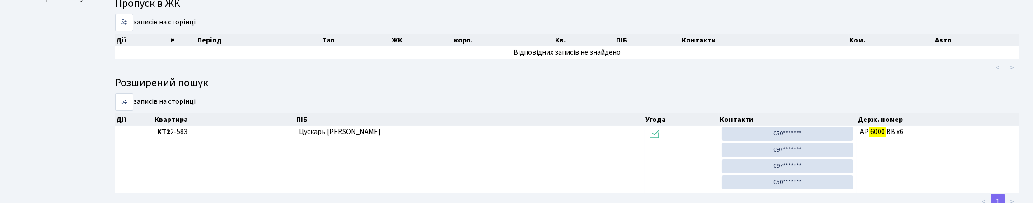
scroll to position [0, 0]
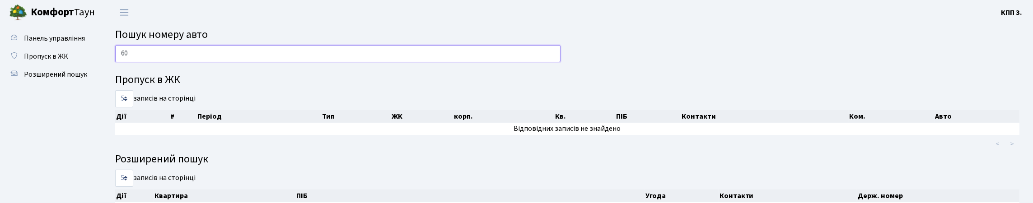
type input "6"
type input "1"
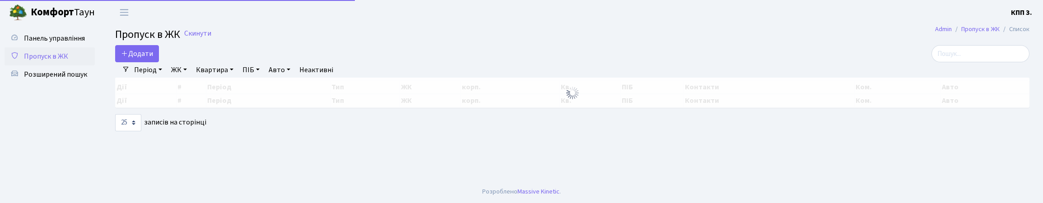
select select "25"
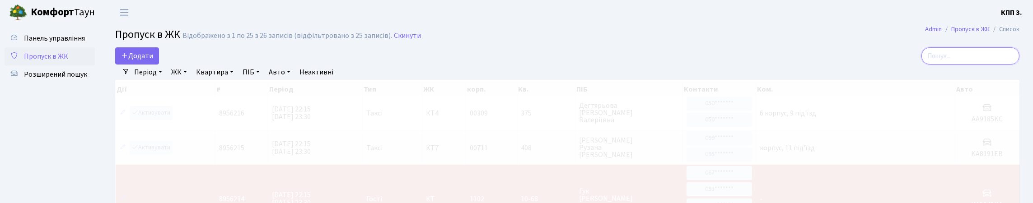
click at [985, 65] on input "search" at bounding box center [970, 55] width 98 height 17
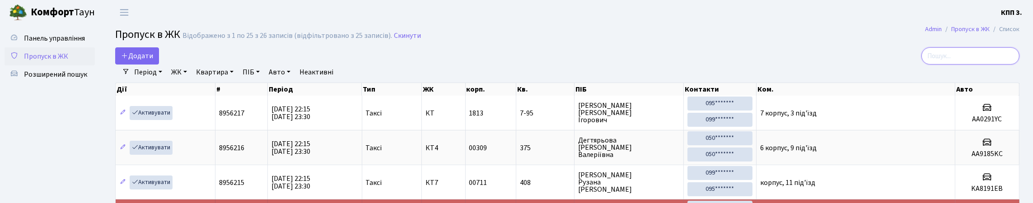
click at [1003, 64] on input "search" at bounding box center [970, 55] width 98 height 17
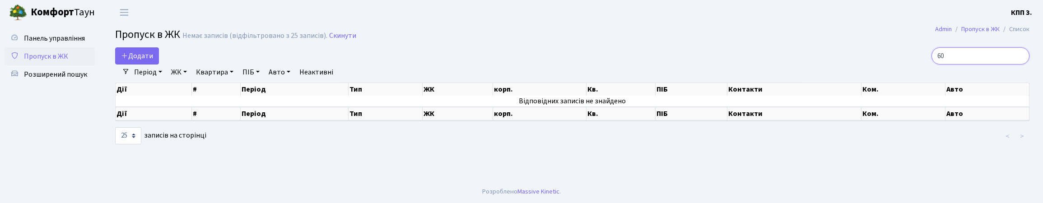
type input "6"
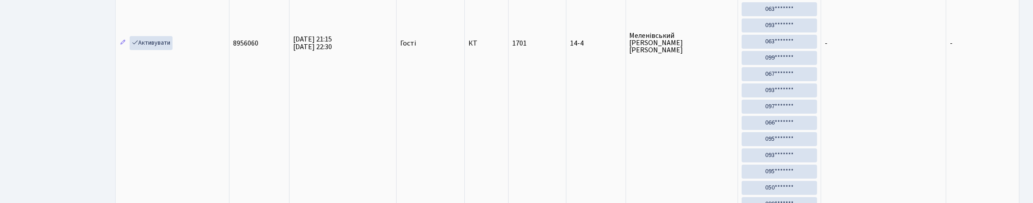
scroll to position [316, 0]
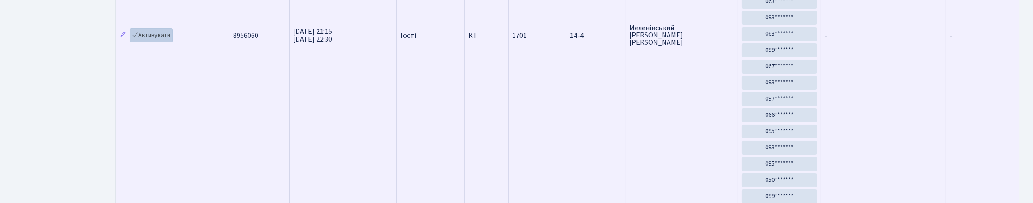
type input "14-4"
click at [150, 42] on link "Активувати" at bounding box center [151, 35] width 43 height 14
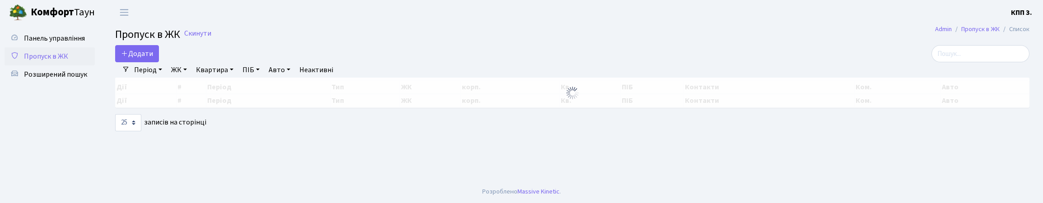
select select "25"
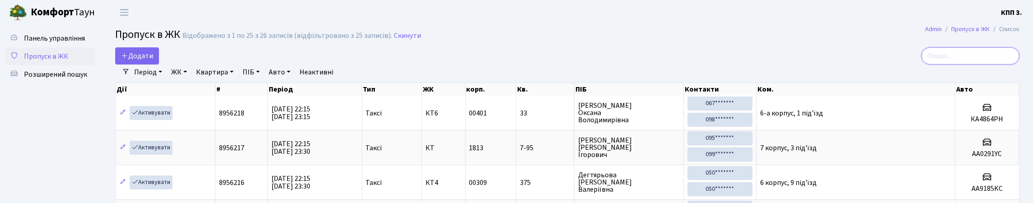
click at [1018, 62] on input "search" at bounding box center [970, 55] width 98 height 17
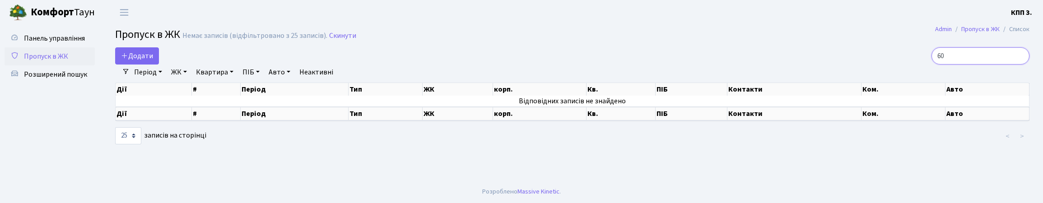
type input "6"
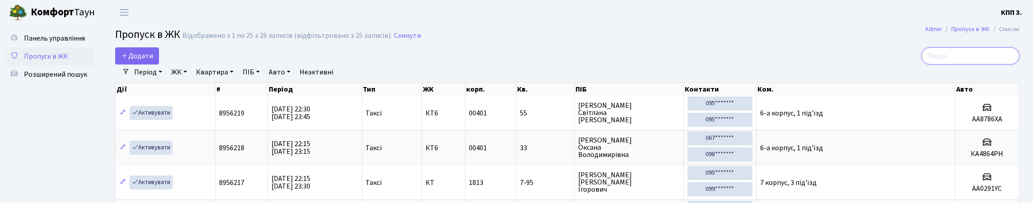
click at [1012, 65] on input "search" at bounding box center [970, 55] width 98 height 17
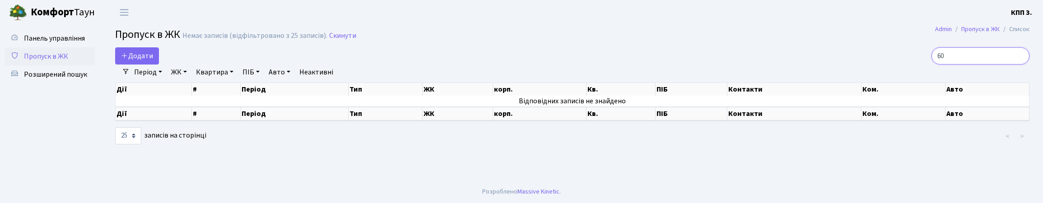
type input "6"
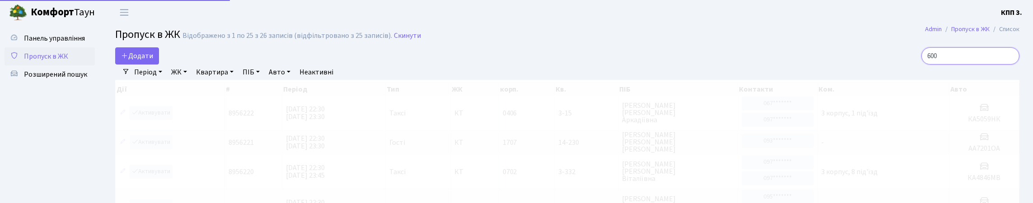
type input "6000"
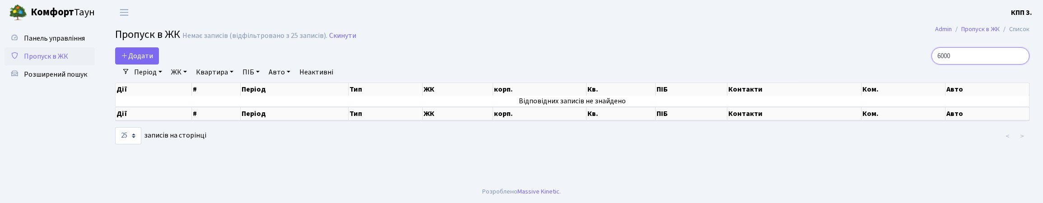
click at [1018, 64] on input "6000" at bounding box center [980, 55] width 98 height 17
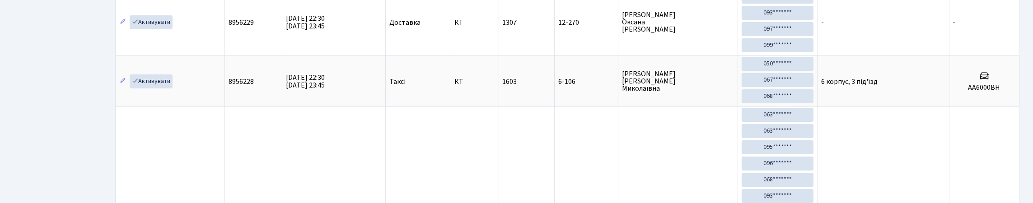
scroll to position [135, 0]
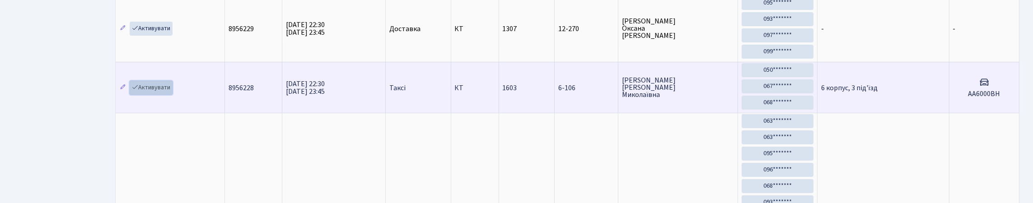
click at [160, 95] on link "Активувати" at bounding box center [151, 88] width 43 height 14
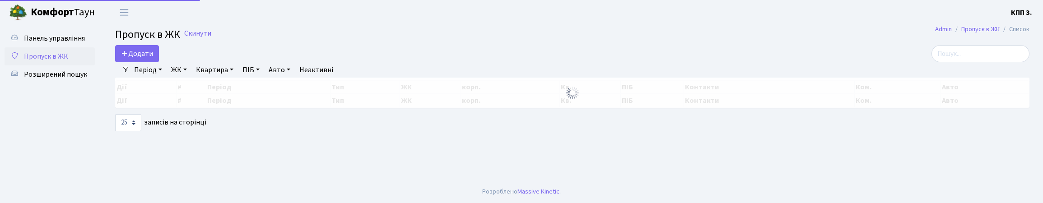
select select "25"
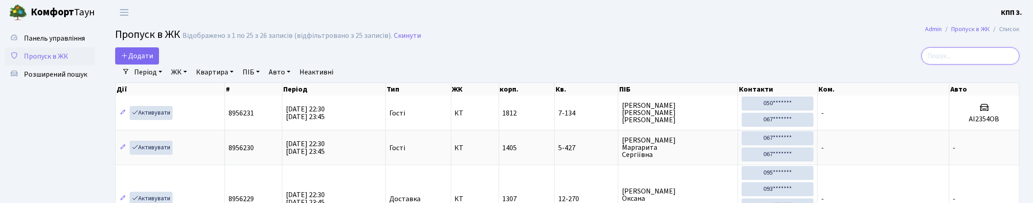
click at [990, 65] on input "search" at bounding box center [970, 55] width 98 height 17
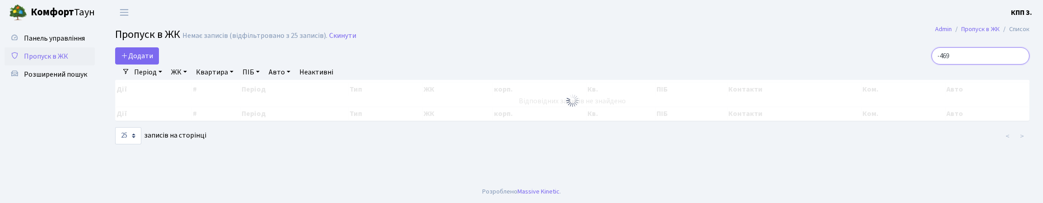
type input "А-469"
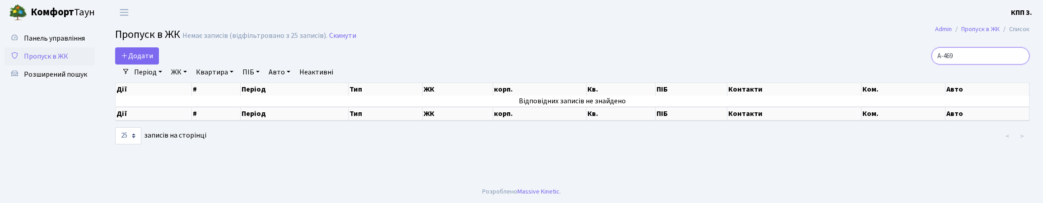
click at [1018, 64] on input "А-469" at bounding box center [980, 55] width 98 height 17
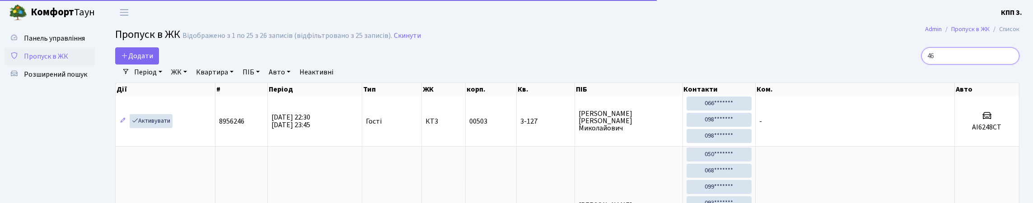
type input "469"
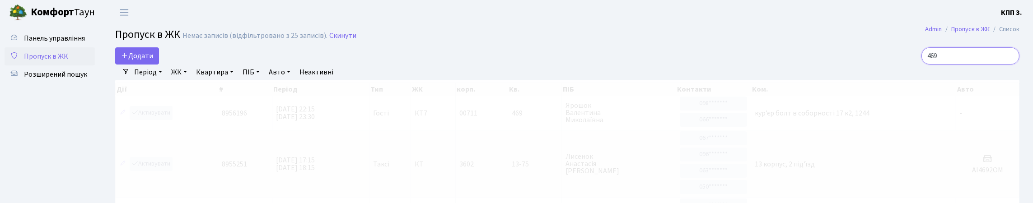
click at [1008, 65] on input "469" at bounding box center [970, 55] width 98 height 17
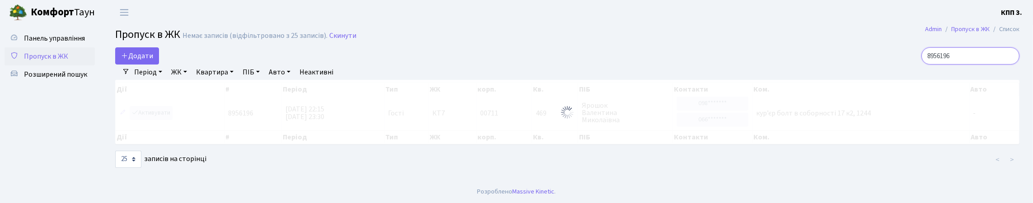
type input "8956196"
click at [161, 133] on div at bounding box center [567, 112] width 904 height 65
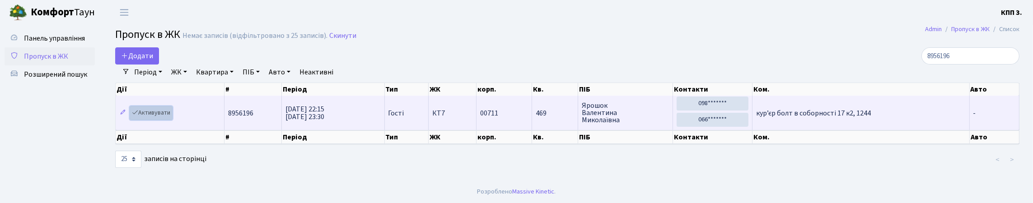
click at [161, 120] on link "Активувати" at bounding box center [151, 113] width 43 height 14
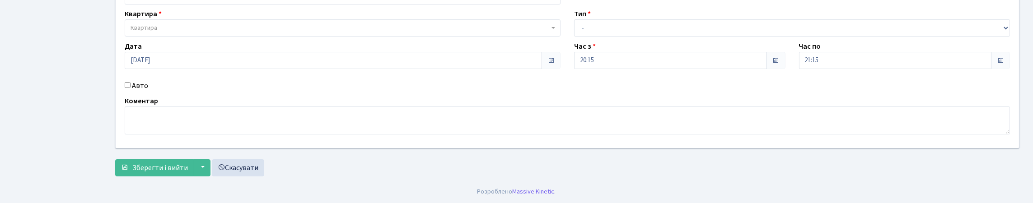
scroll to position [90, 0]
click at [130, 88] on input "Авто" at bounding box center [128, 85] width 6 height 6
checkbox input "true"
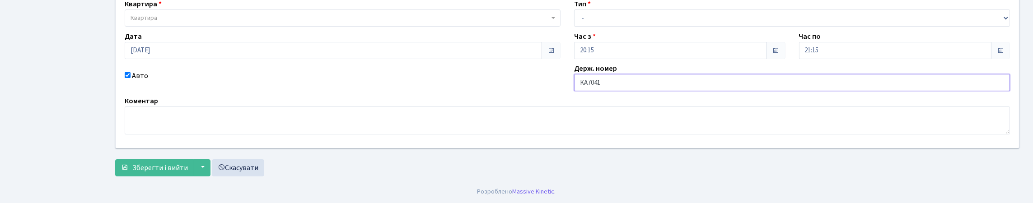
type input "КА7041ОР"
click at [614, 27] on select "- Доставка Таксі Гості Сервіс" at bounding box center [792, 17] width 436 height 17
select select "2"
click at [574, 27] on select "- Доставка Таксі Гості Сервіс" at bounding box center [792, 17] width 436 height 17
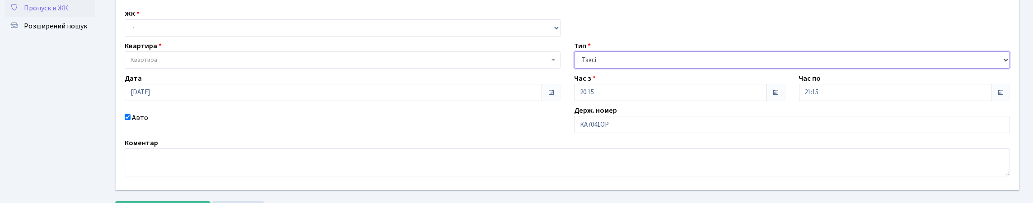
scroll to position [0, 0]
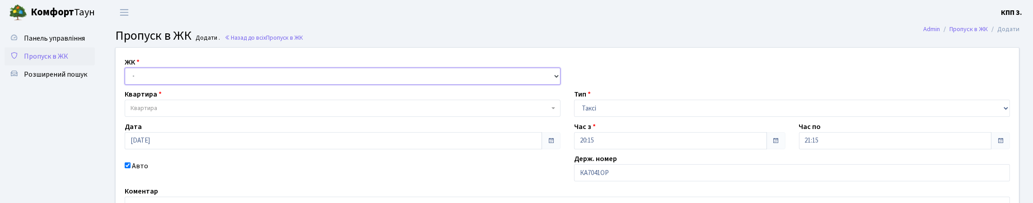
click at [187, 85] on select "- КТ, вул. Регенераторна, 4 КТ2, просп. [STREET_ADDRESS] [STREET_ADDRESS] [PERS…" at bounding box center [343, 76] width 436 height 17
select select "271"
click at [127, 78] on select "- КТ, вул. Регенераторна, 4 КТ2, просп. [STREET_ADDRESS] [STREET_ADDRESS] [PERS…" at bounding box center [343, 76] width 436 height 17
select select
click at [194, 113] on span "Квартира" at bounding box center [339, 108] width 419 height 9
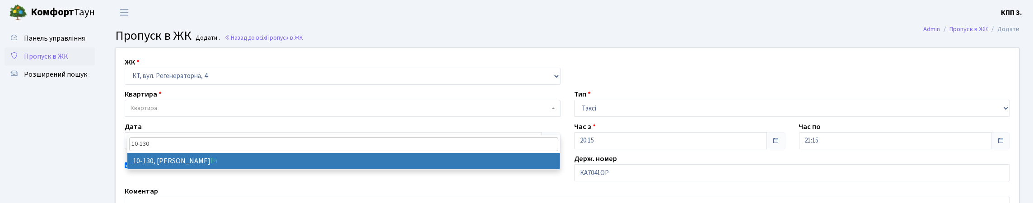
type input "10-130"
select select "6699"
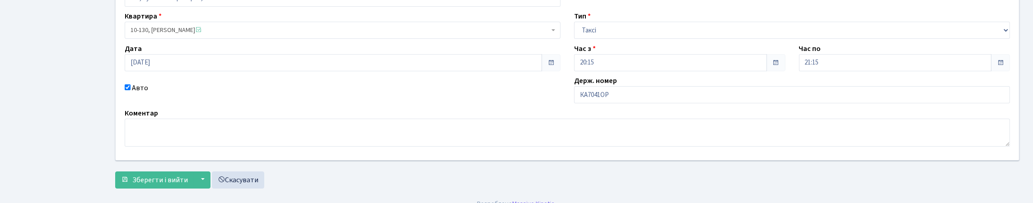
scroll to position [135, 0]
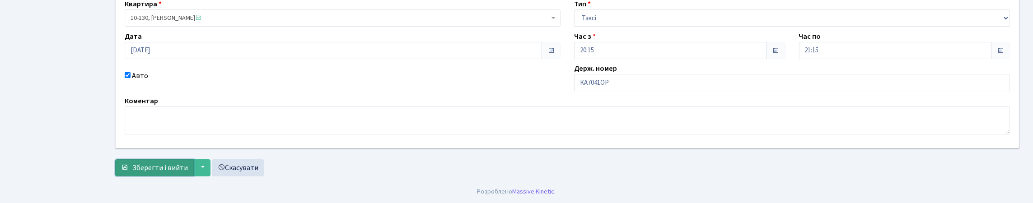
click at [167, 173] on span "Зберегти і вийти" at bounding box center [160, 168] width 56 height 10
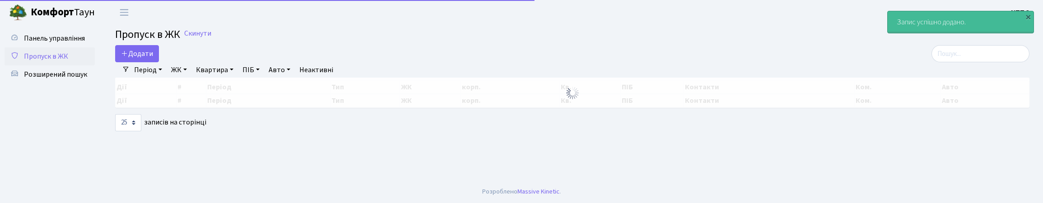
select select "25"
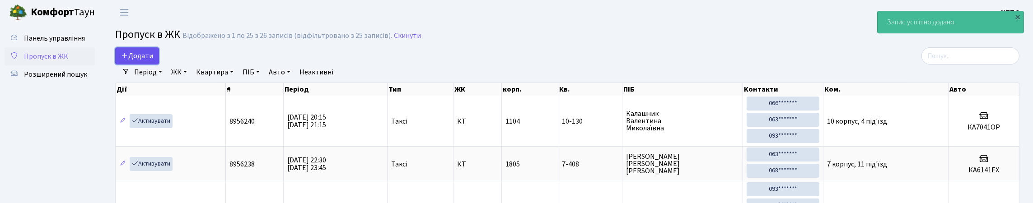
click at [146, 61] on span "Додати" at bounding box center [137, 56] width 32 height 10
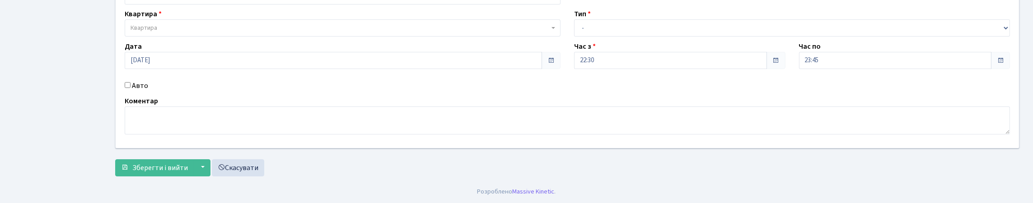
scroll to position [90, 0]
click at [129, 88] on input "Авто" at bounding box center [128, 85] width 6 height 6
checkbox input "true"
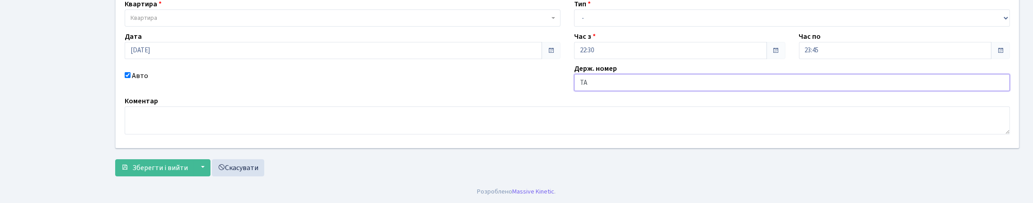
type input "Т"
type input "КА0968МЕ"
click at [684, 27] on select "- Доставка Таксі Гості Сервіс" at bounding box center [792, 17] width 436 height 17
select select "2"
click at [574, 27] on select "- Доставка Таксі Гості Сервіс" at bounding box center [792, 17] width 436 height 17
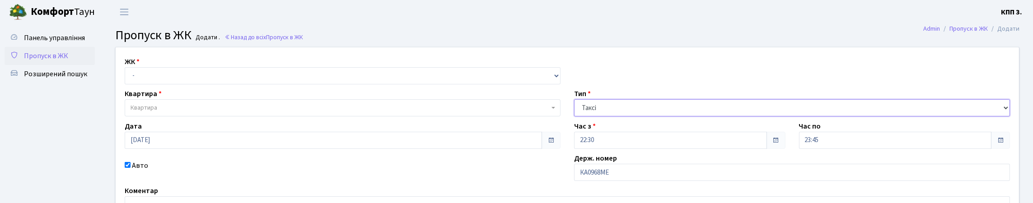
scroll to position [0, 0]
click at [176, 85] on select "- КТ, вул. Регенераторна, 4 КТ2, просп. Соборності, 17 КТ3, вул. Березнева, 16 …" at bounding box center [343, 76] width 436 height 17
select select "271"
click at [127, 78] on select "- КТ, вул. Регенераторна, 4 КТ2, просп. Соборності, 17 КТ3, вул. Березнева, 16 …" at bounding box center [343, 76] width 436 height 17
select select
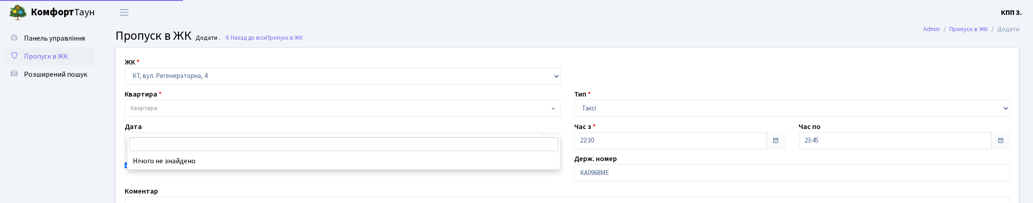
click at [187, 117] on span "Квартира" at bounding box center [343, 108] width 436 height 17
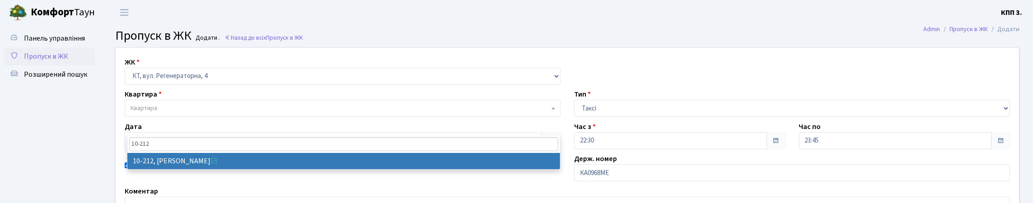
type input "10-212"
select select "6781"
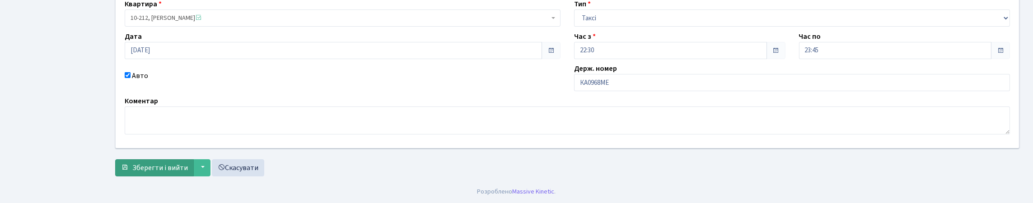
scroll to position [151, 0]
click at [188, 163] on span "Зберегти і вийти" at bounding box center [160, 168] width 56 height 10
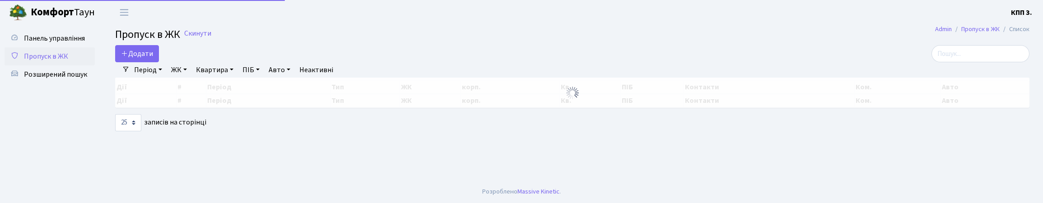
select select "25"
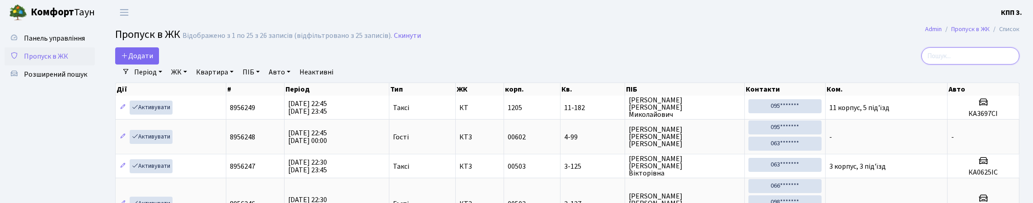
click at [979, 62] on input "search" at bounding box center [970, 55] width 98 height 17
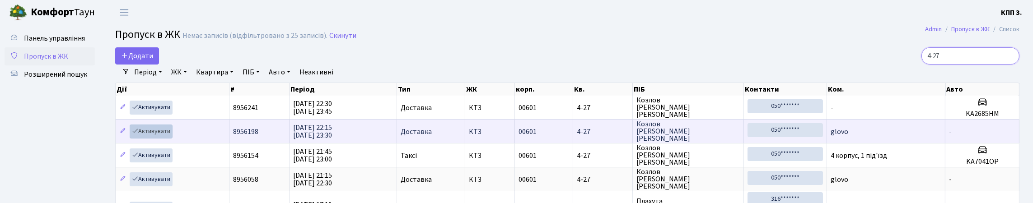
type input "4-27"
click at [162, 139] on link "Активувати" at bounding box center [151, 132] width 43 height 14
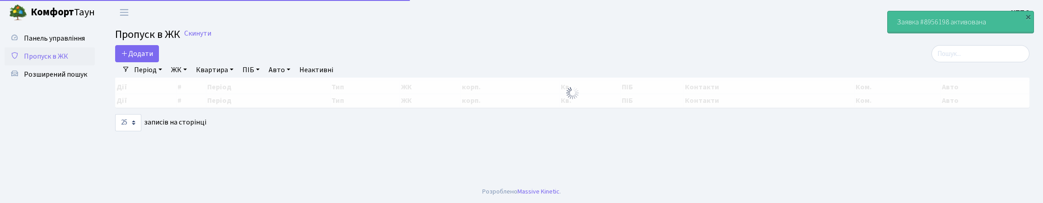
select select "25"
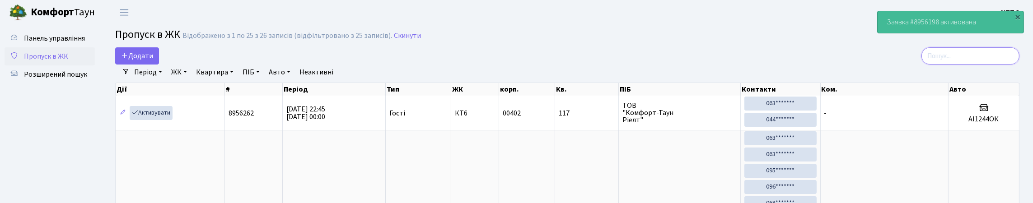
click at [985, 65] on input "search" at bounding box center [970, 55] width 98 height 17
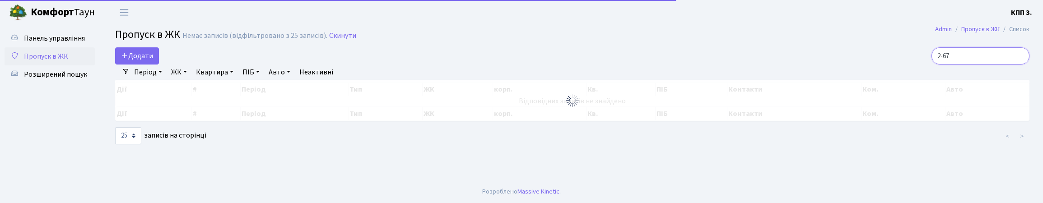
type input "2-677"
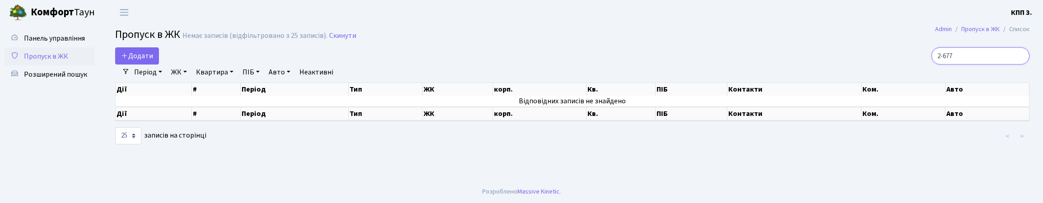
click at [1017, 64] on input "2-677" at bounding box center [980, 55] width 98 height 17
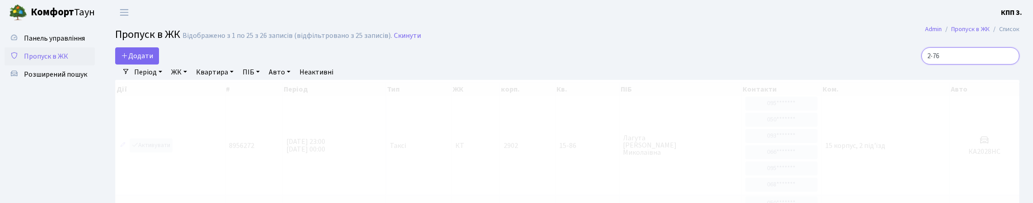
type input "2-767"
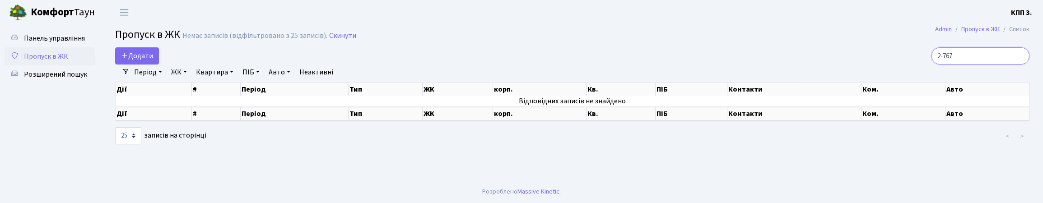
click at [1018, 64] on input "2-767" at bounding box center [980, 55] width 98 height 17
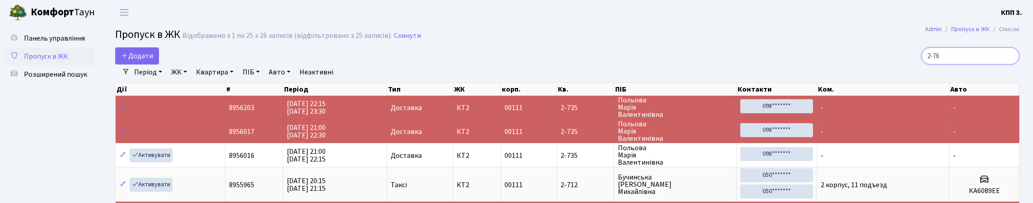
type input "2-767"
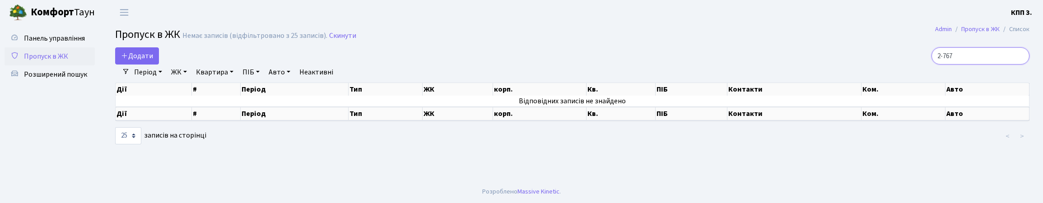
click at [1018, 65] on input "2-767" at bounding box center [980, 55] width 98 height 17
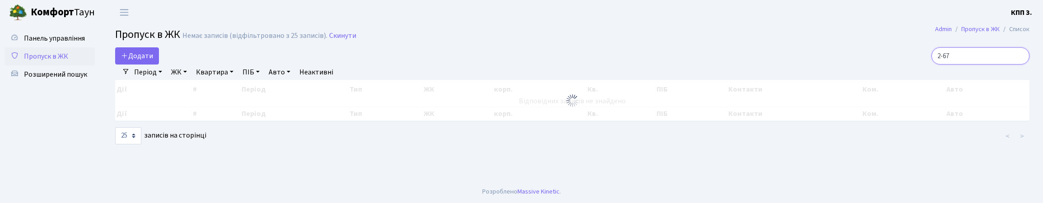
type input "2-667"
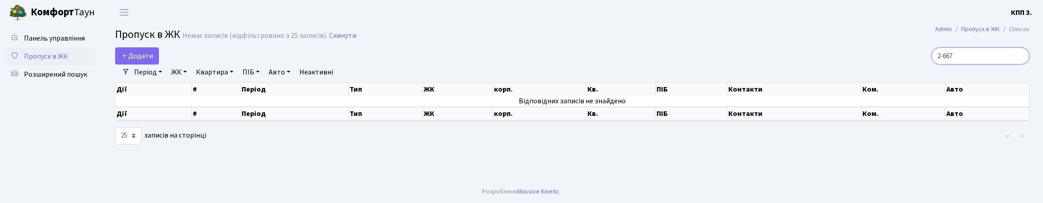
click at [1018, 64] on input "2-667" at bounding box center [980, 55] width 98 height 17
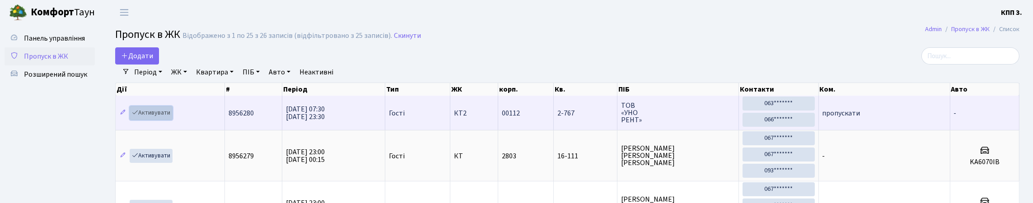
click at [160, 120] on link "Активувати" at bounding box center [151, 113] width 43 height 14
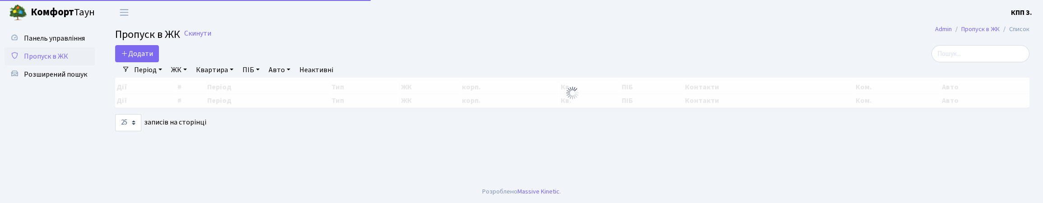
select select "25"
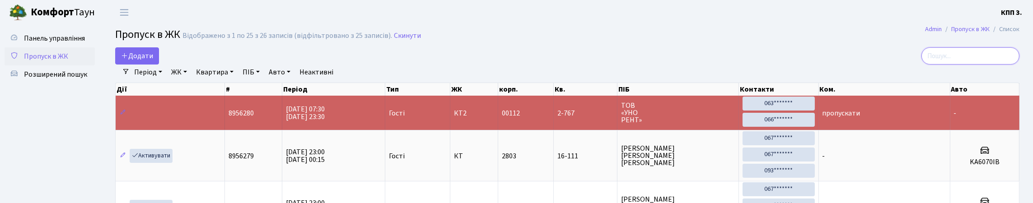
click at [960, 62] on input "search" at bounding box center [970, 55] width 98 height 17
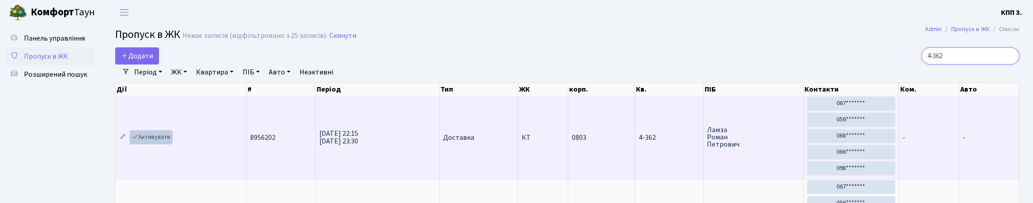
type input "4-362"
click at [166, 144] on link "Активувати" at bounding box center [151, 137] width 43 height 14
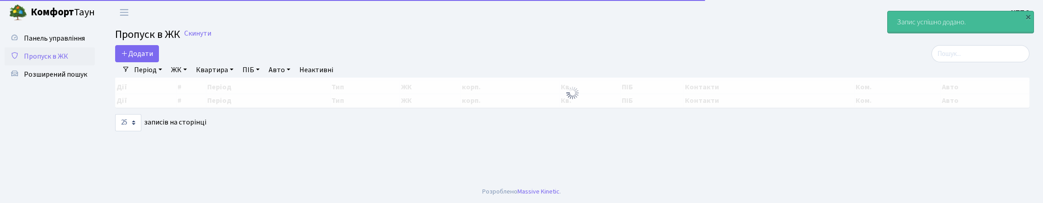
select select "25"
click at [148, 59] on span "Додати" at bounding box center [137, 54] width 32 height 10
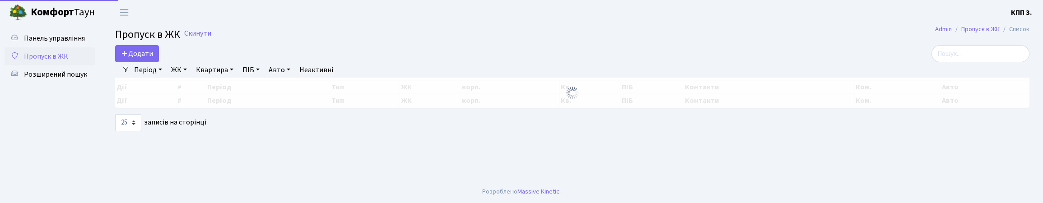
select select "25"
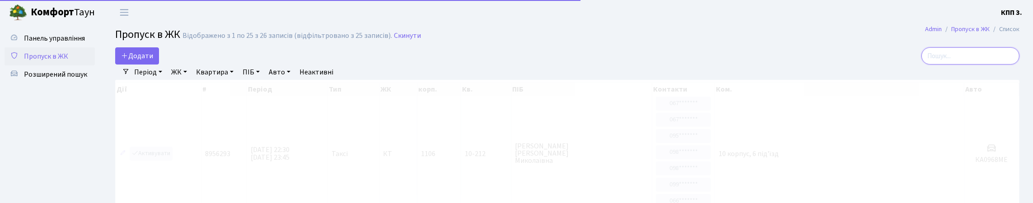
click at [951, 64] on input "search" at bounding box center [970, 55] width 98 height 17
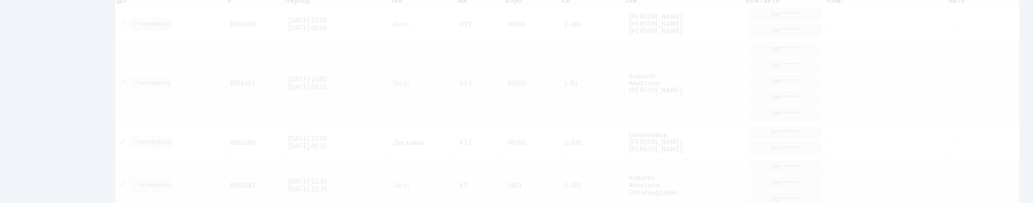
scroll to position [90, 0]
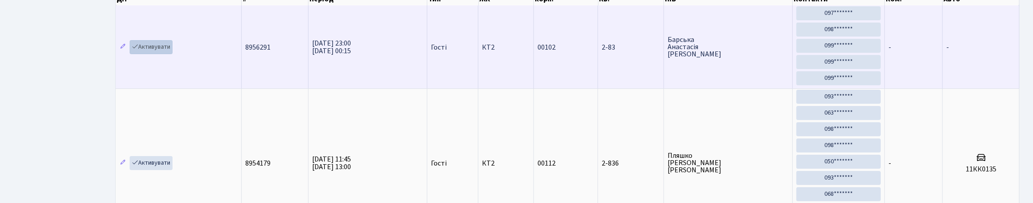
type input "2-83"
click at [165, 54] on link "Активувати" at bounding box center [151, 47] width 43 height 14
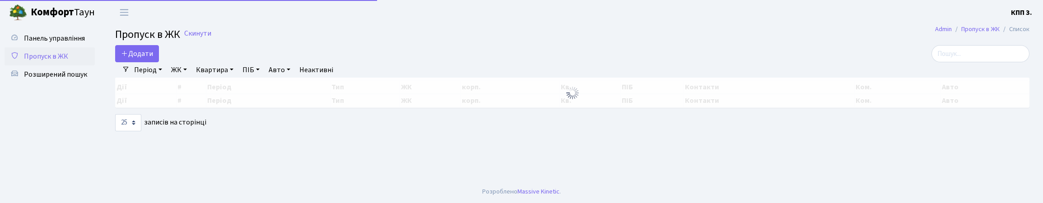
select select "25"
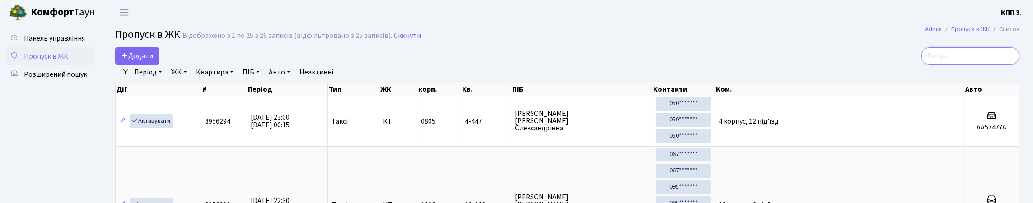
click at [971, 62] on input "search" at bounding box center [970, 55] width 98 height 17
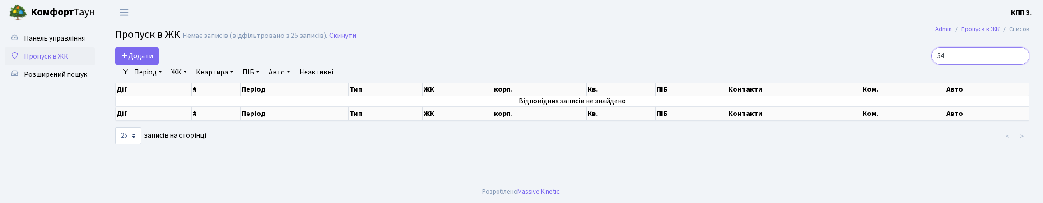
type input "5"
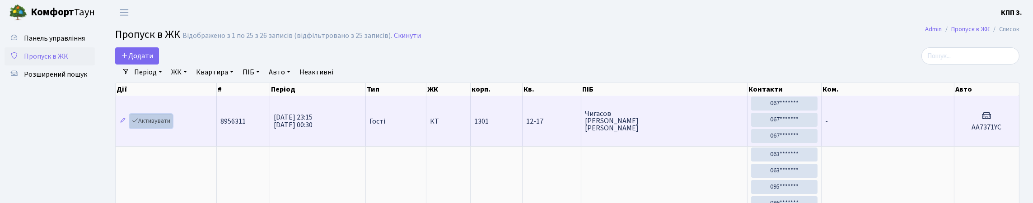
click at [170, 128] on link "Активувати" at bounding box center [151, 121] width 43 height 14
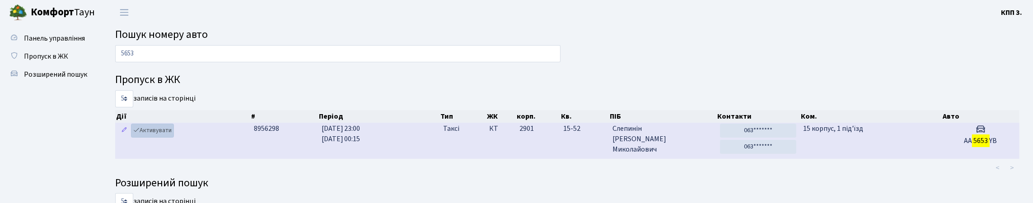
type input "5653"
click at [155, 138] on link "Активувати" at bounding box center [152, 131] width 43 height 14
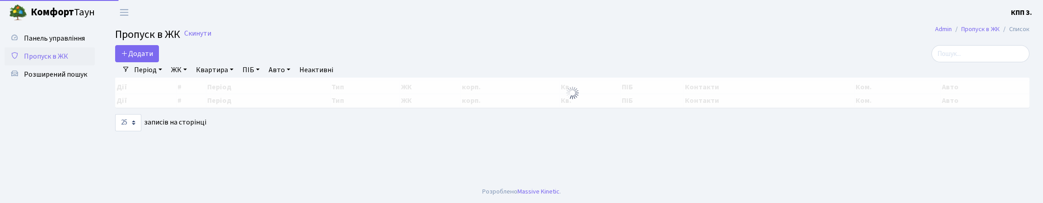
select select "25"
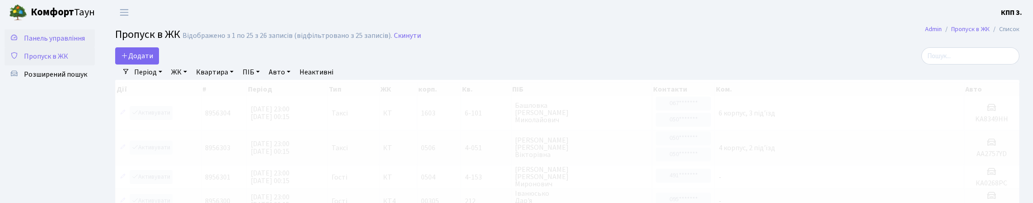
click at [31, 43] on span "Панель управління" at bounding box center [54, 38] width 61 height 10
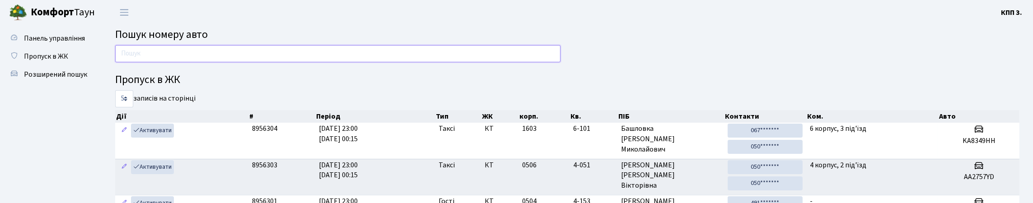
click at [156, 62] on input "text" at bounding box center [337, 53] width 445 height 17
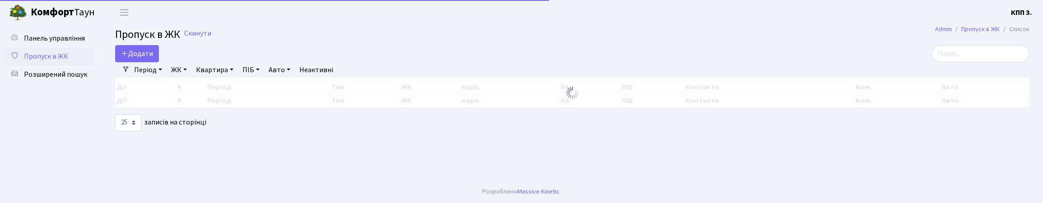
select select "25"
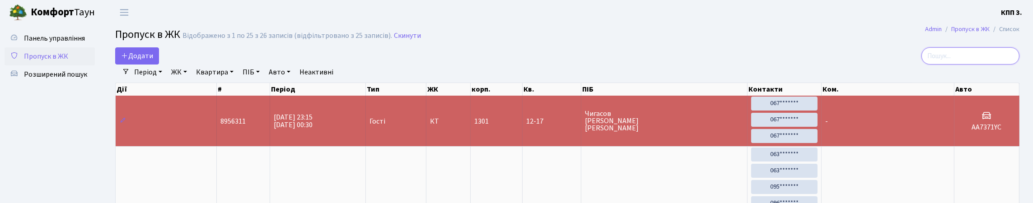
click at [998, 64] on input "search" at bounding box center [970, 55] width 98 height 17
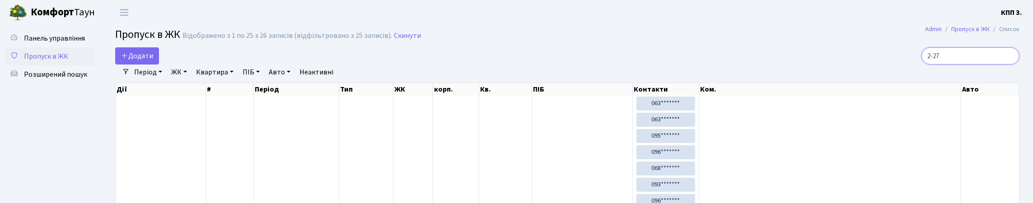
type input "2-272"
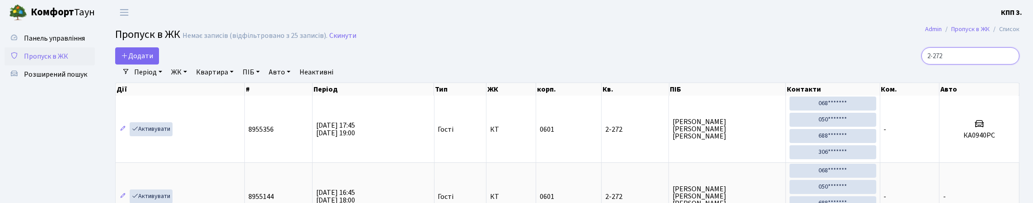
click at [1006, 64] on input "2-272" at bounding box center [970, 55] width 98 height 17
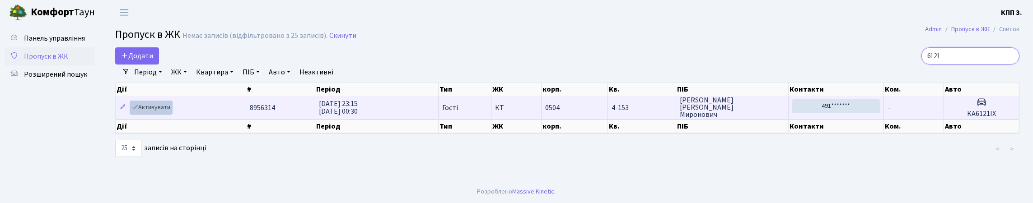
type input "6121"
click at [163, 115] on link "Активувати" at bounding box center [151, 108] width 43 height 14
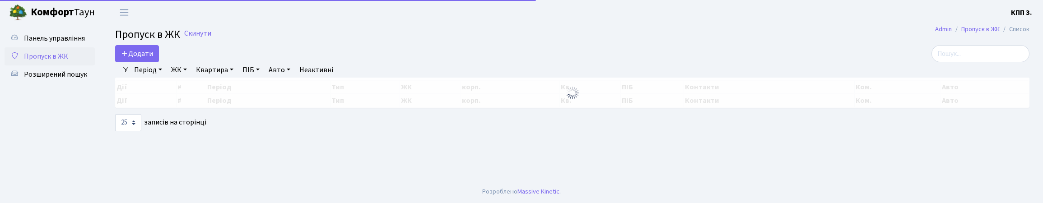
select select "25"
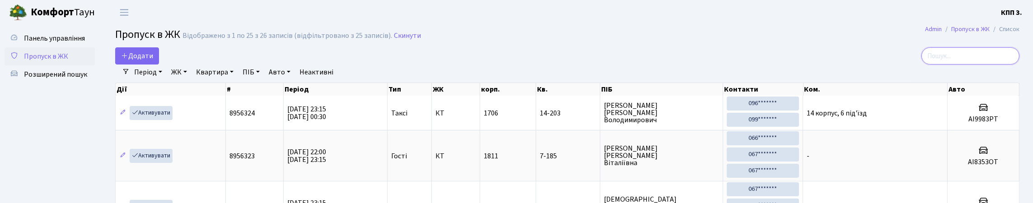
click at [987, 61] on input "search" at bounding box center [970, 55] width 98 height 17
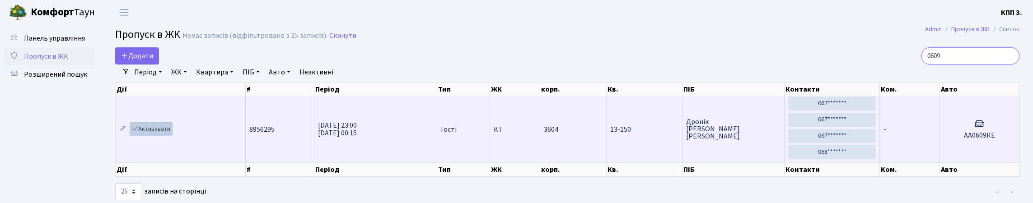
type input "0609"
click at [161, 136] on link "Активувати" at bounding box center [151, 129] width 43 height 14
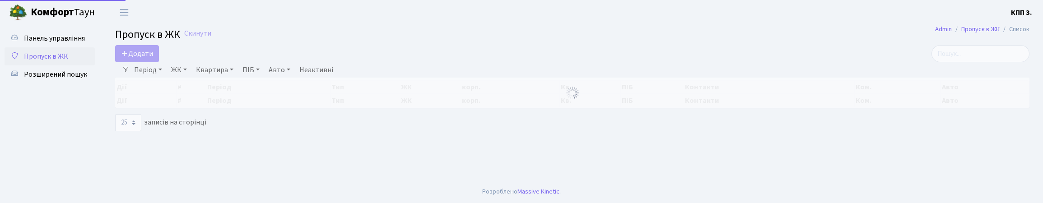
select select "25"
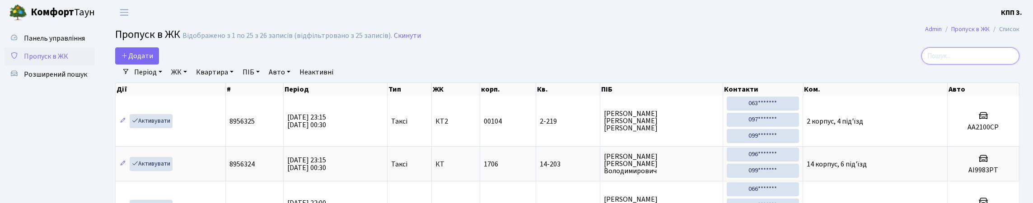
click at [1016, 61] on input "search" at bounding box center [970, 55] width 98 height 17
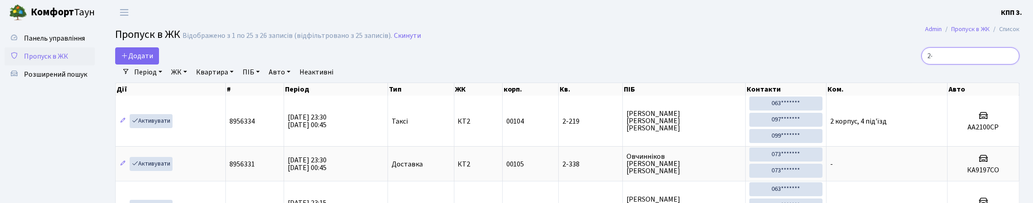
type input "2-"
click at [1007, 64] on input "2-" at bounding box center [970, 55] width 98 height 17
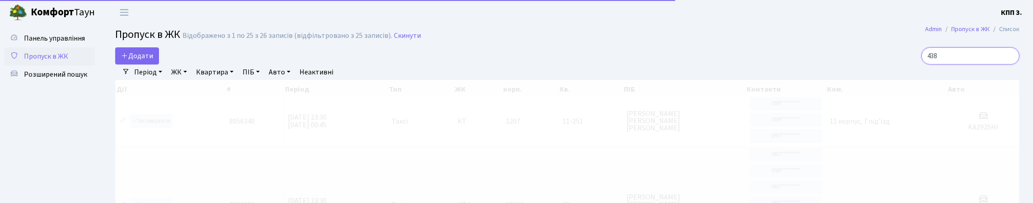
type input "4382"
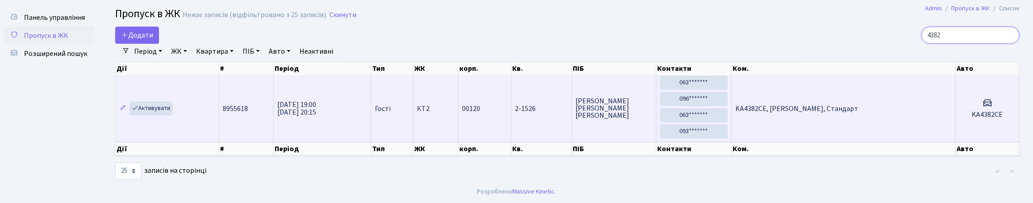
scroll to position [45, 0]
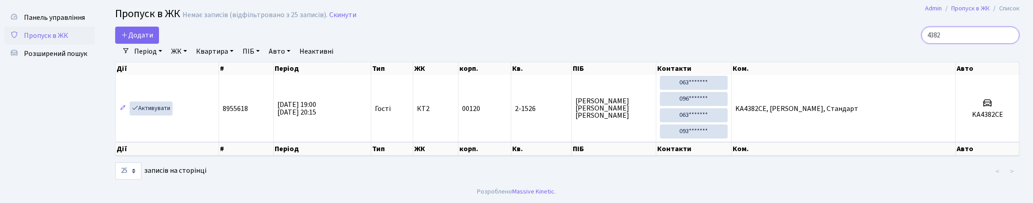
click at [1007, 27] on input "4382" at bounding box center [970, 35] width 98 height 17
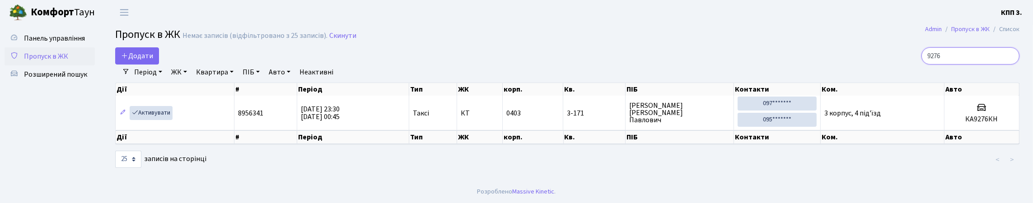
scroll to position [19, 0]
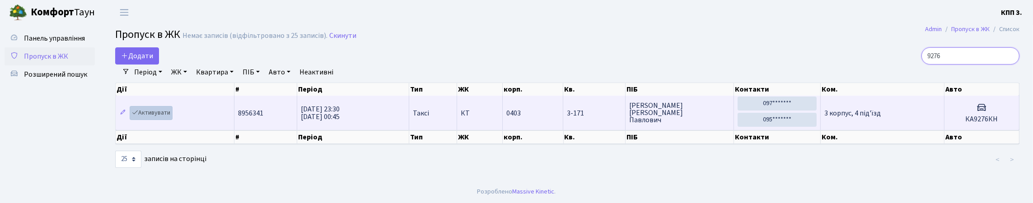
type input "9276"
click at [160, 113] on link "Активувати" at bounding box center [151, 113] width 43 height 14
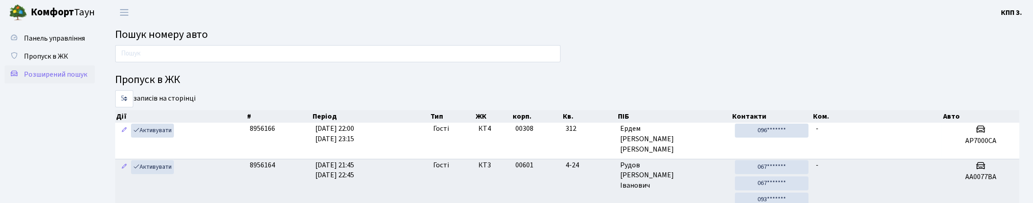
click at [62, 79] on span "Розширений пошук" at bounding box center [55, 75] width 63 height 10
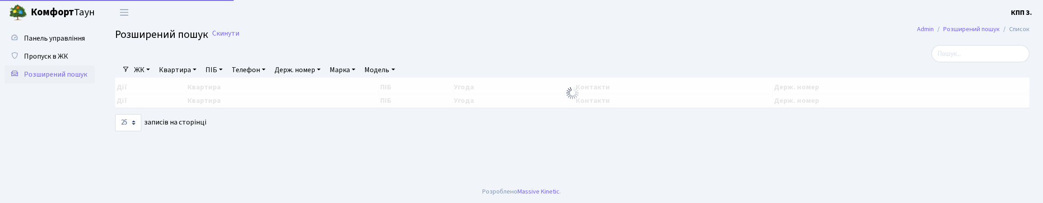
select select "25"
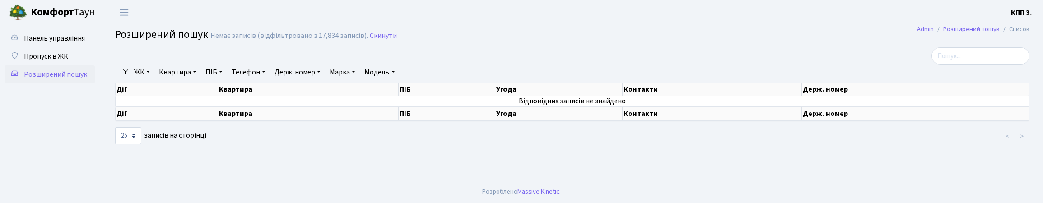
click at [226, 80] on link "ПІБ" at bounding box center [214, 72] width 24 height 15
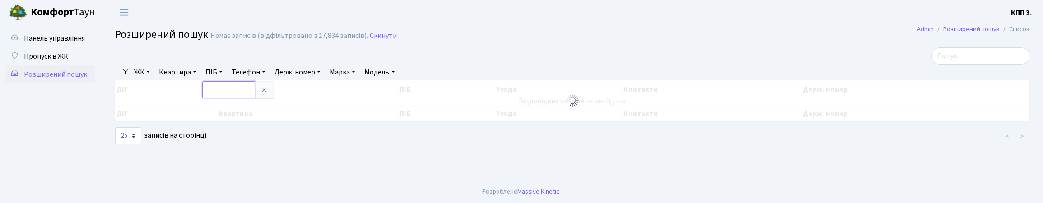
click at [248, 98] on input "text" at bounding box center [228, 89] width 53 height 17
type input "КОВАНДИКОВА"
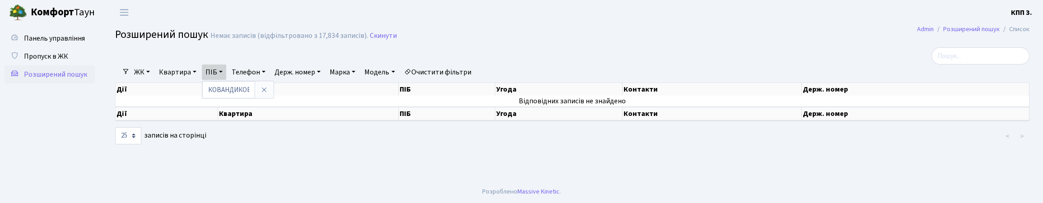
click at [475, 80] on link "Очистити фільтри" at bounding box center [437, 72] width 74 height 15
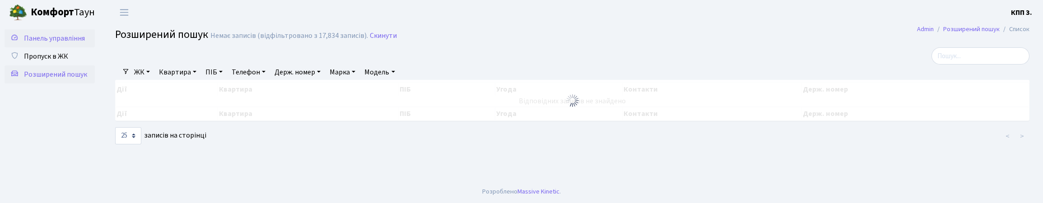
click at [43, 43] on span "Панель управління" at bounding box center [54, 38] width 61 height 10
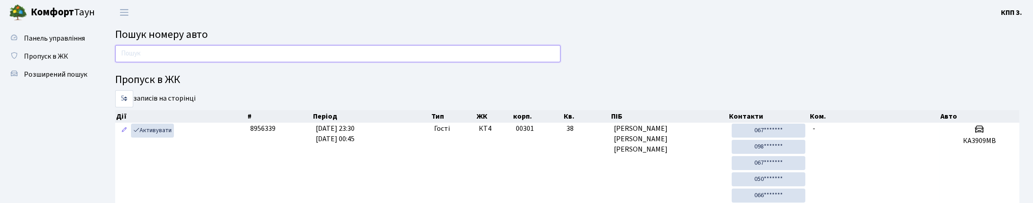
click at [222, 61] on input "text" at bounding box center [337, 53] width 445 height 17
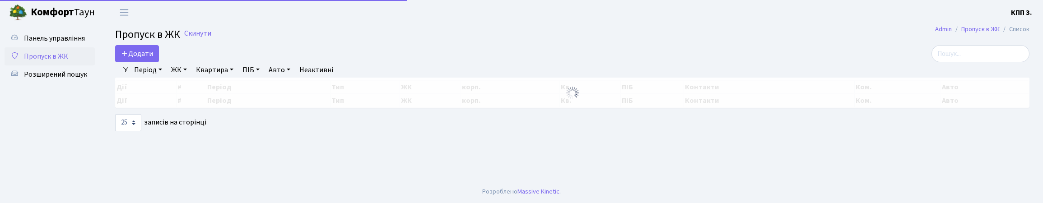
select select "25"
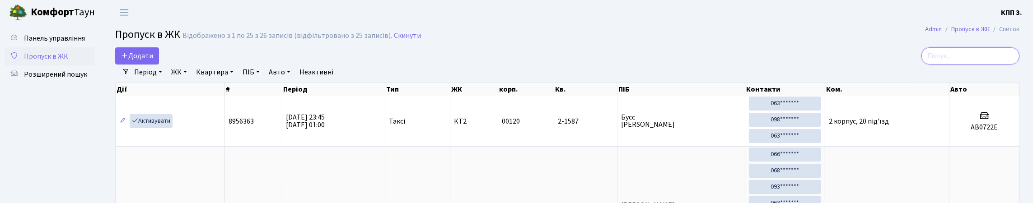
click at [1009, 65] on input "search" at bounding box center [970, 55] width 98 height 17
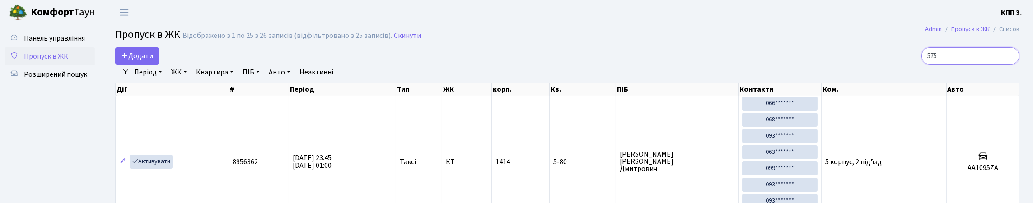
type input "5759"
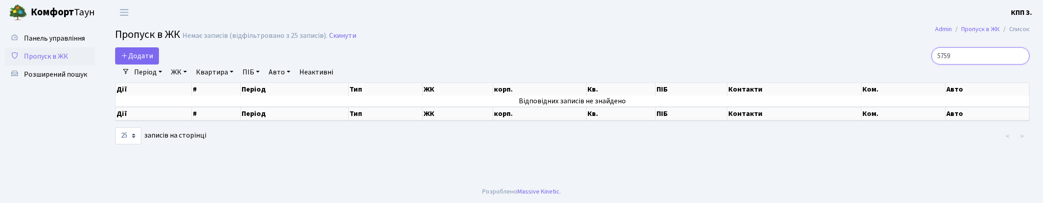
click at [1019, 64] on input "5759" at bounding box center [980, 55] width 98 height 17
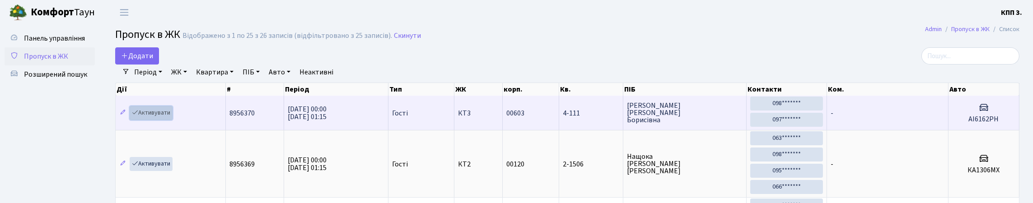
click at [159, 120] on link "Активувати" at bounding box center [151, 113] width 43 height 14
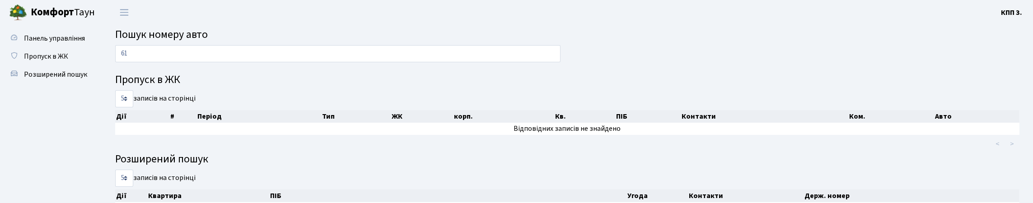
type input "6"
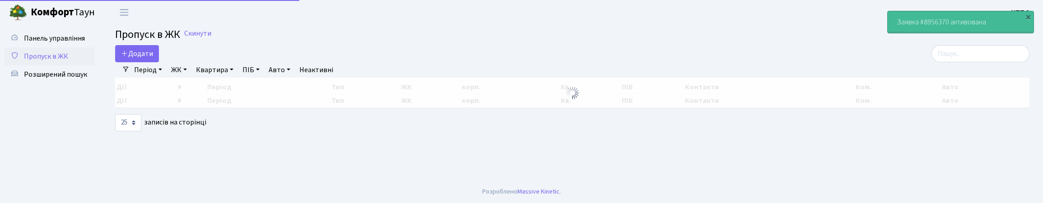
select select "25"
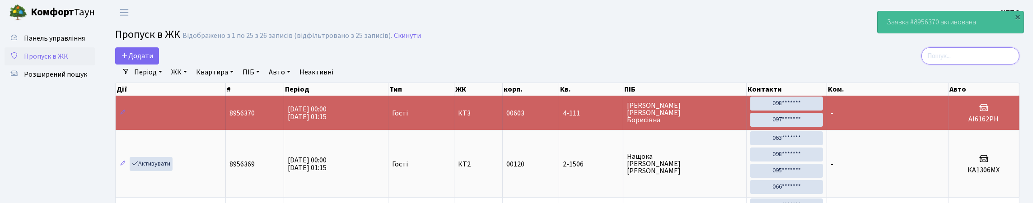
click at [1011, 62] on input "search" at bounding box center [970, 55] width 98 height 17
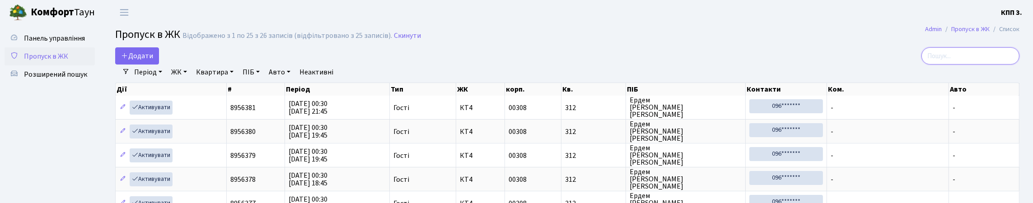
click at [982, 56] on input "search" at bounding box center [970, 55] width 98 height 17
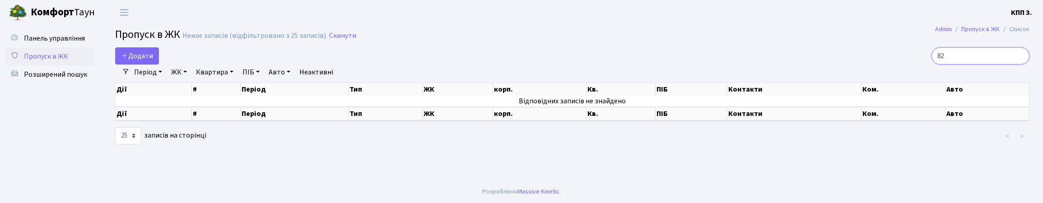
type input "8"
